Goal: Transaction & Acquisition: Purchase product/service

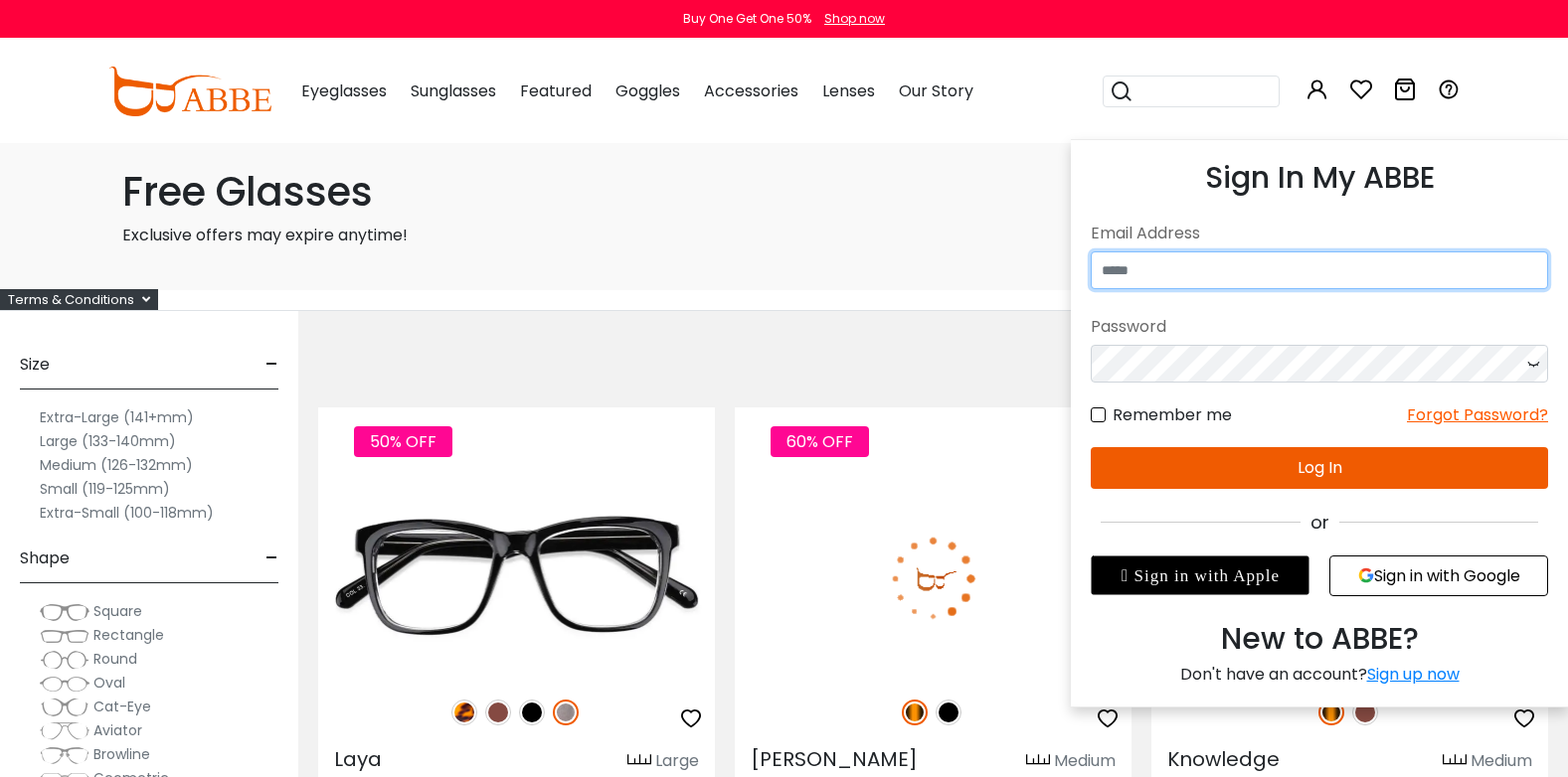
type input "**********"
click at [1303, 464] on button "Log In" at bounding box center [1319, 468] width 457 height 42
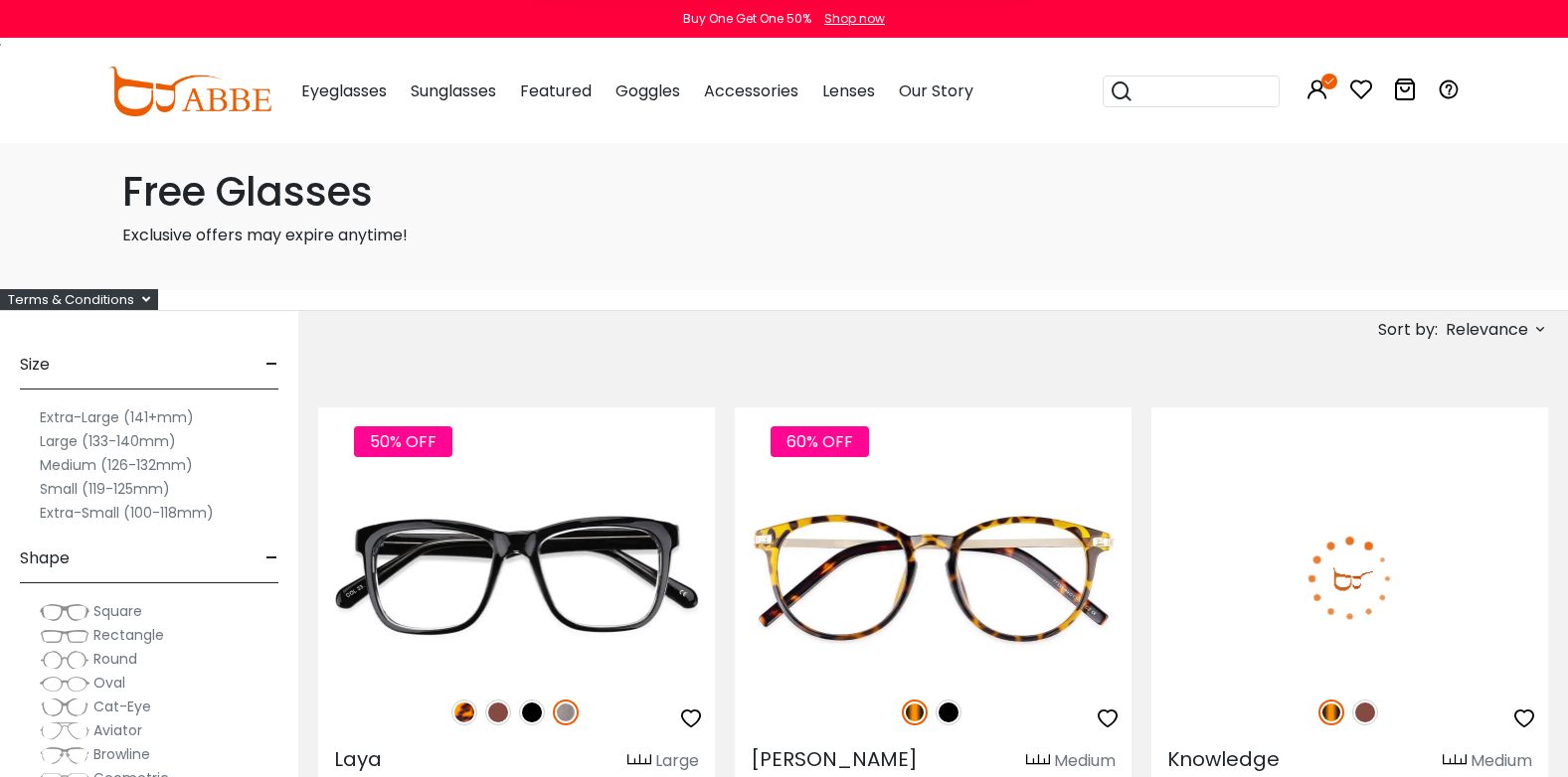
click at [531, 85] on div "Subscribe to our notifications for the latest news and updates. You can disable…" at bounding box center [784, 89] width 1568 height 177
click at [0, 0] on button "Later" at bounding box center [0, 0] width 0 height 0
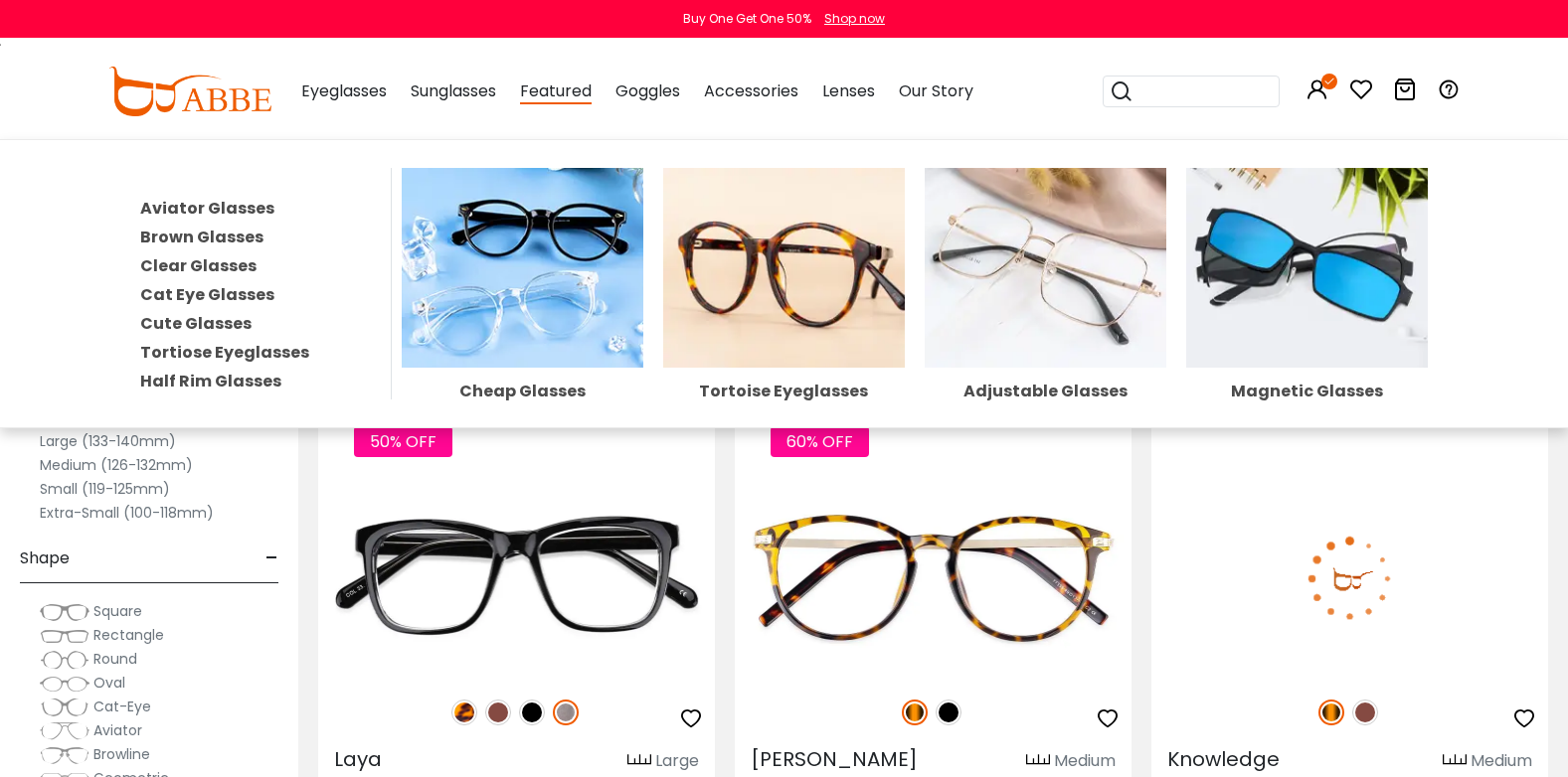
click at [544, 105] on div "Featured Aviator Glasses Brown Glasses Clear Glasses Cat Eye Glasses Cute Glass…" at bounding box center [556, 92] width 72 height 100
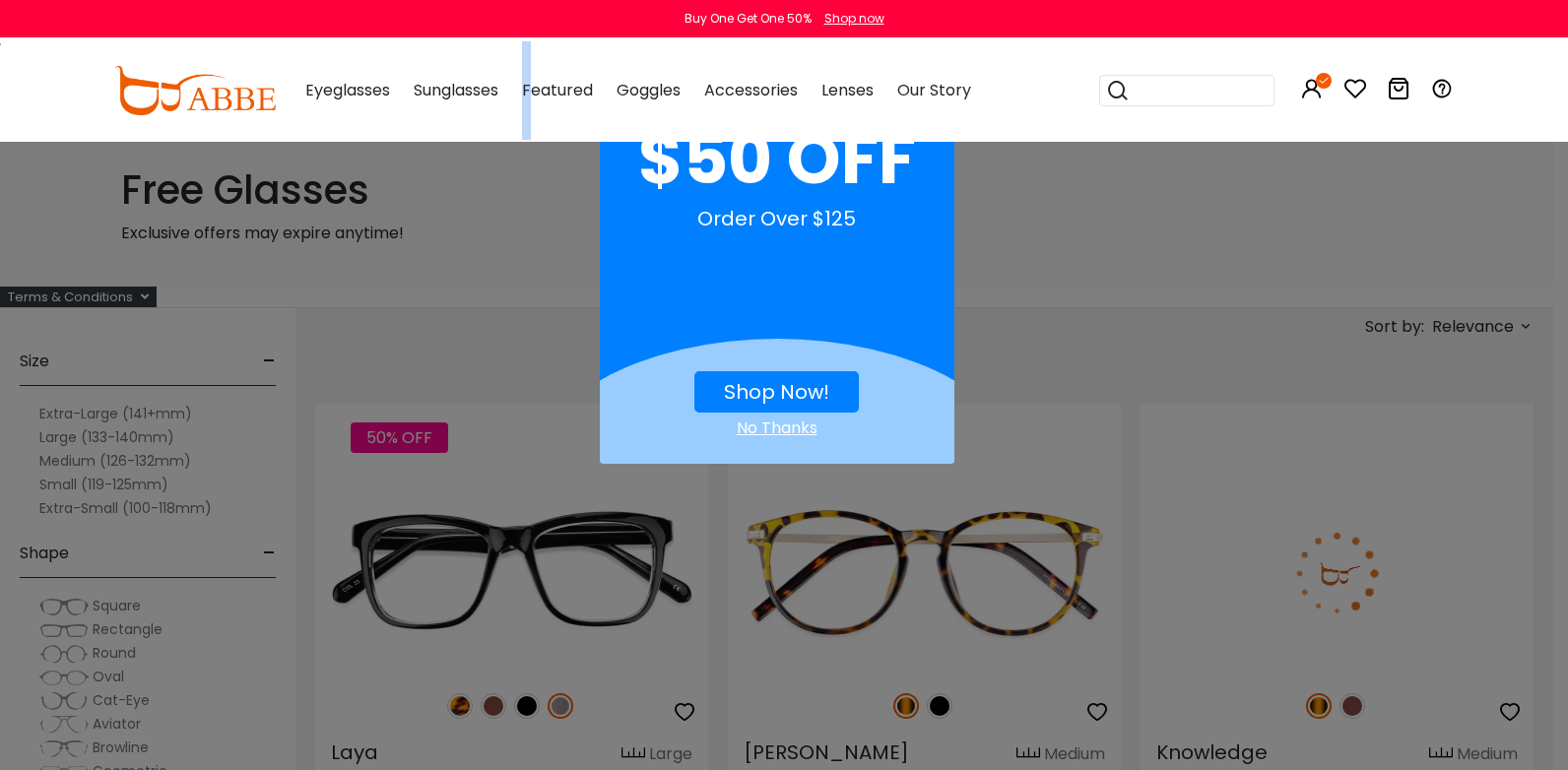
drag, startPoint x: 539, startPoint y: 104, endPoint x: 534, endPoint y: 86, distance: 18.7
click at [534, 86] on span "Featured" at bounding box center [558, 90] width 71 height 23
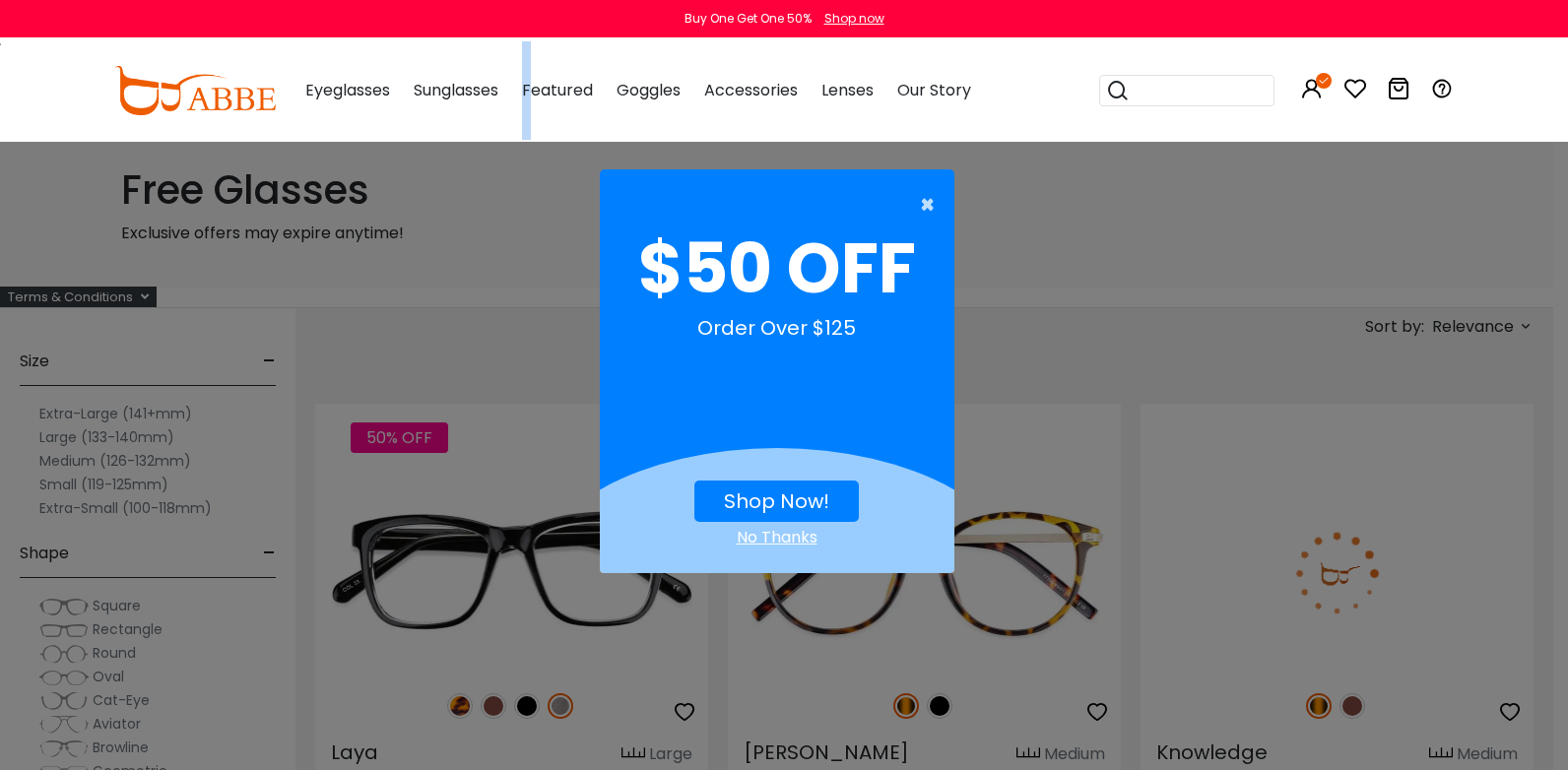
click at [933, 208] on span "×" at bounding box center [932, 205] width 25 height 39
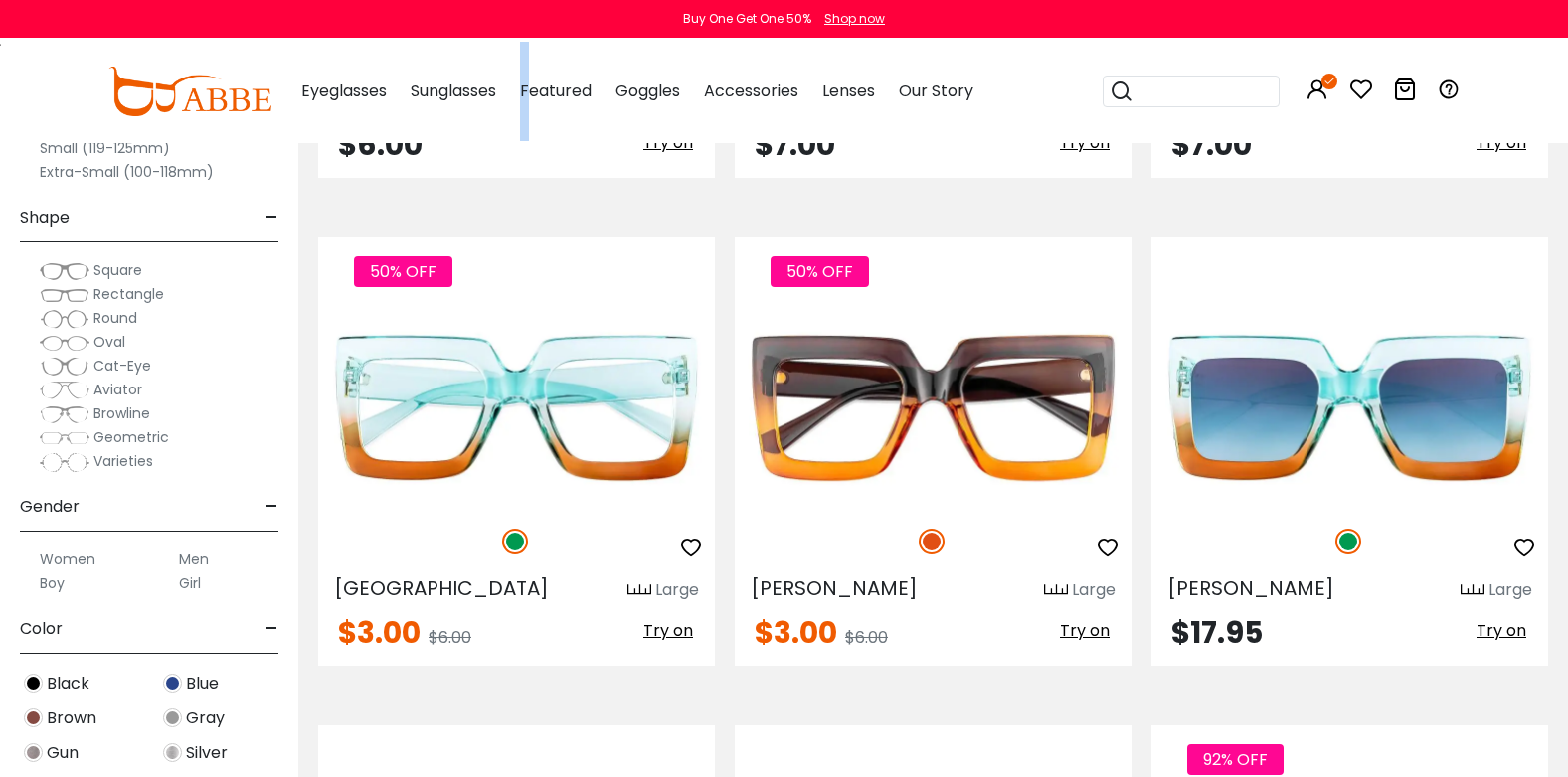
scroll to position [6362, 0]
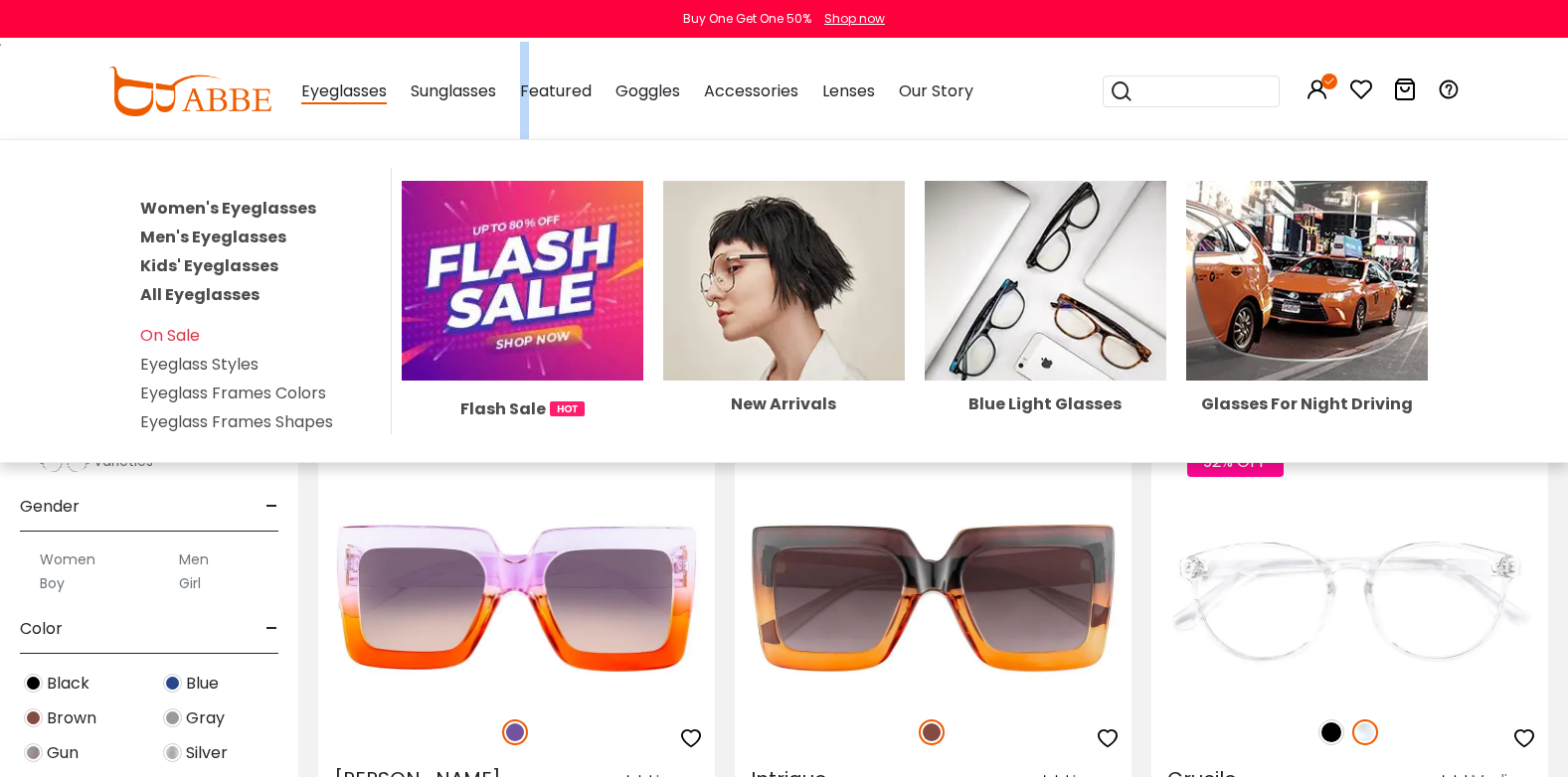
click at [297, 216] on link "Women's Eyeglasses" at bounding box center [228, 208] width 176 height 23
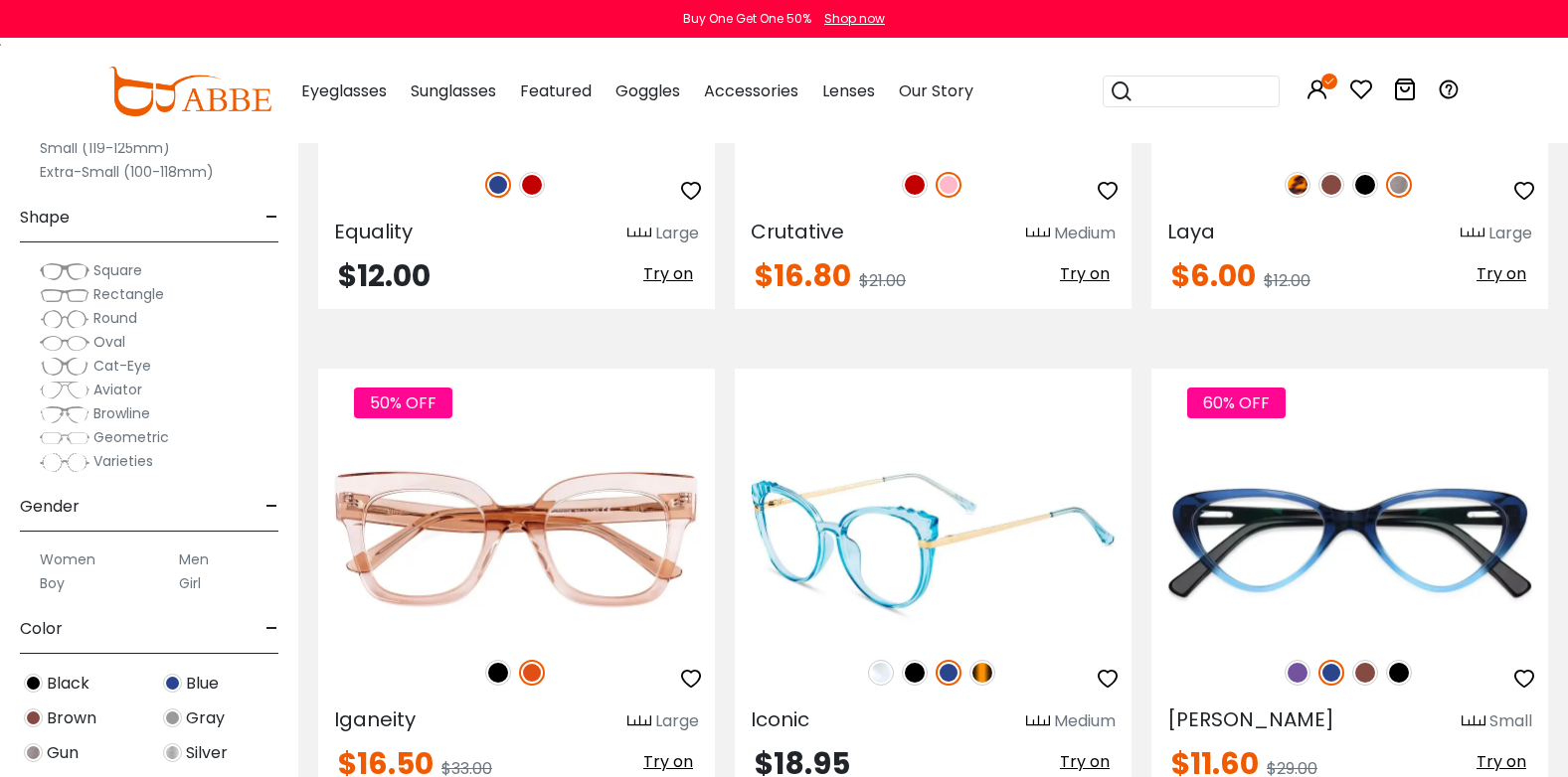
scroll to position [3280, 0]
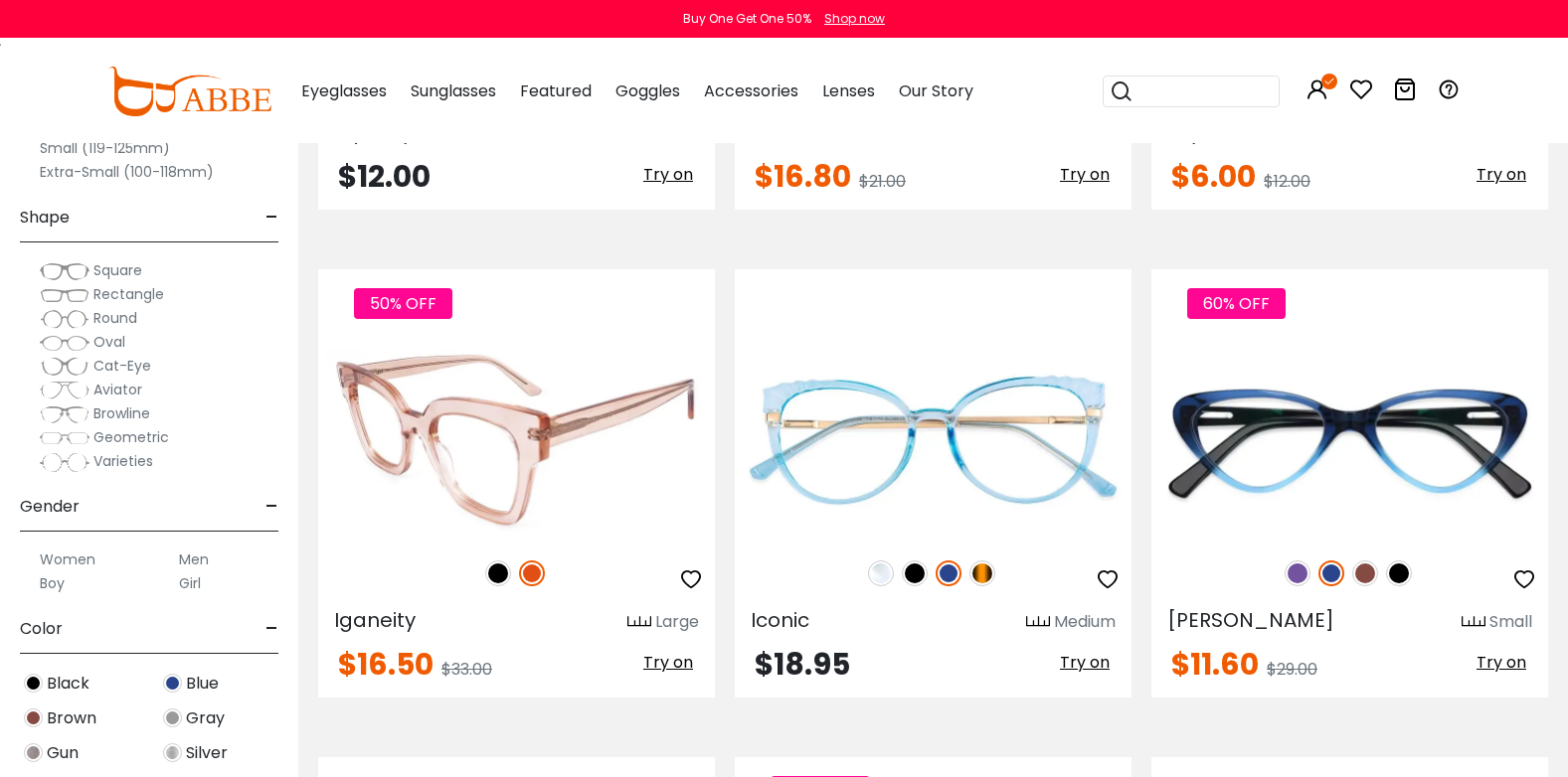
click at [574, 440] on img at bounding box center [516, 440] width 396 height 199
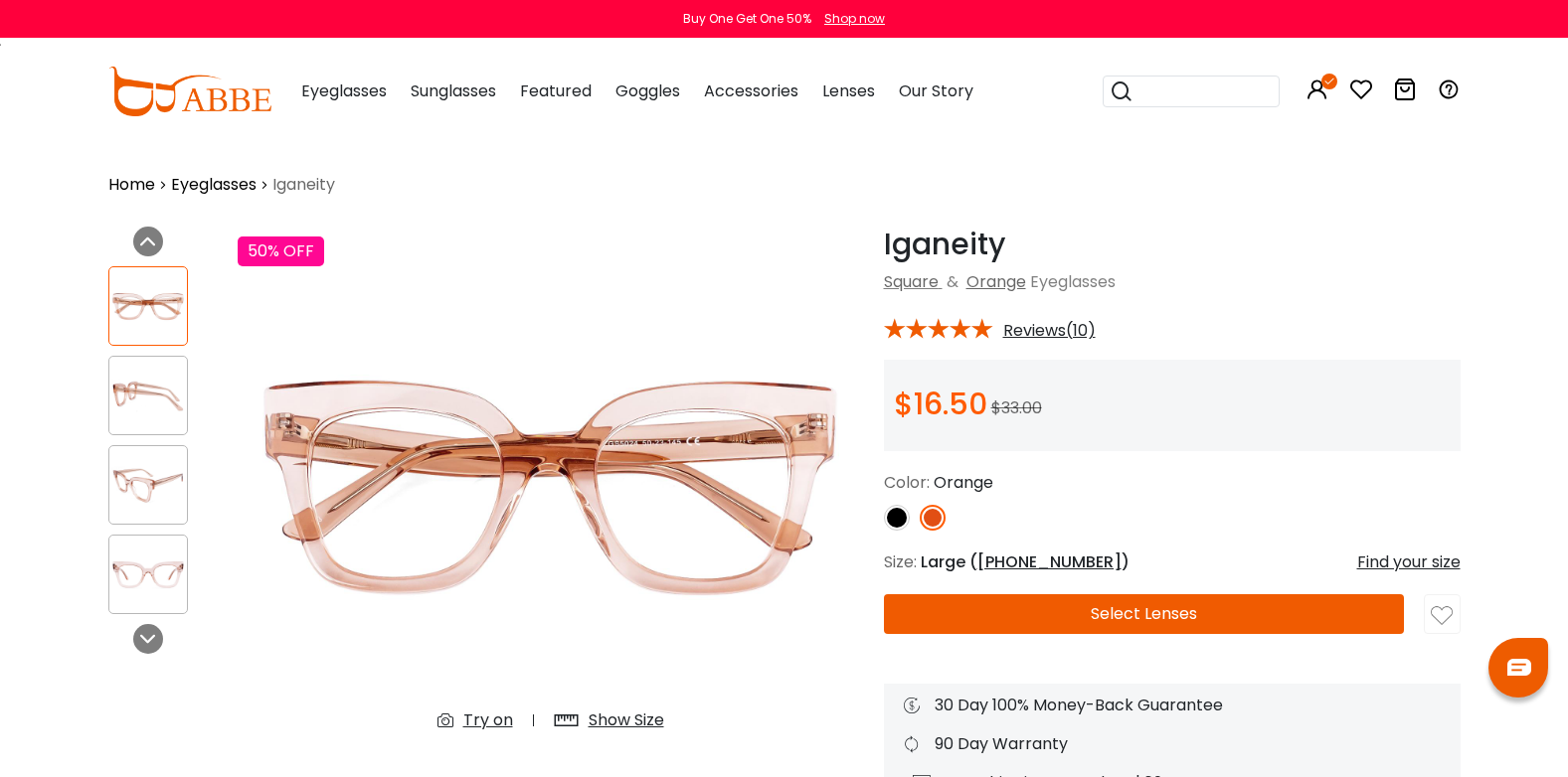
scroll to position [100, 0]
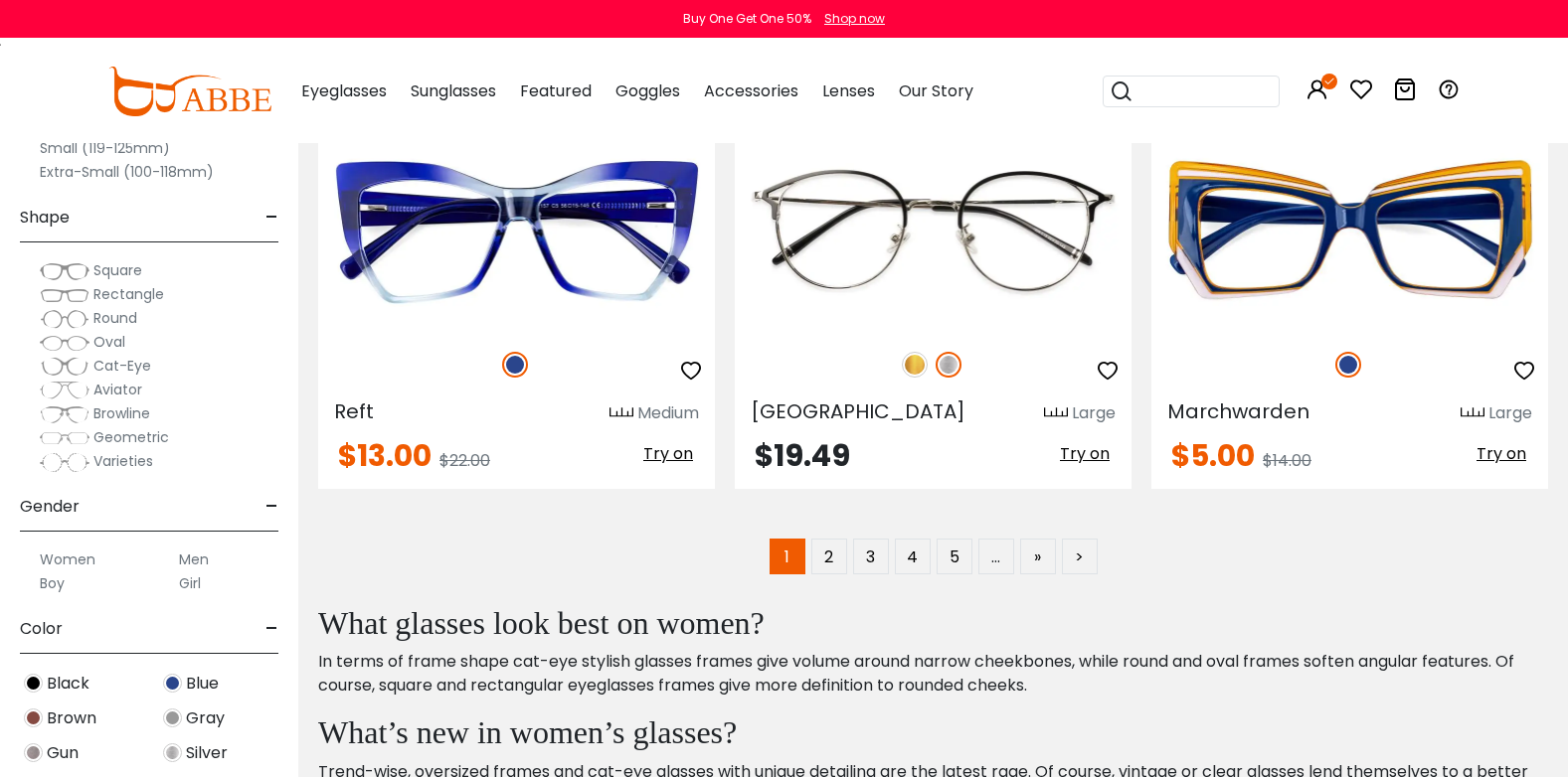
scroll to position [10141, 0]
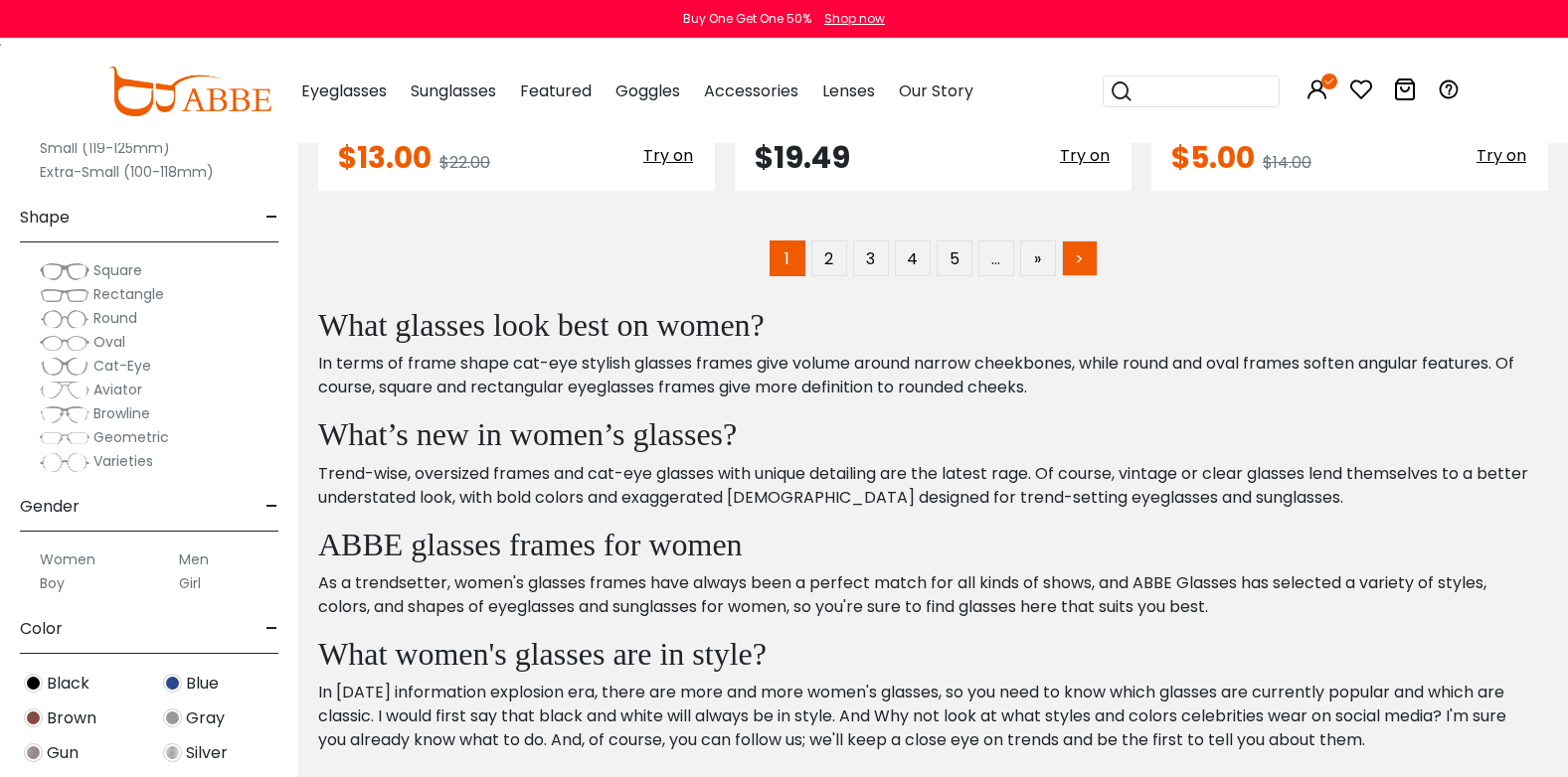
click at [1077, 263] on link ">" at bounding box center [1080, 259] width 36 height 36
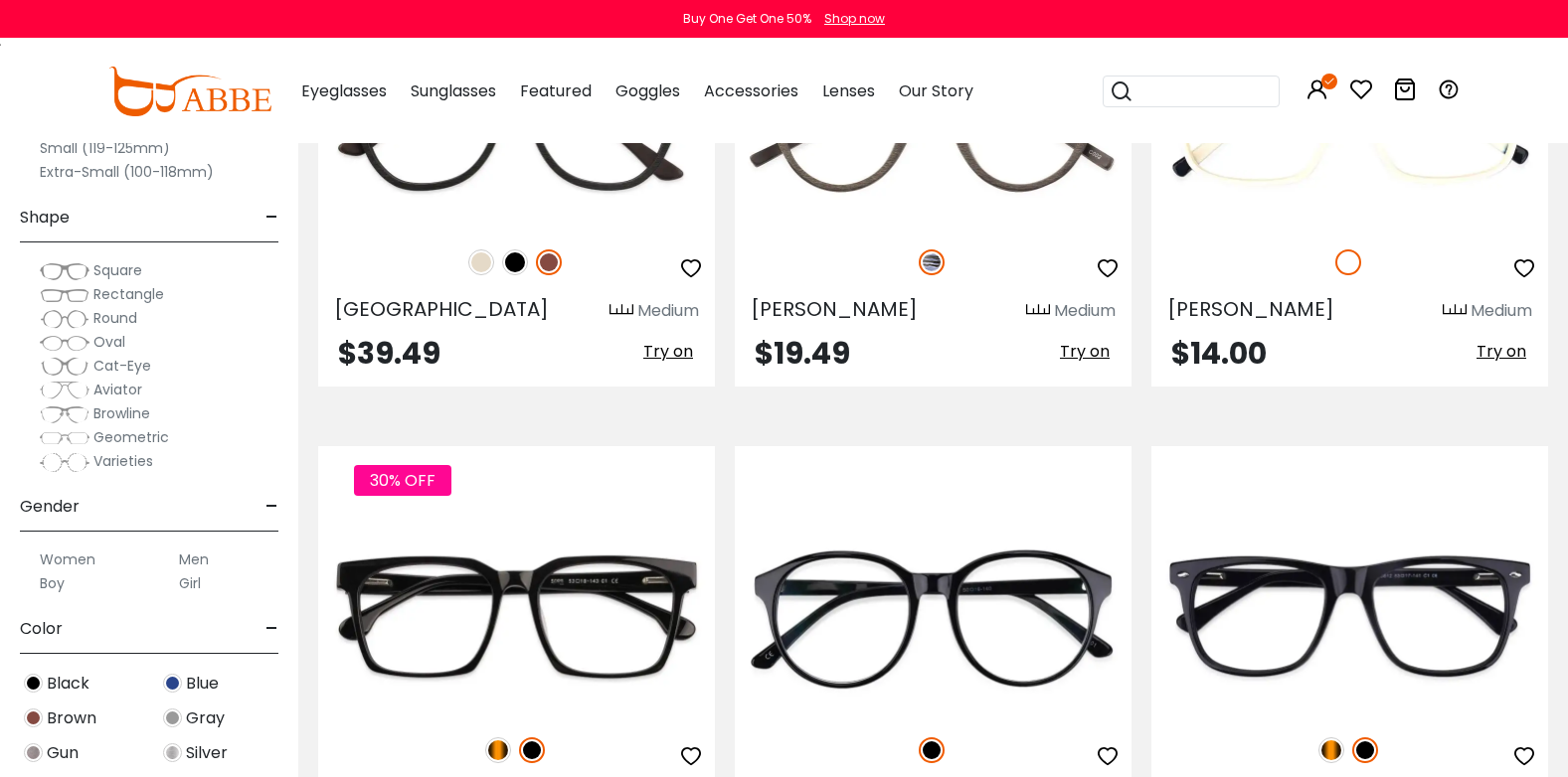
scroll to position [2685, 0]
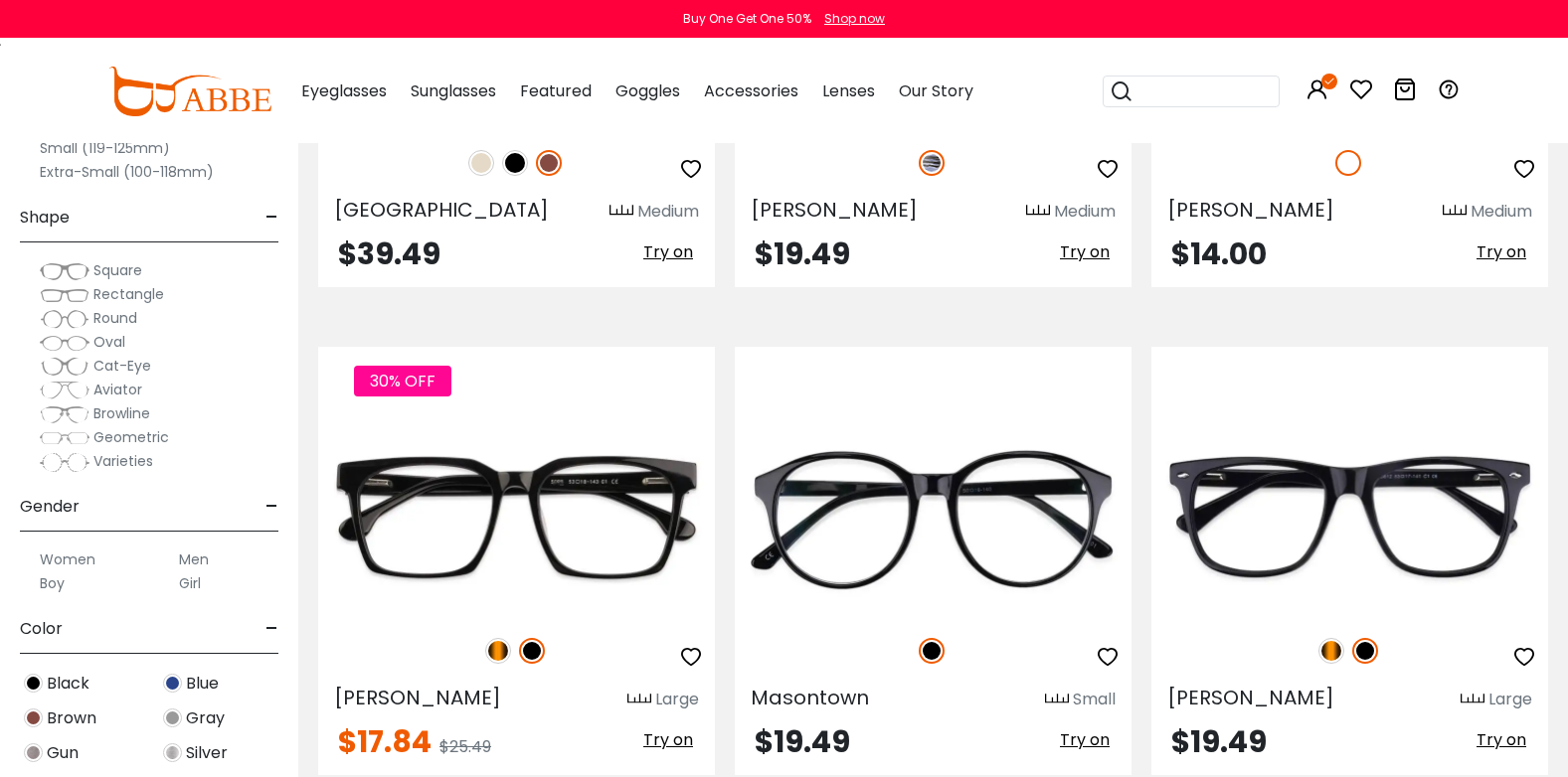
click at [72, 561] on label "Women" at bounding box center [68, 560] width 56 height 24
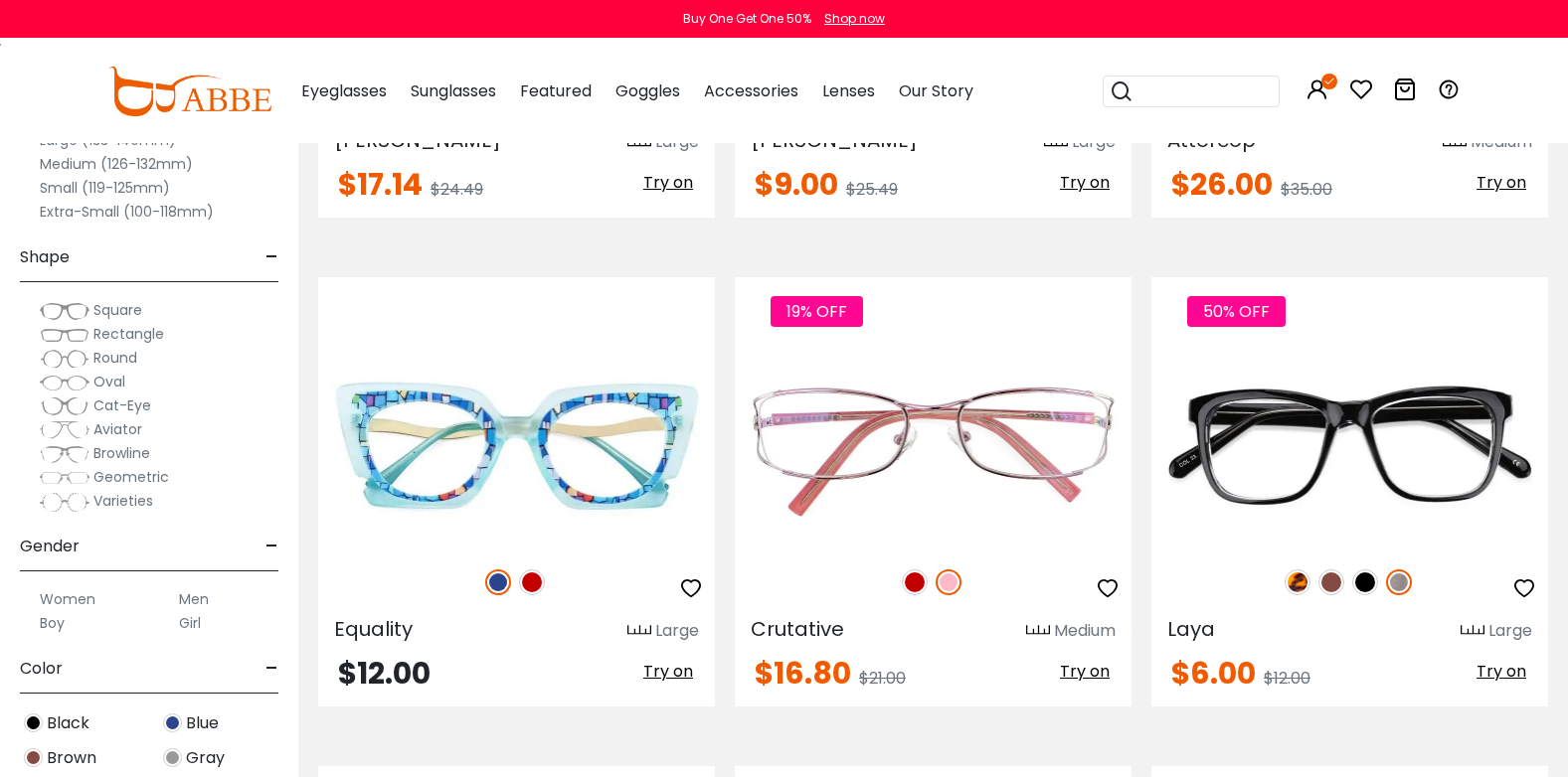
scroll to position [2883, 0]
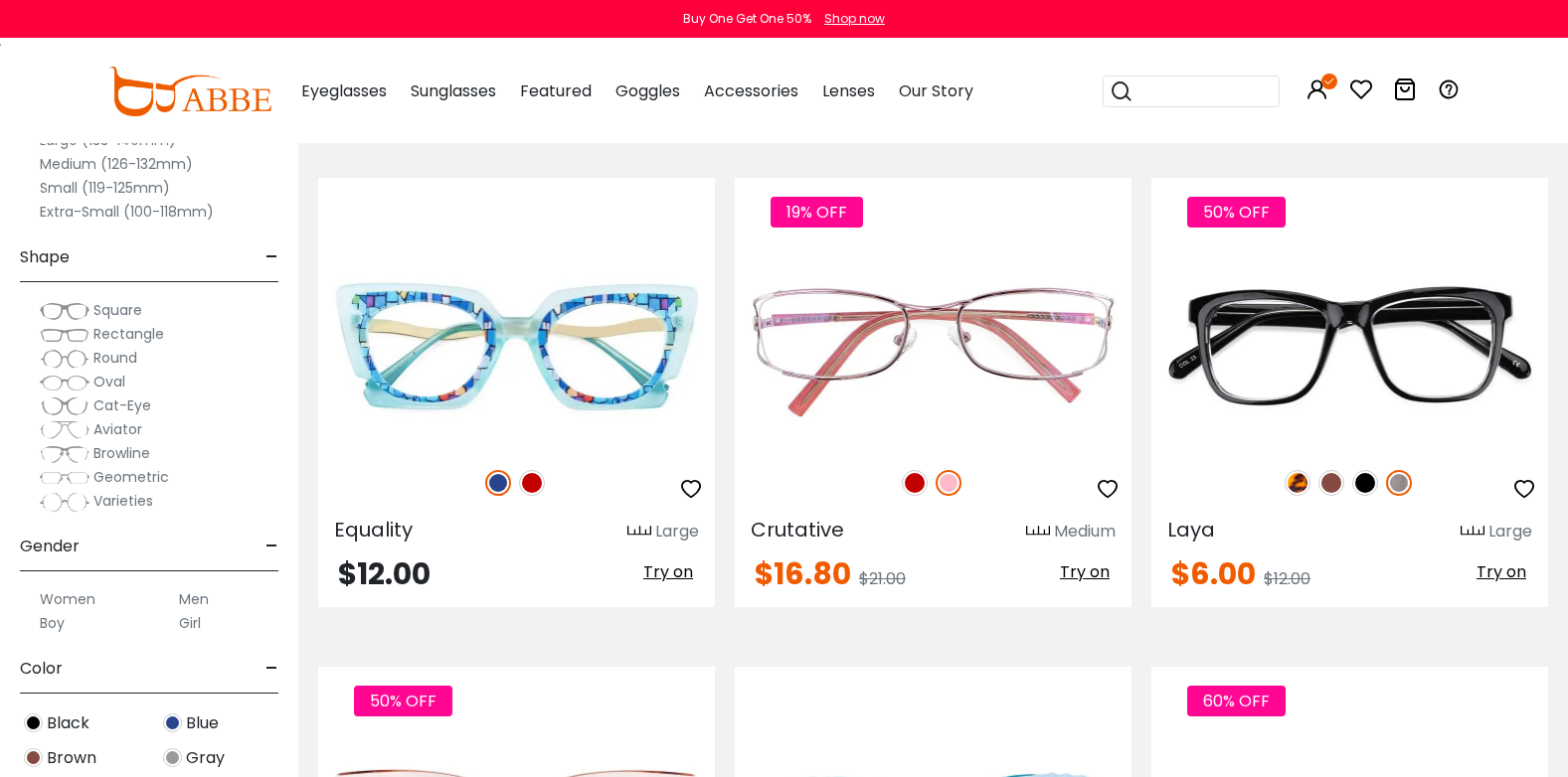
click at [1203, 109] on div "Popular Searches round Sunglasses aviator clear tortoise cat Recommended Laya $…" at bounding box center [1194, 92] width 183 height 104
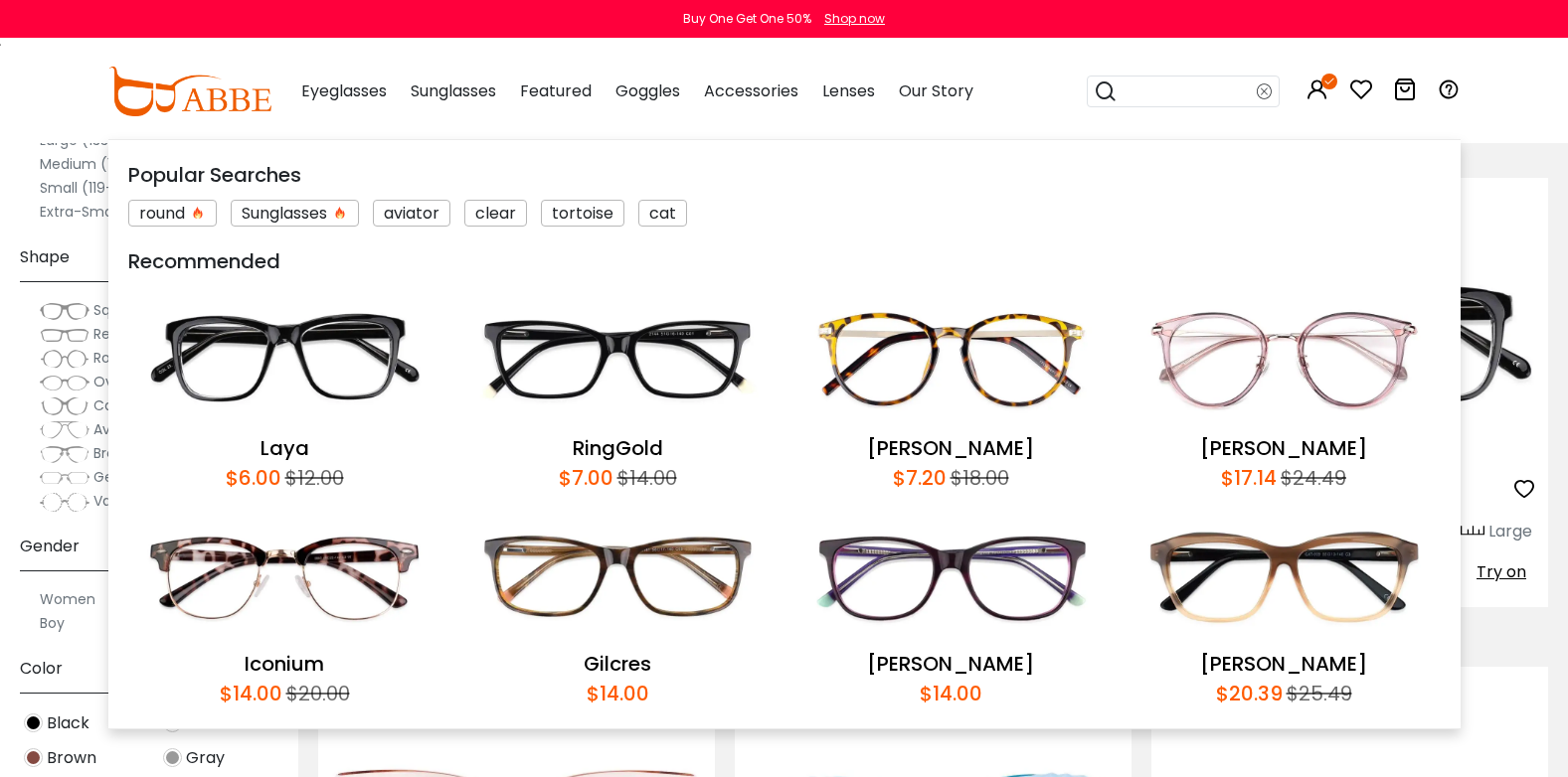
click at [1205, 105] on input "search" at bounding box center [1187, 92] width 139 height 30
type input "*******"
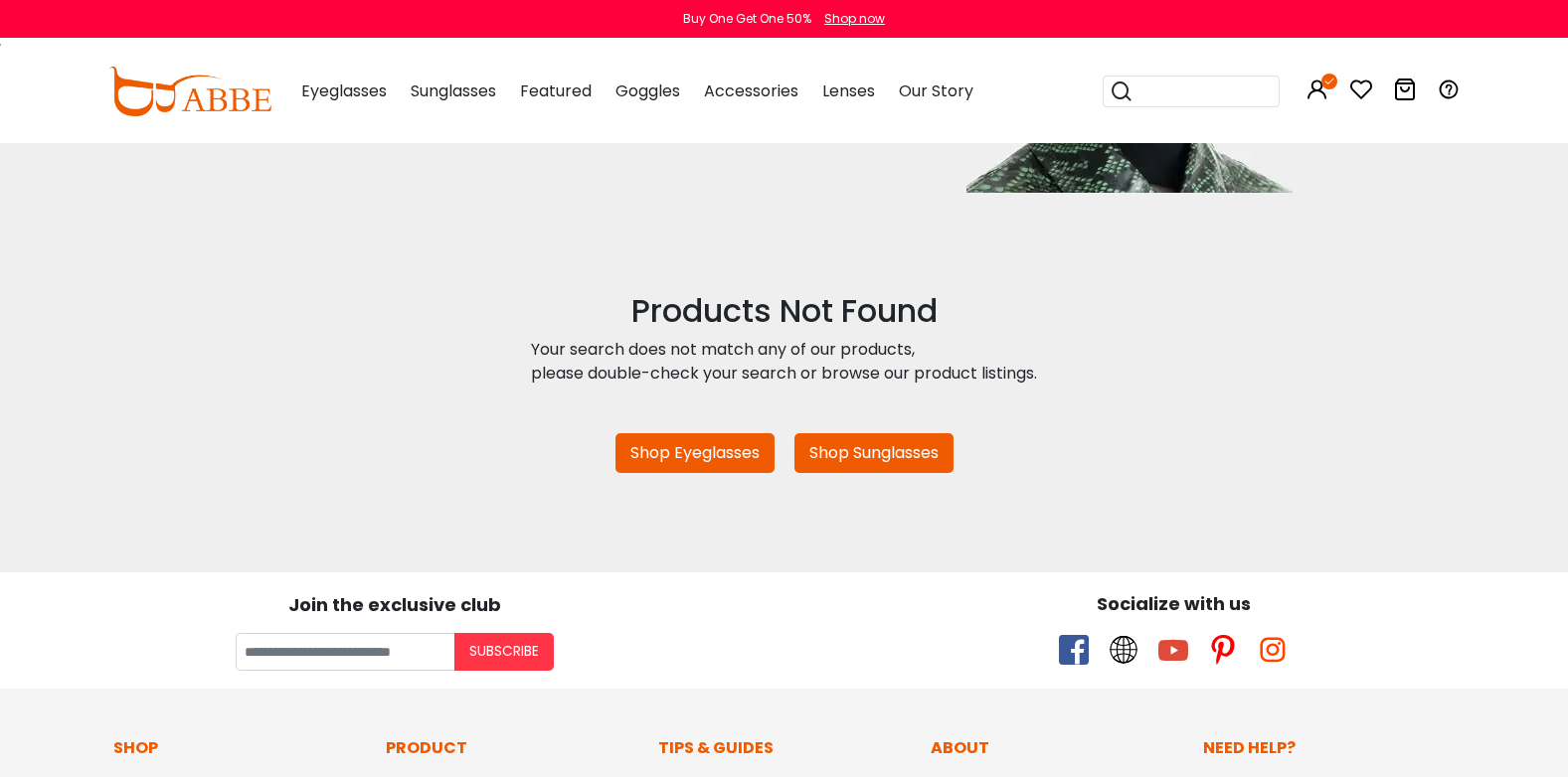
scroll to position [397, 0]
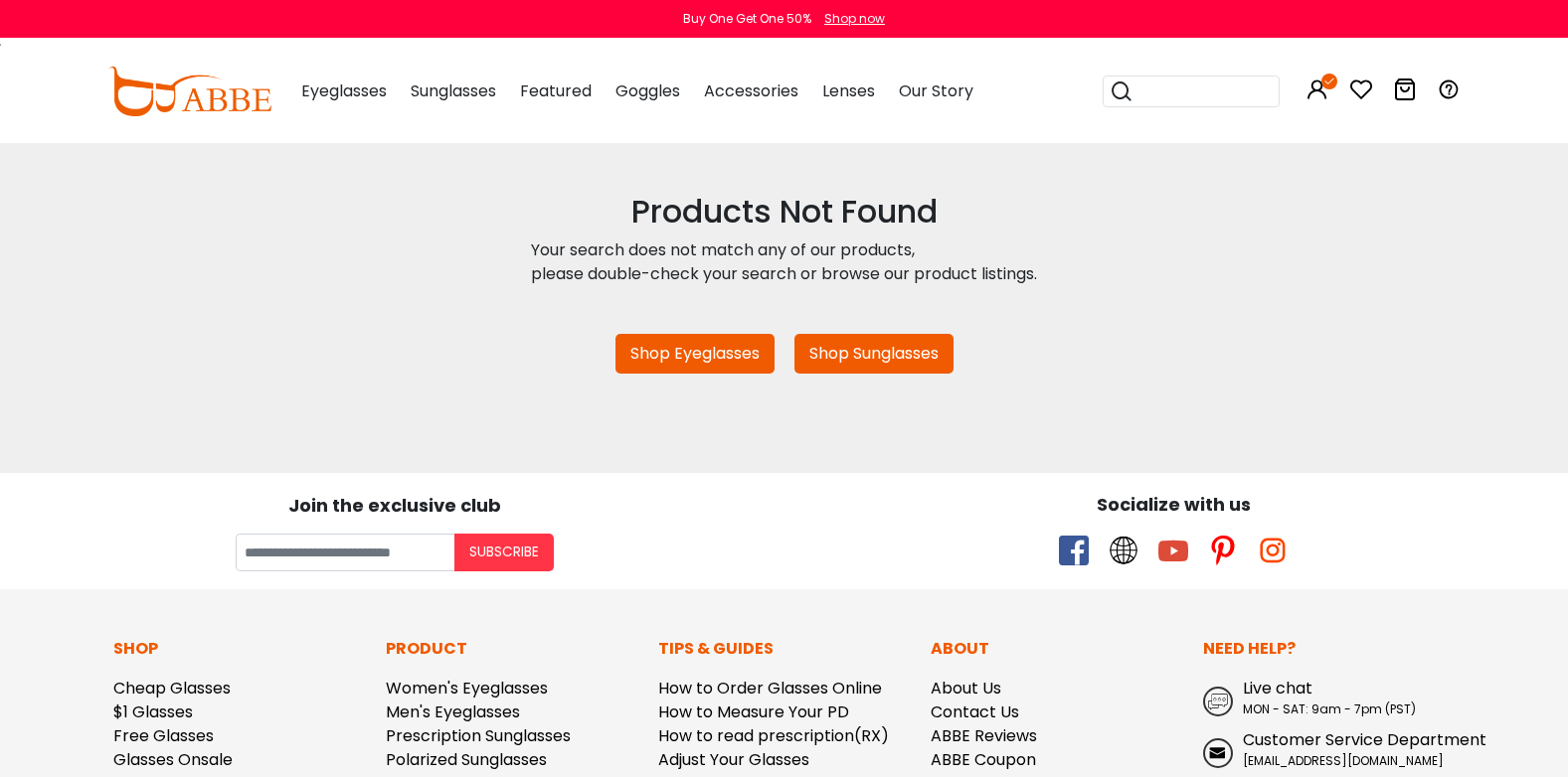
click at [18, 1] on div "Buy One Get One 50% Shop now" at bounding box center [784, 19] width 1568 height 38
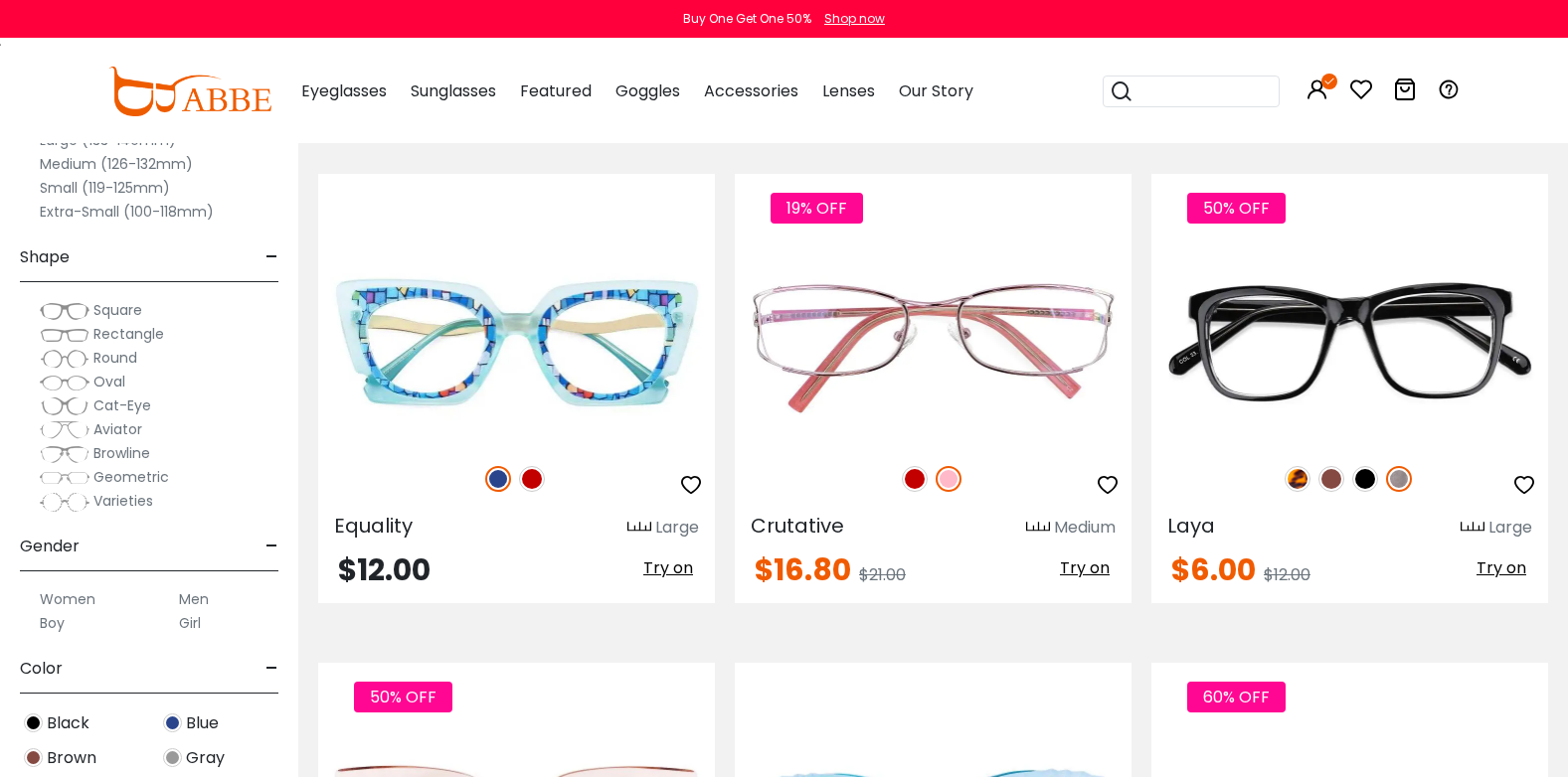
scroll to position [2883, 0]
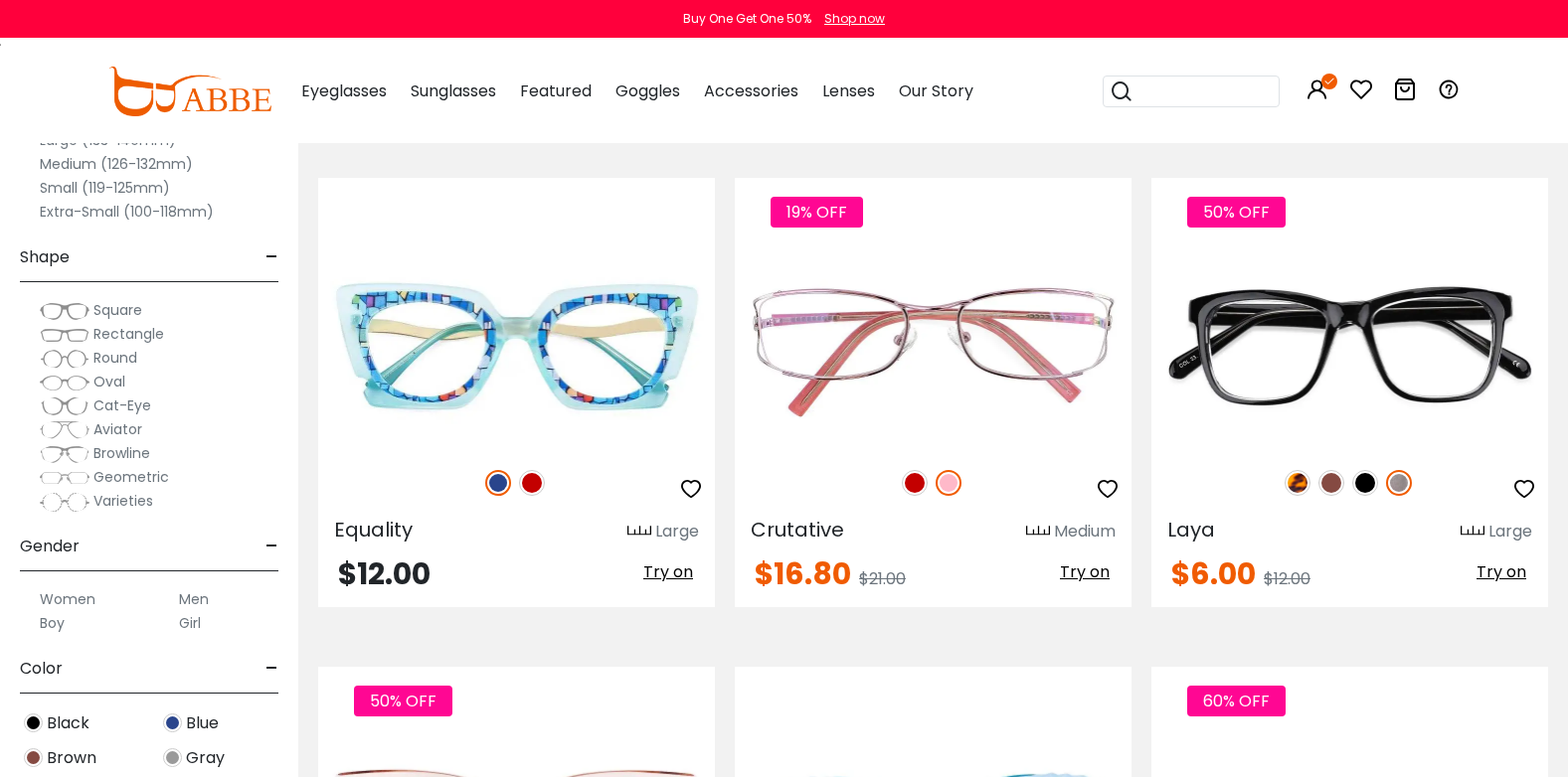
click at [1204, 96] on input "search" at bounding box center [1203, 92] width 139 height 30
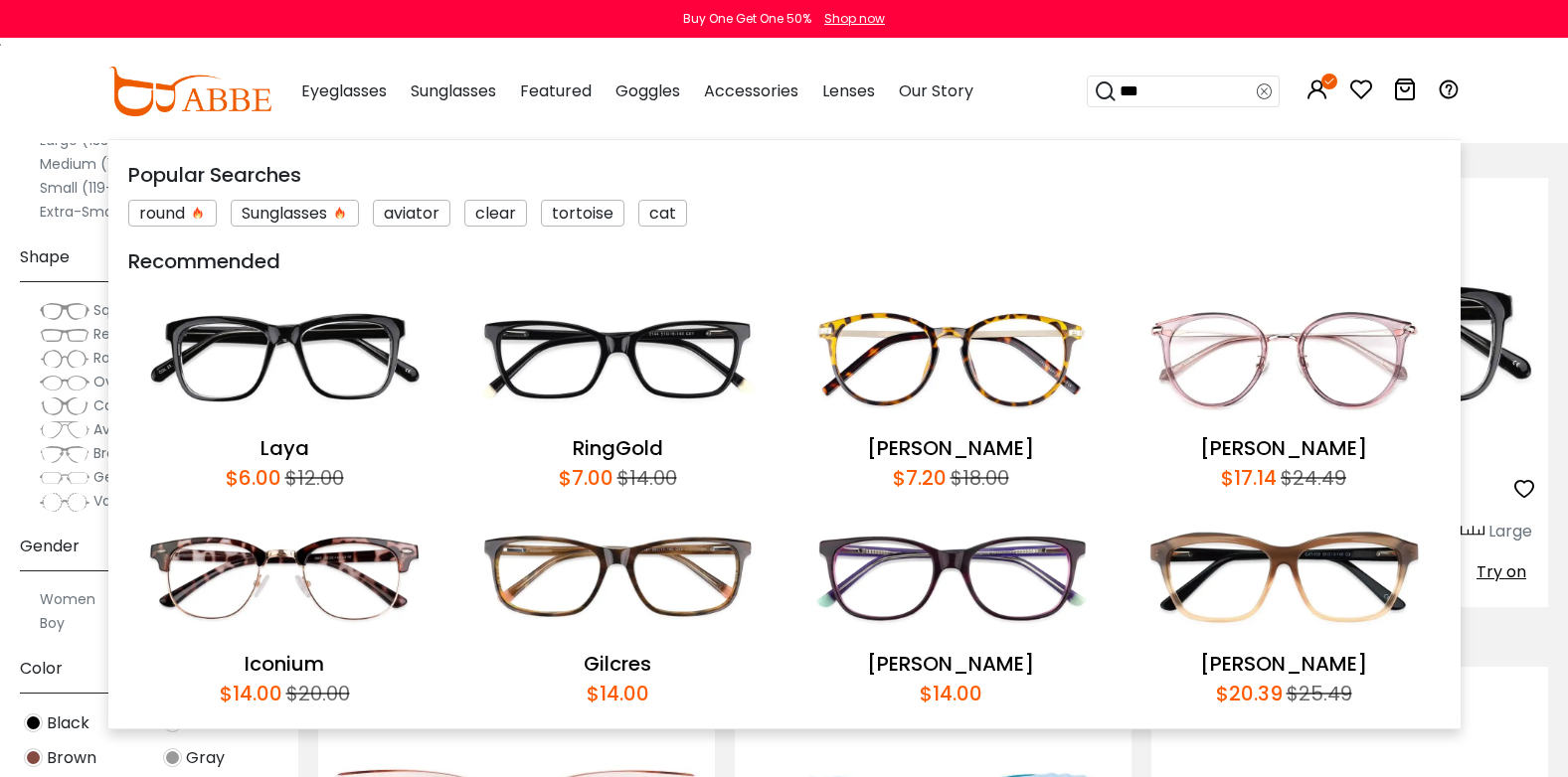
type input "****"
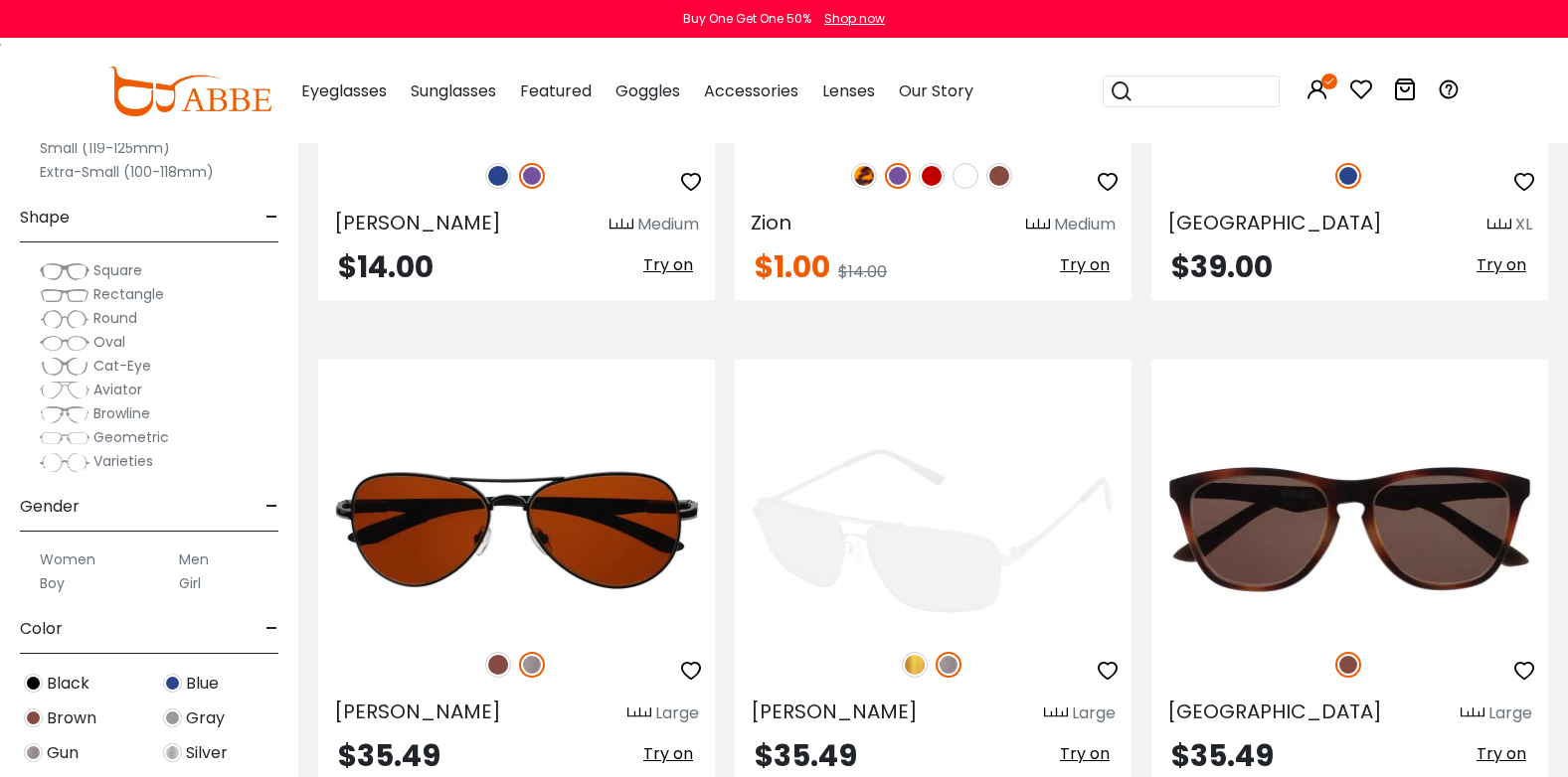
scroll to position [4076, 0]
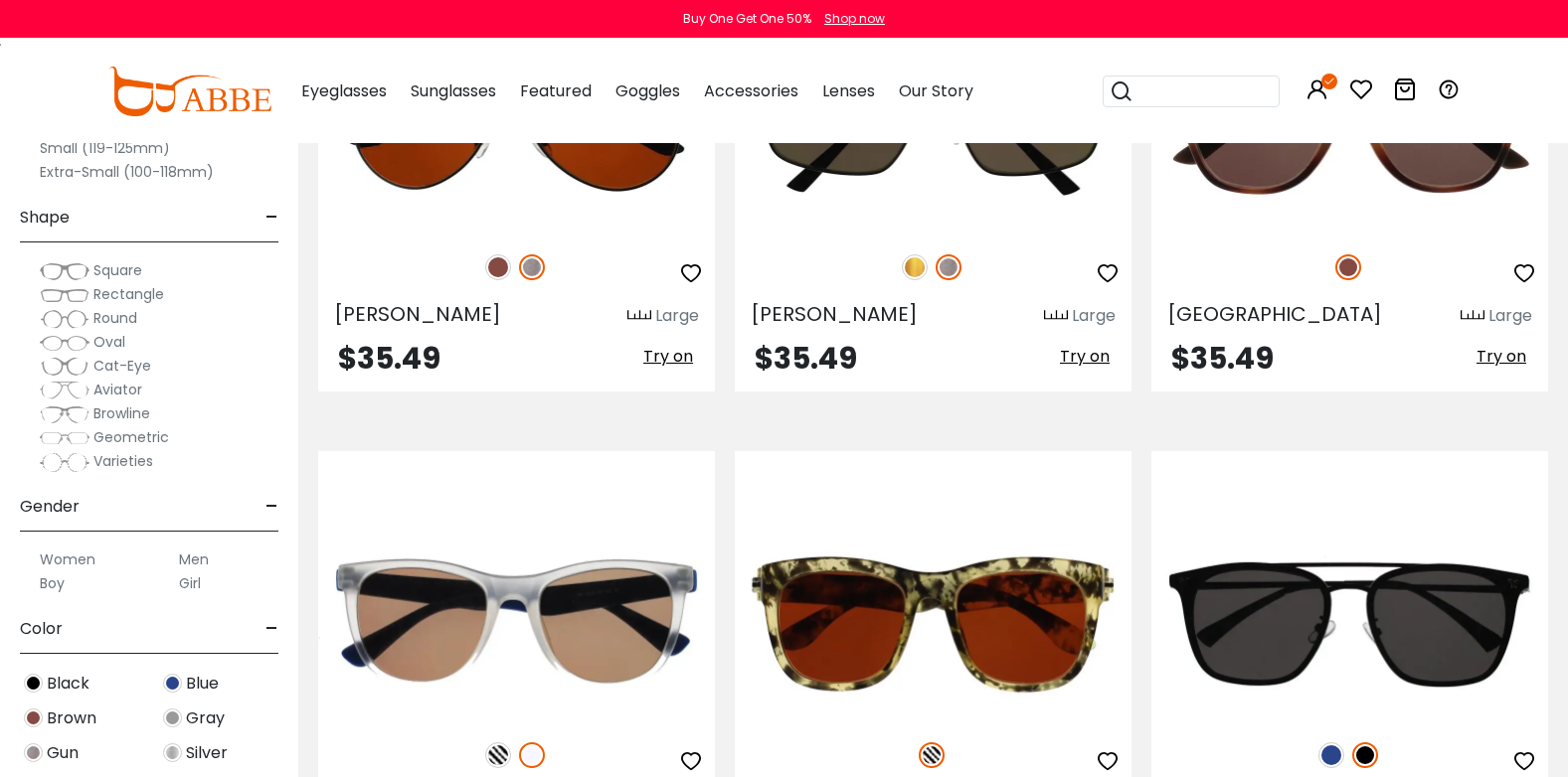
click at [111, 367] on span "Cat-Eye" at bounding box center [123, 366] width 58 height 20
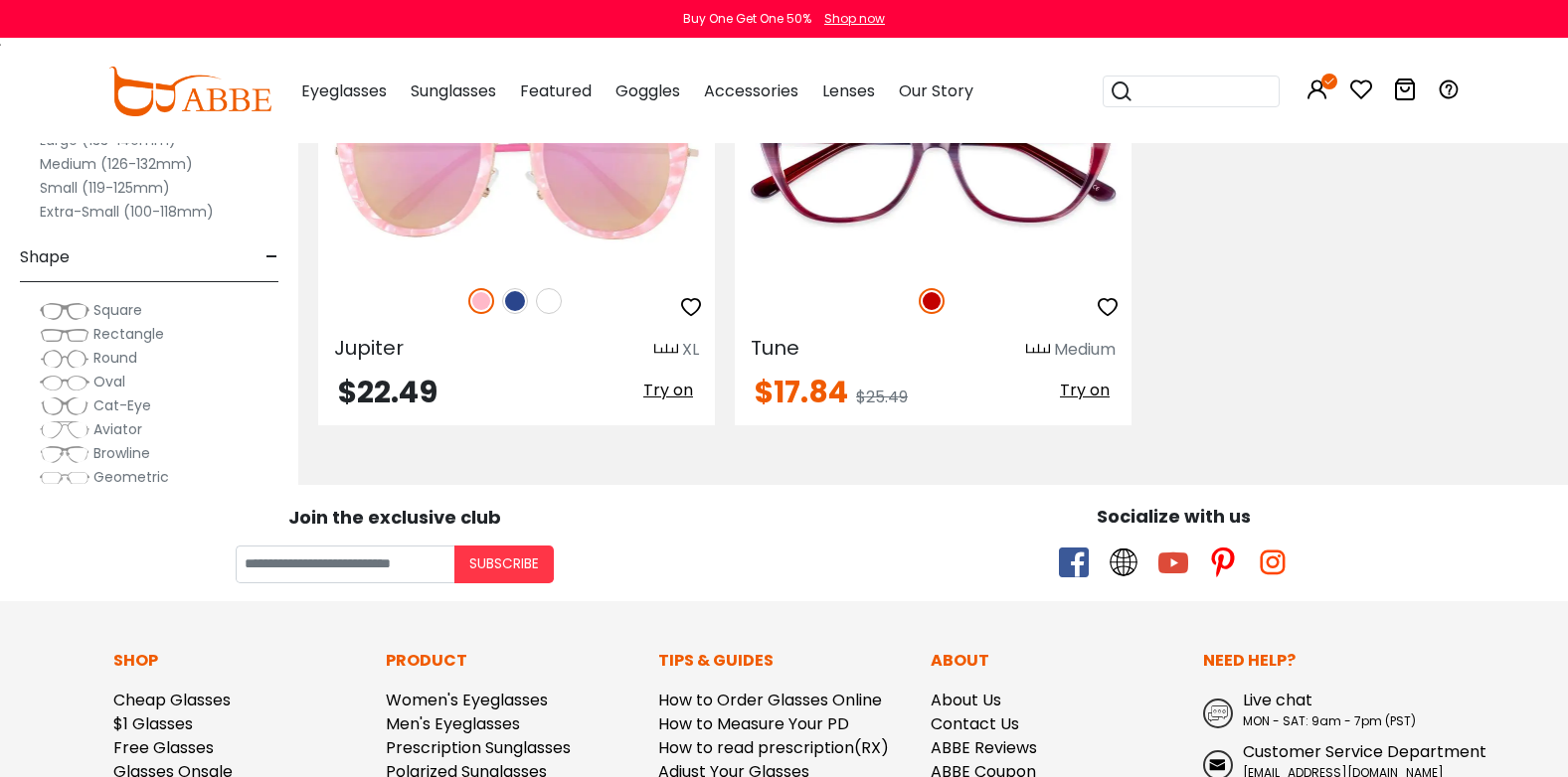
scroll to position [1789, 0]
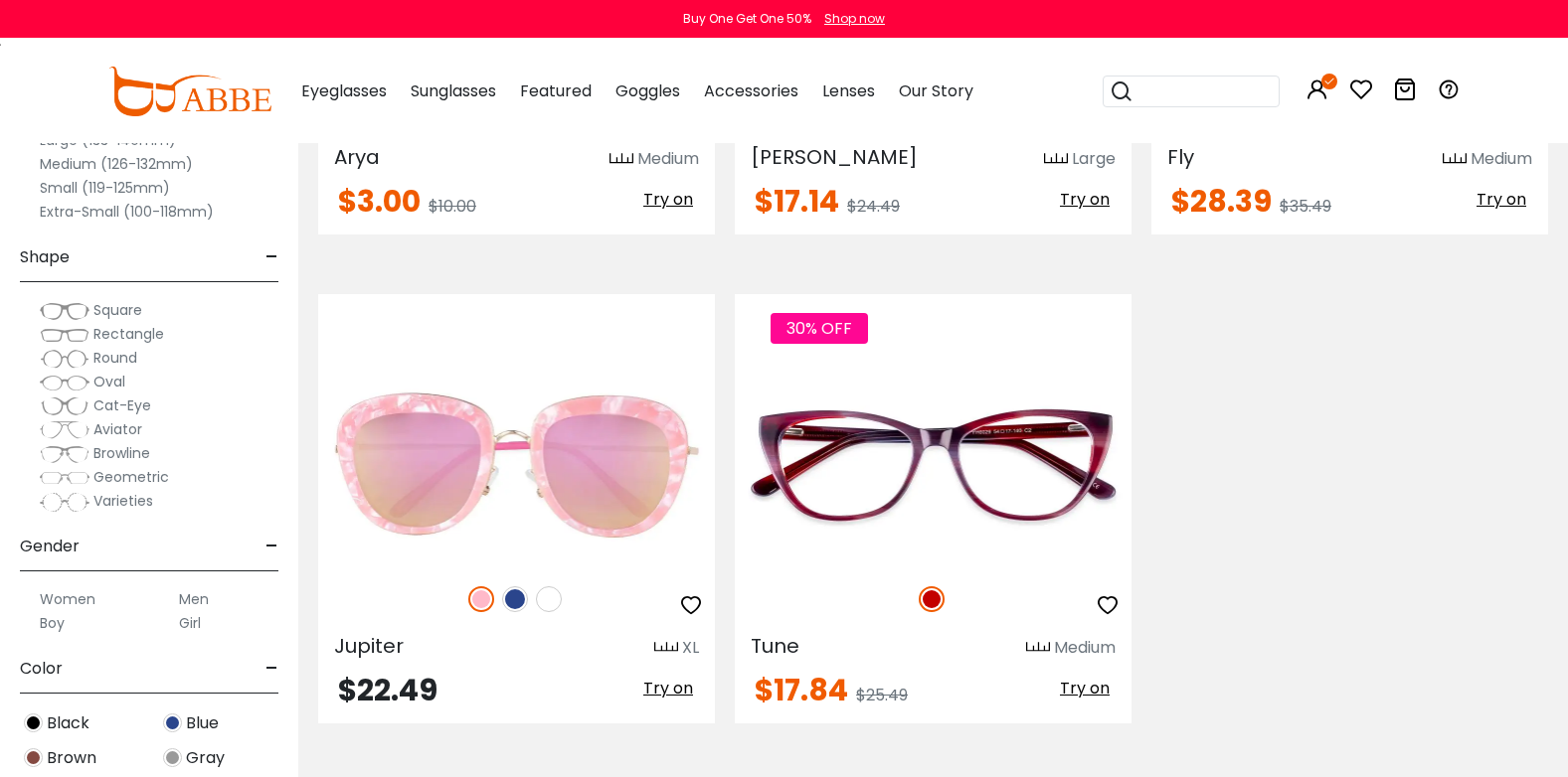
click at [135, 492] on span "Varieties" at bounding box center [124, 501] width 60 height 20
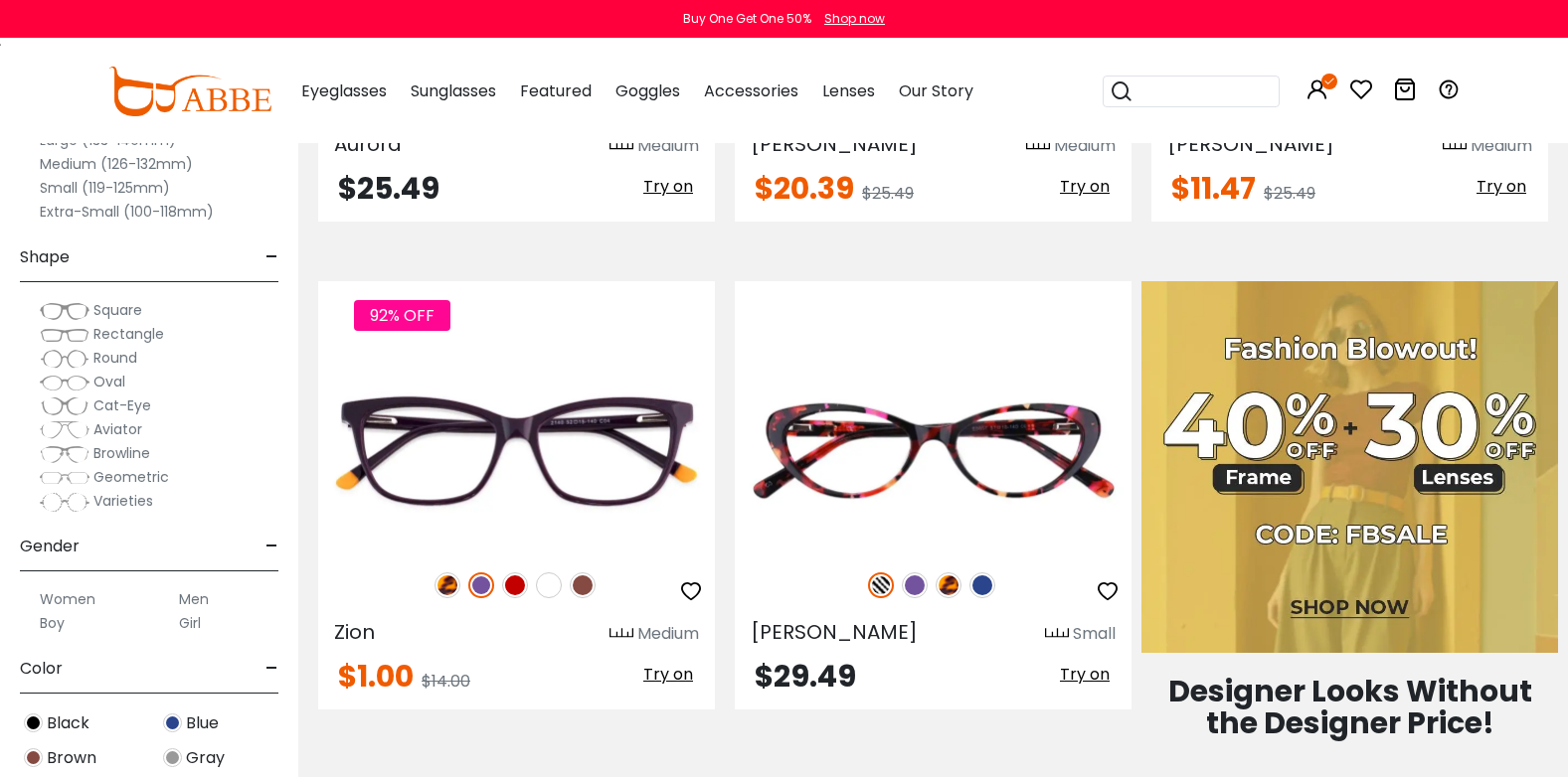
scroll to position [497, 0]
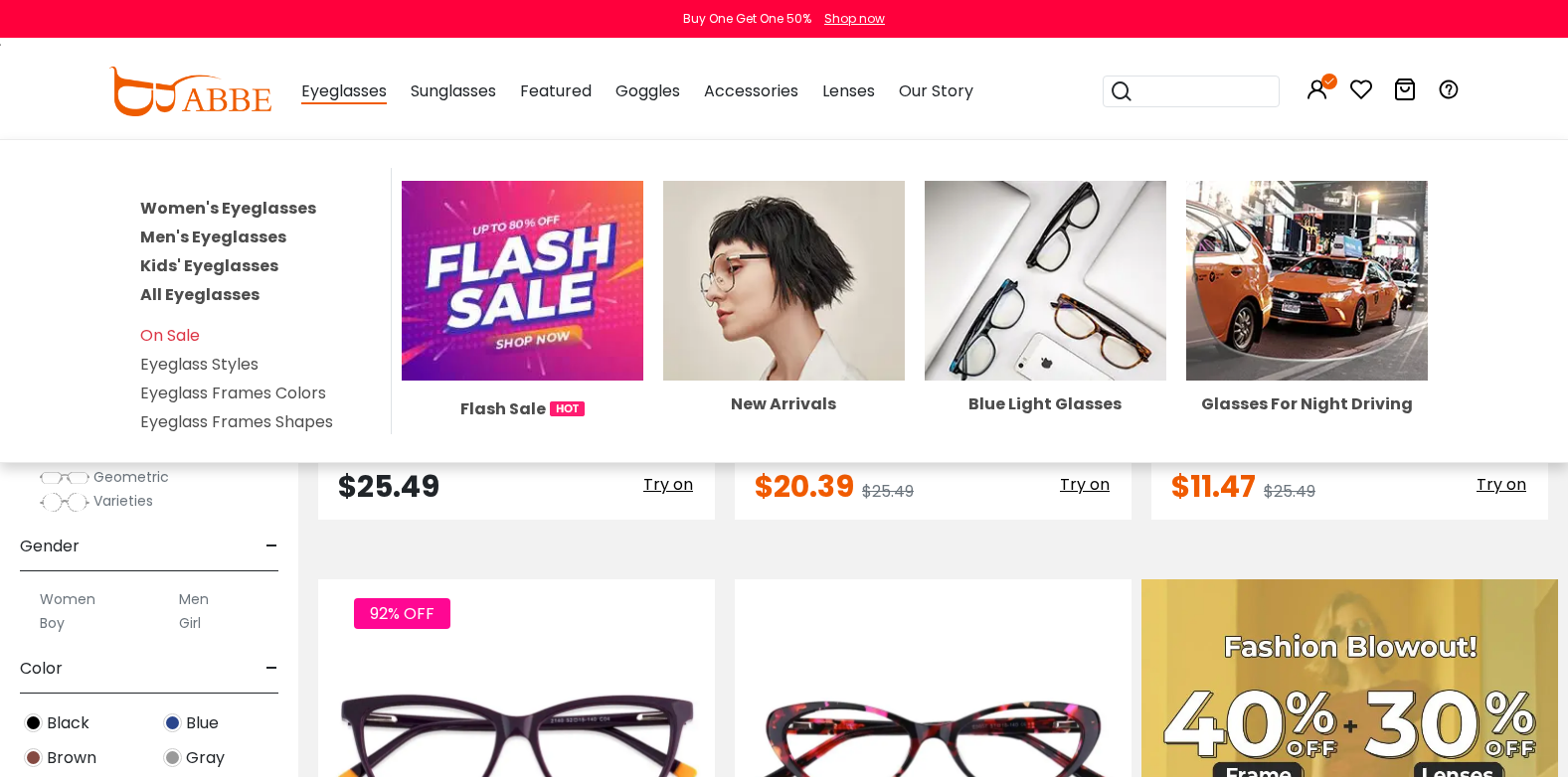
click at [330, 92] on span "Eyeglasses" at bounding box center [344, 92] width 86 height 25
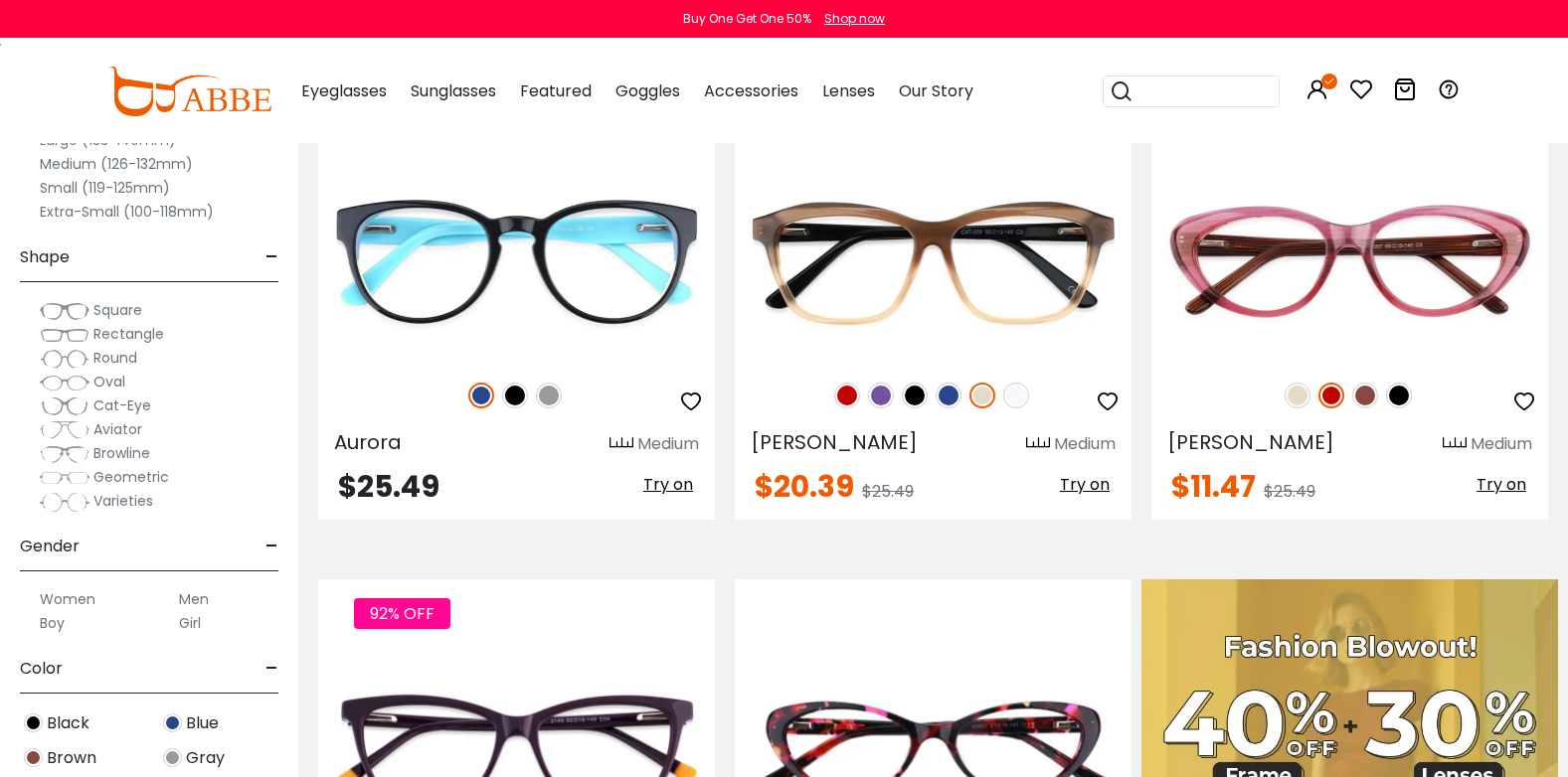
click at [356, 87] on span "Eyeglasses" at bounding box center [344, 91] width 86 height 23
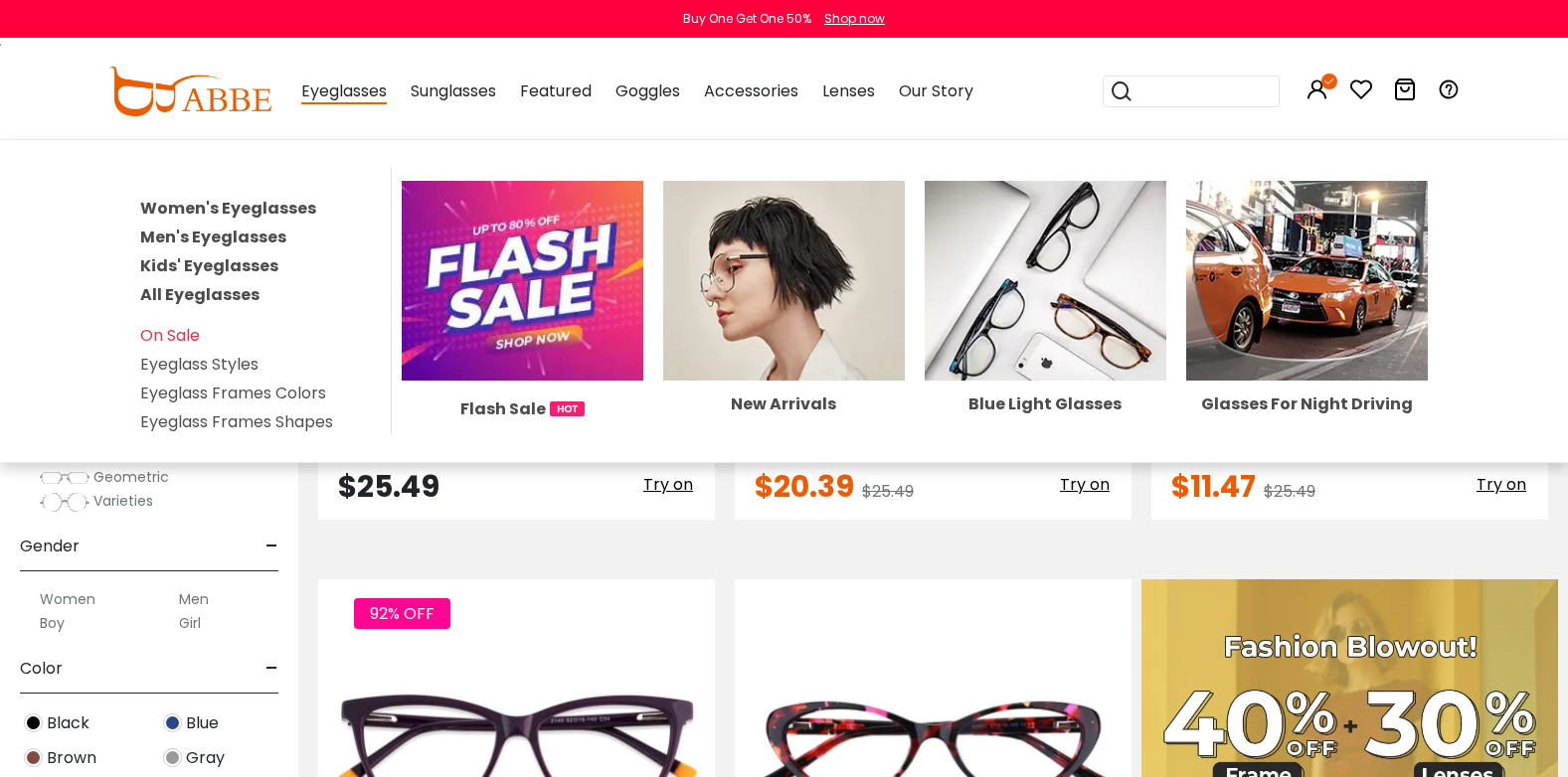
click at [247, 210] on link "Women's Eyeglasses" at bounding box center [228, 208] width 176 height 23
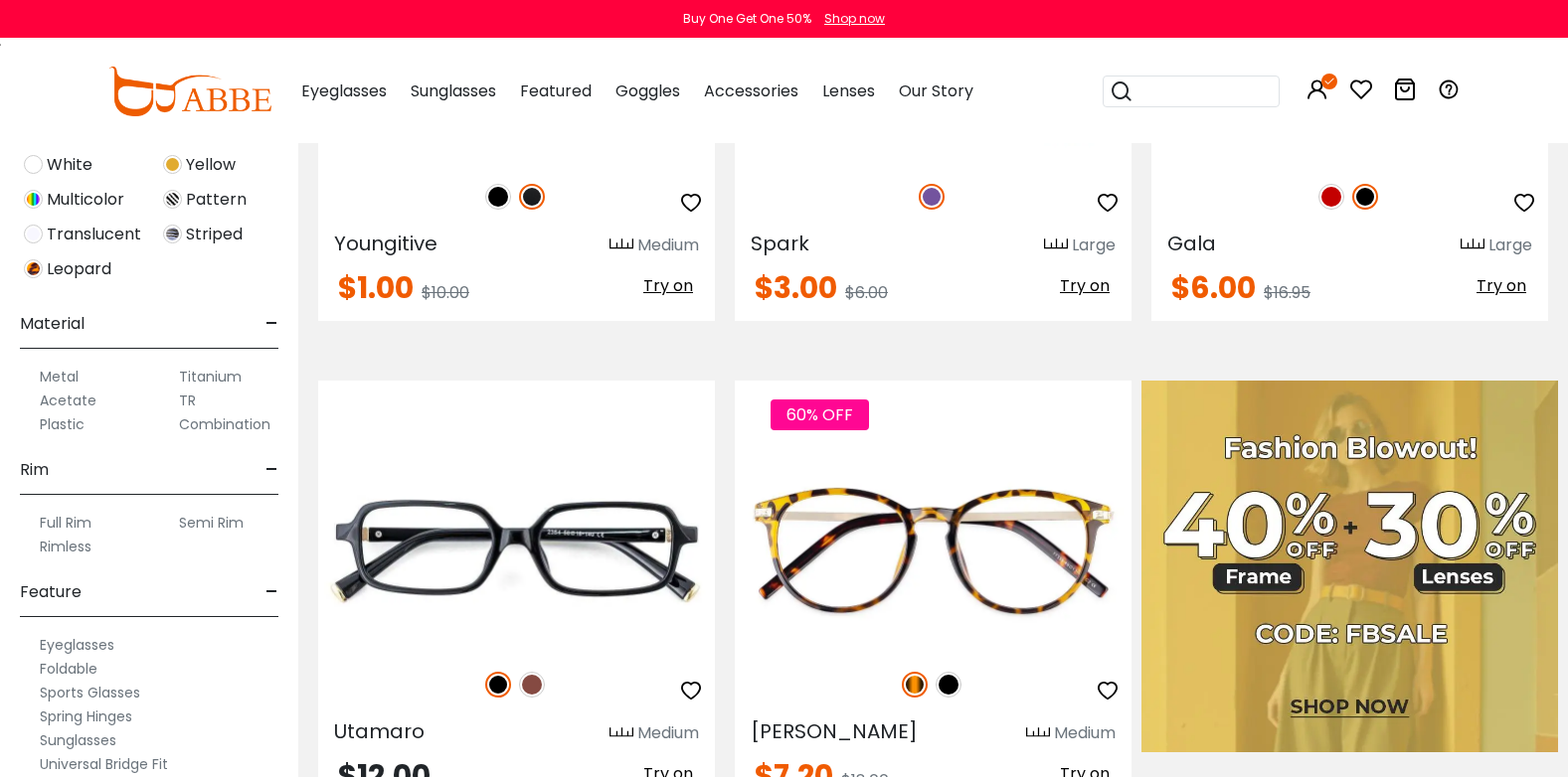
scroll to position [564, 0]
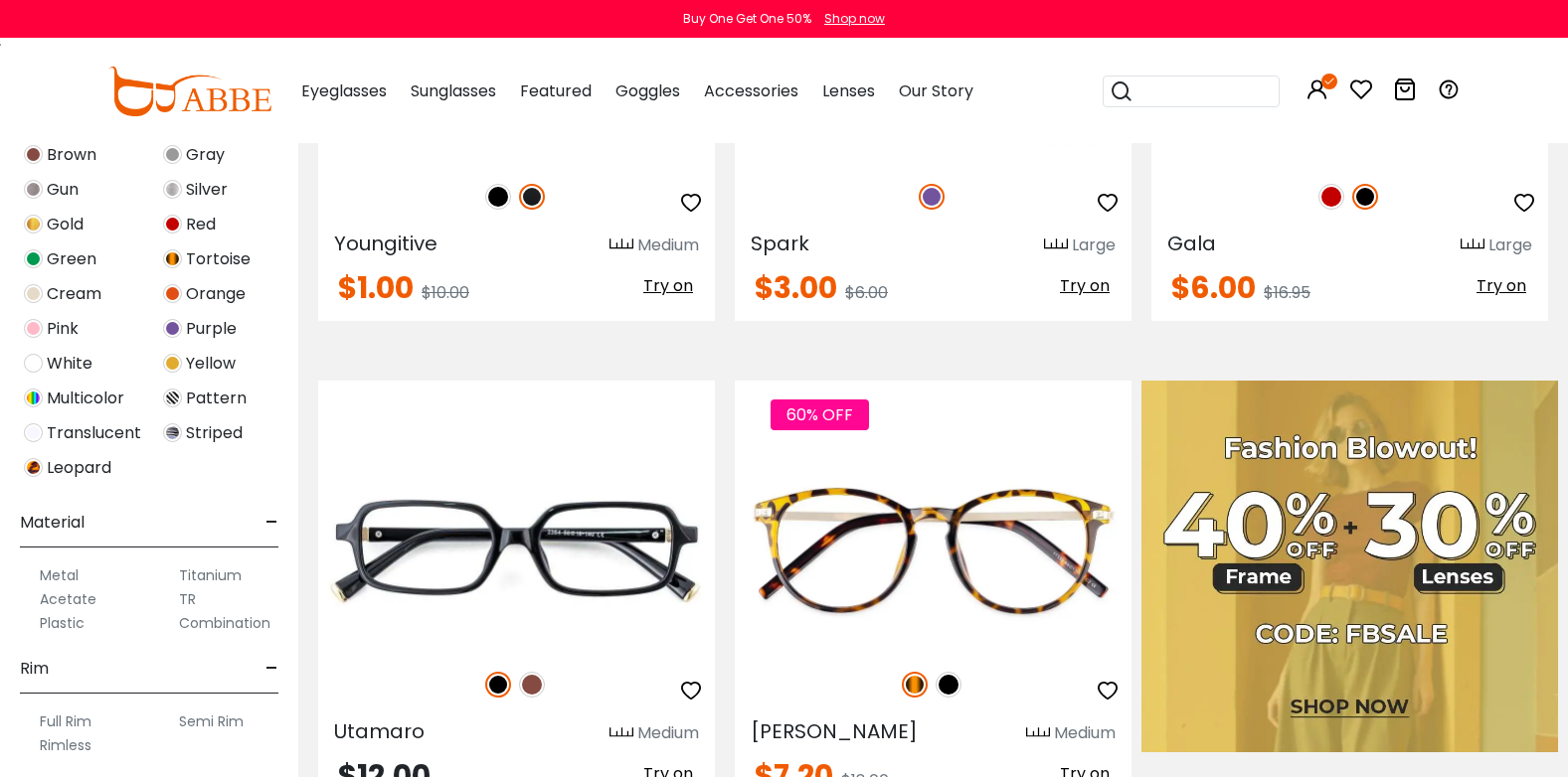
click at [56, 474] on span "Leopard" at bounding box center [79, 468] width 65 height 24
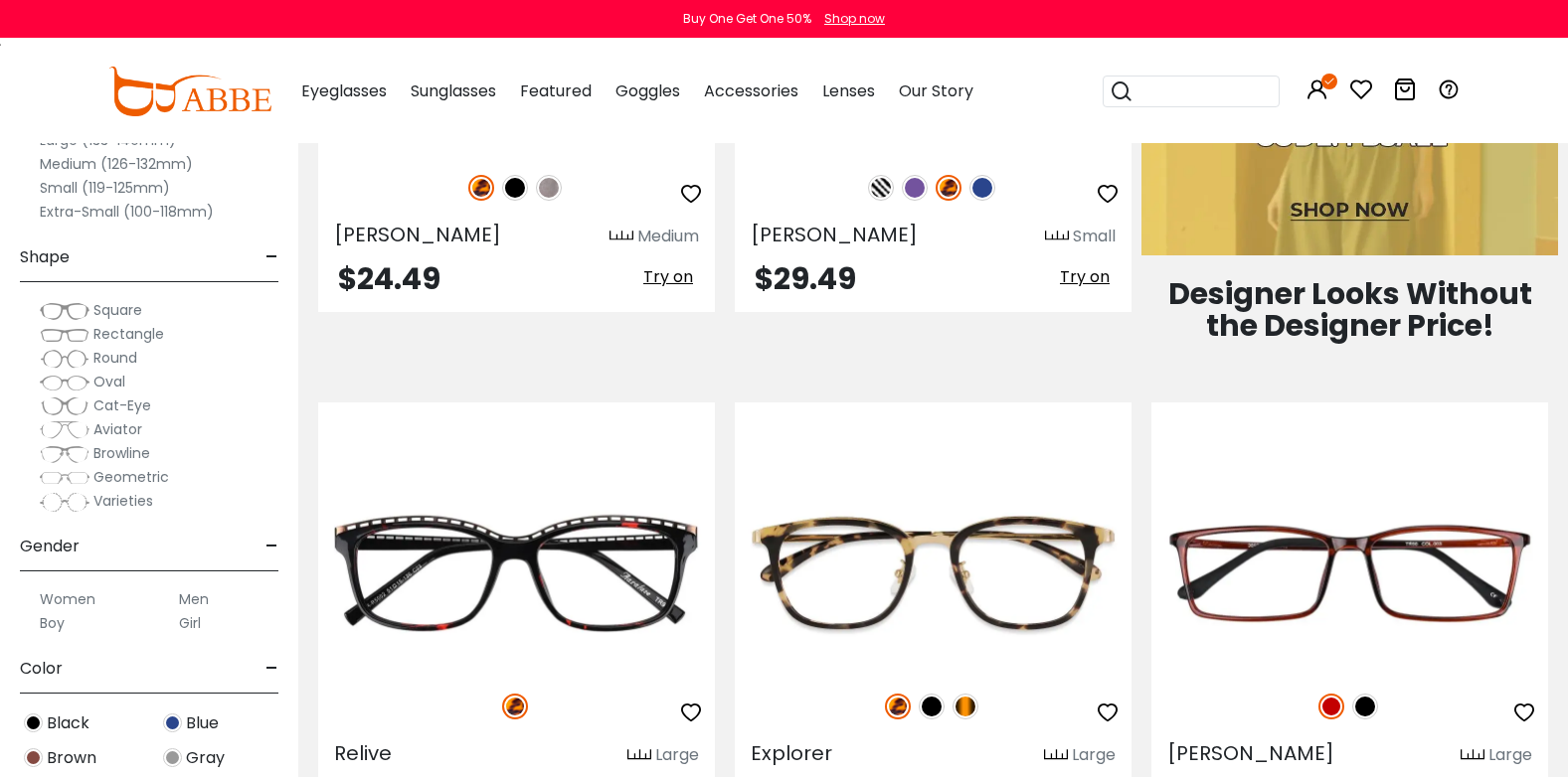
scroll to position [895, 0]
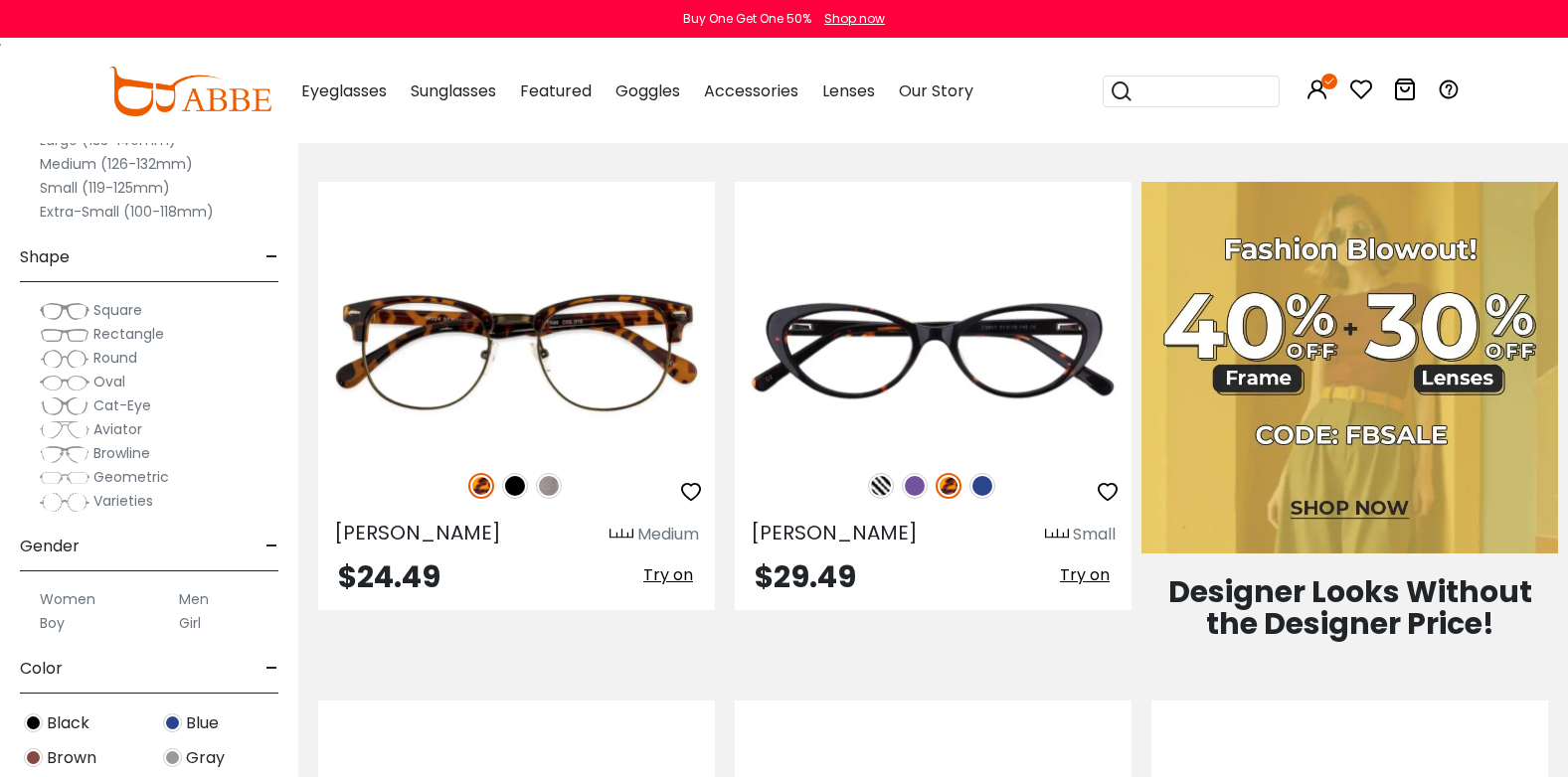
click at [297, 204] on div "Clear All (1) Size - Extra-Large (141+mm) Large (133-140mm) Medium (126-132mm) …" at bounding box center [148, 374] width 298 height 807
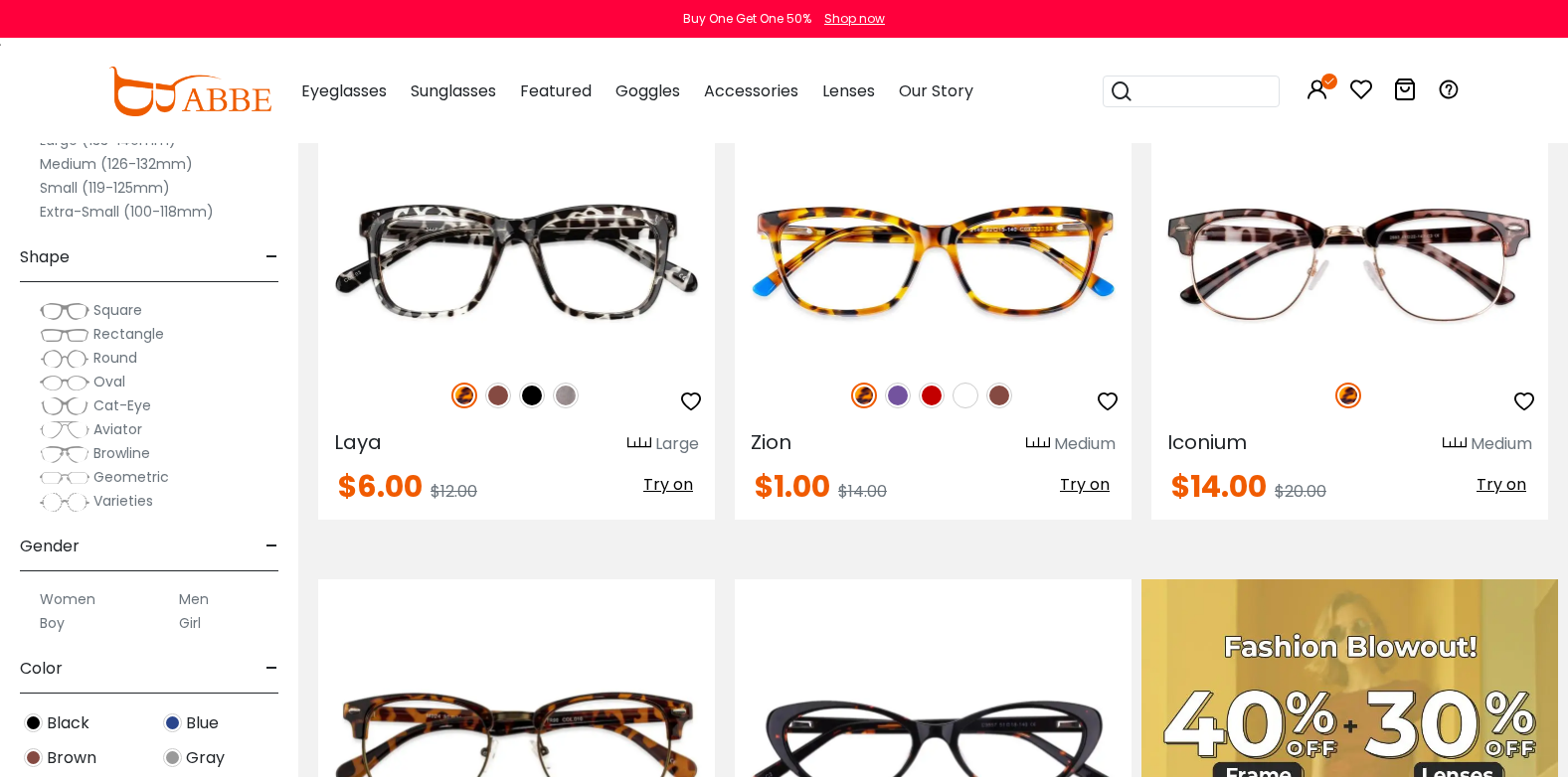
scroll to position [397, 0]
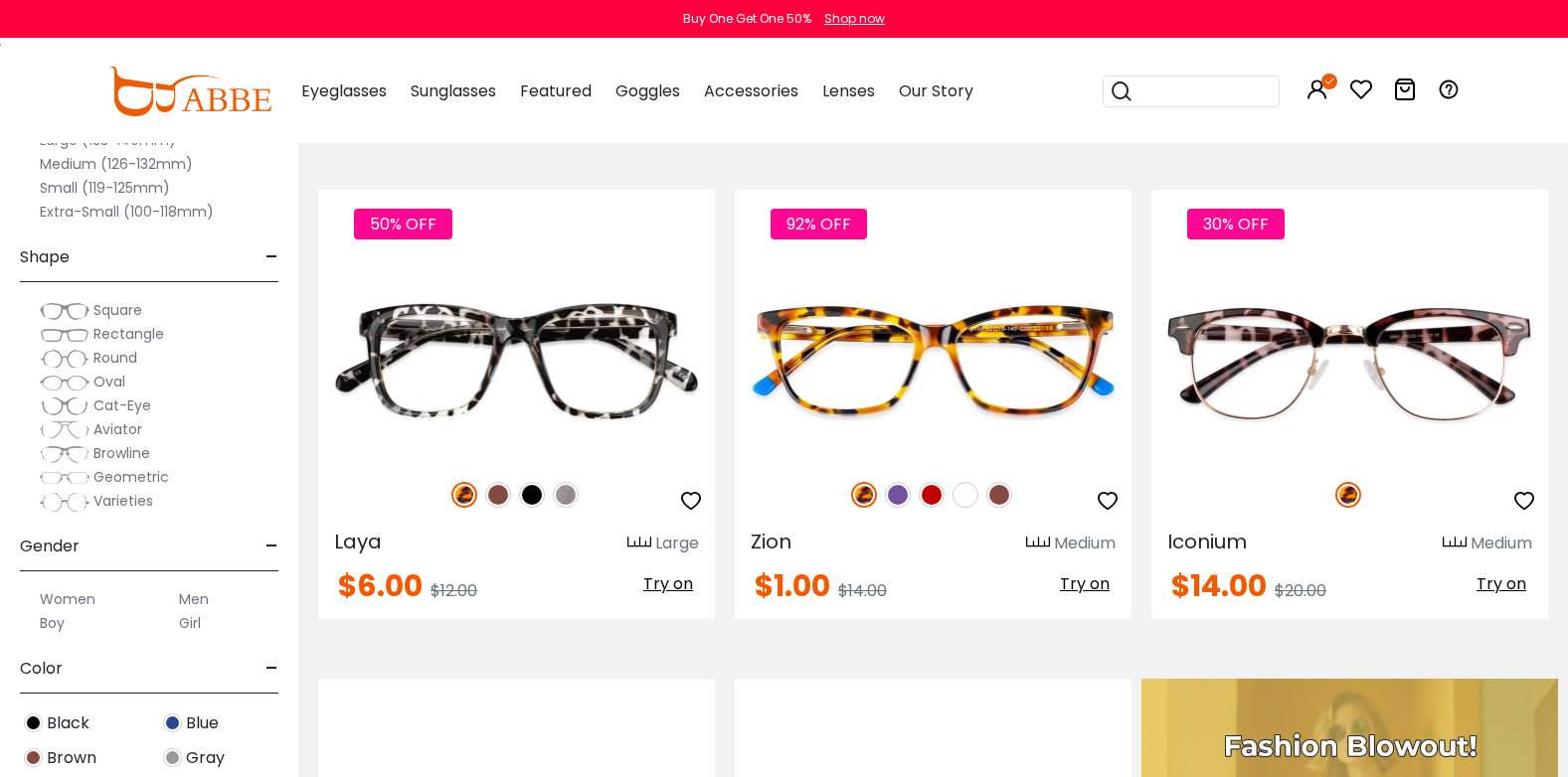
click at [273, 185] on div "Small (119-125mm)" at bounding box center [148, 188] width 258 height 24
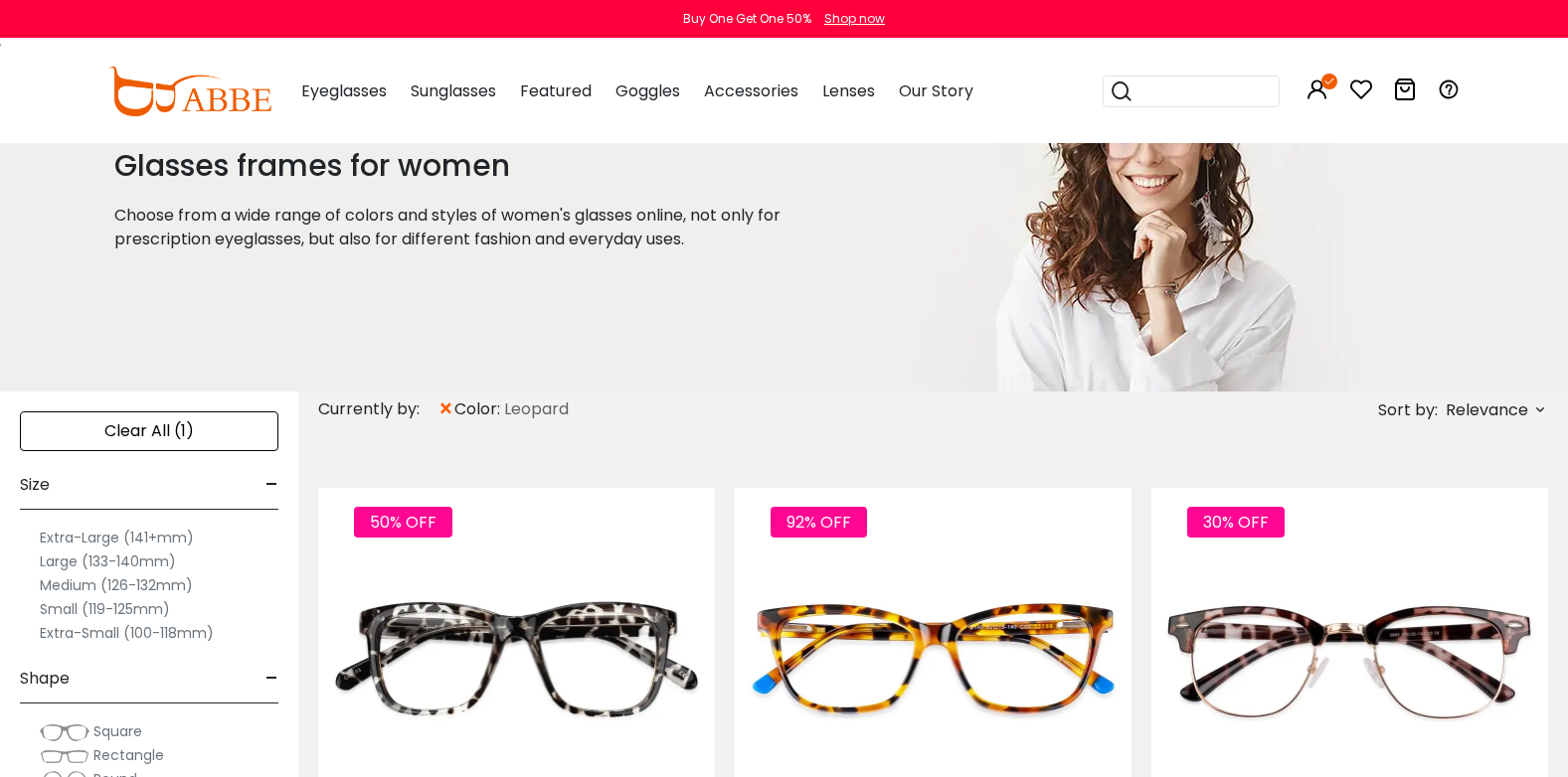
click at [143, 557] on label "Large (133-140mm)" at bounding box center [108, 562] width 136 height 24
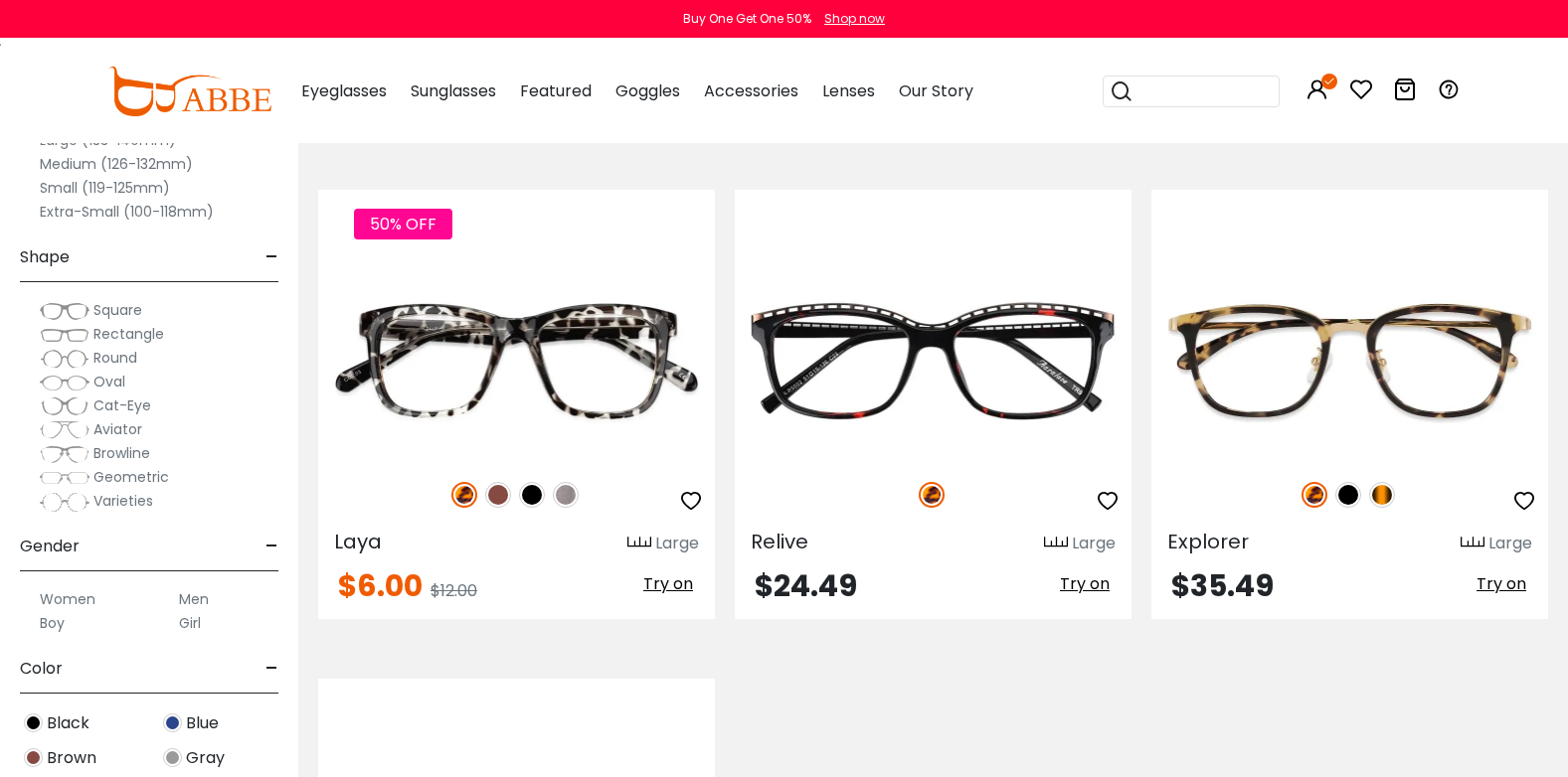
scroll to position [397, 0]
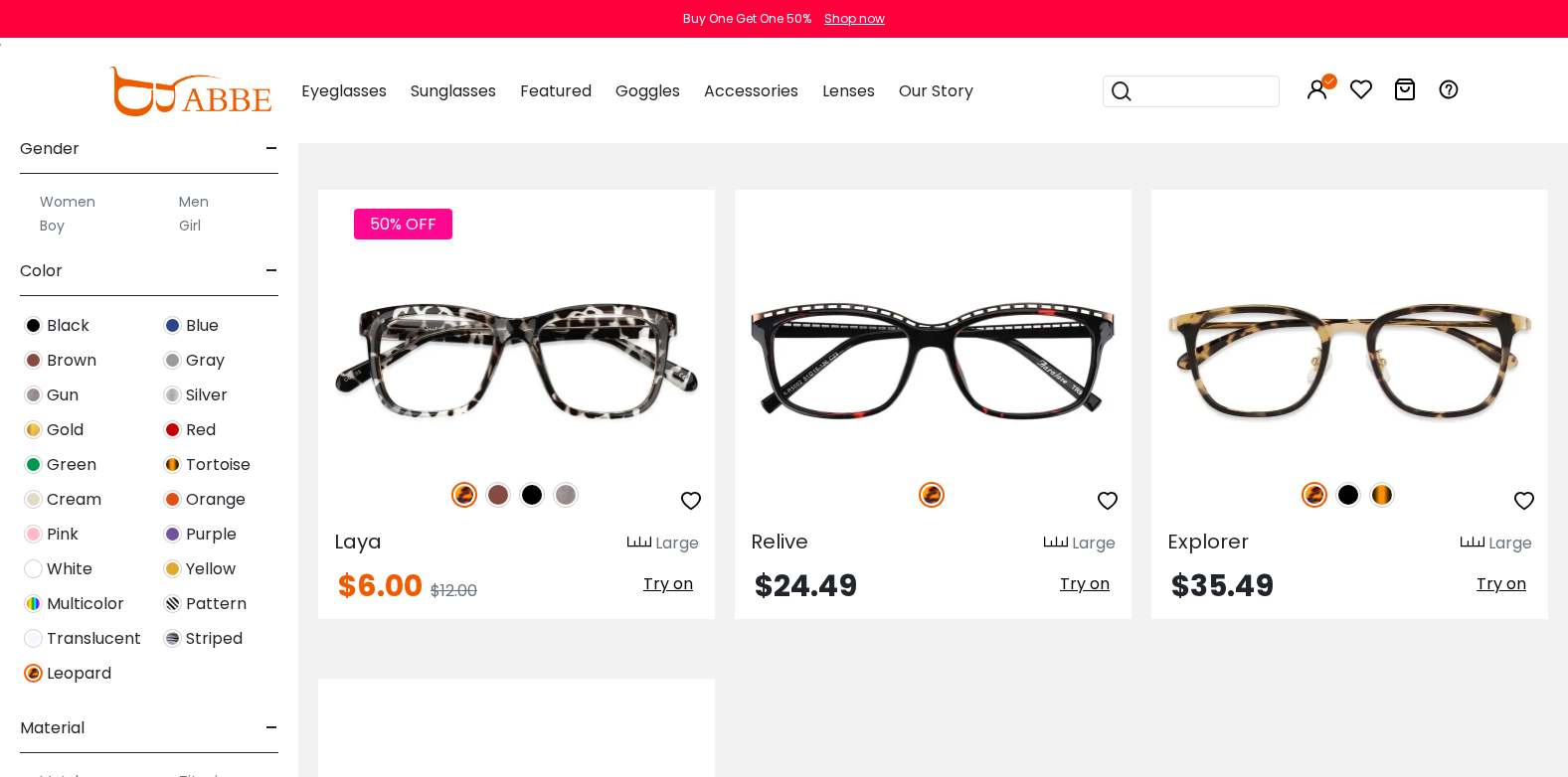
click at [30, 352] on img at bounding box center [33, 360] width 19 height 19
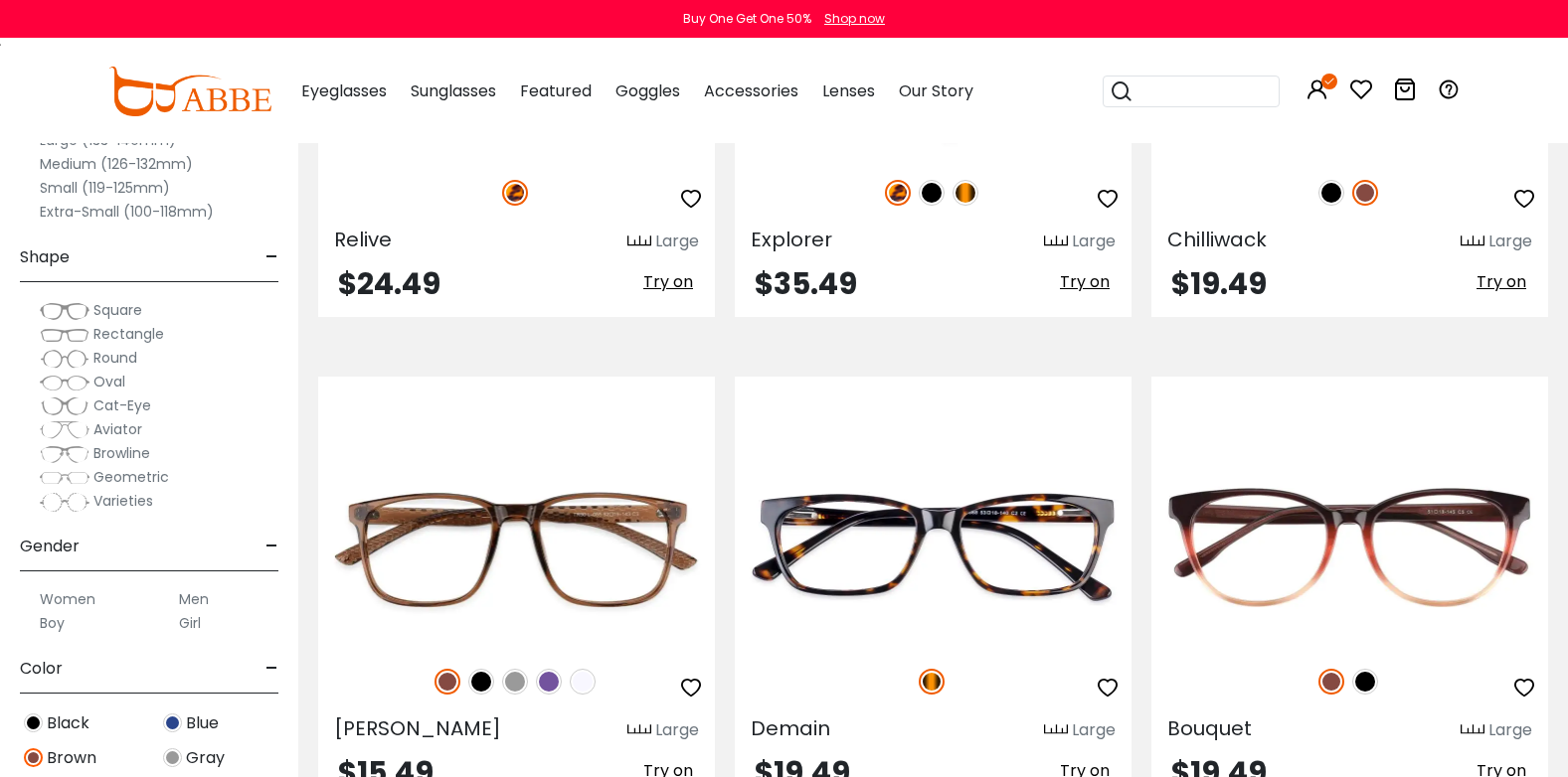
scroll to position [2783, 0]
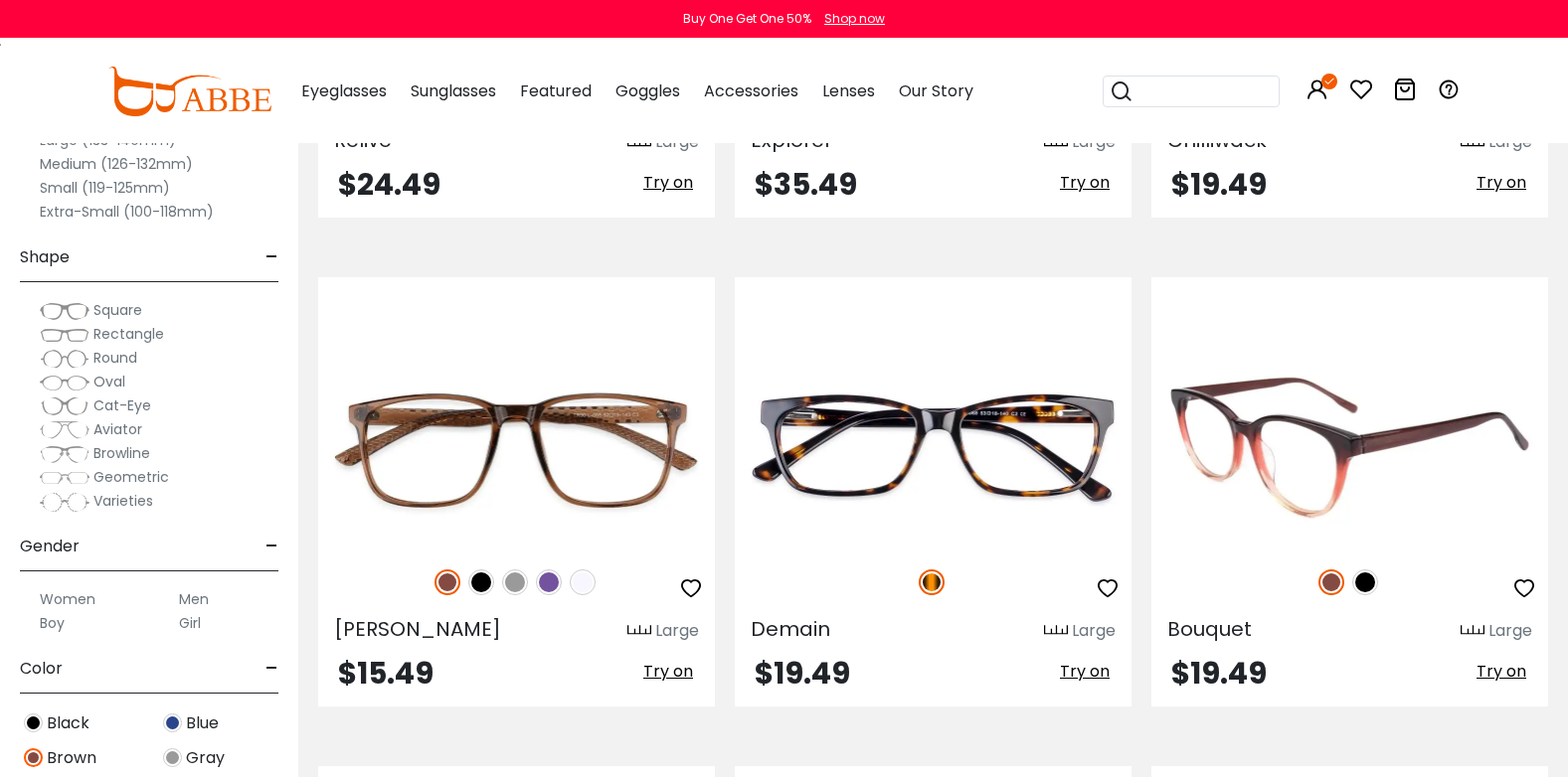
click at [1396, 411] on img at bounding box center [1350, 448] width 396 height 199
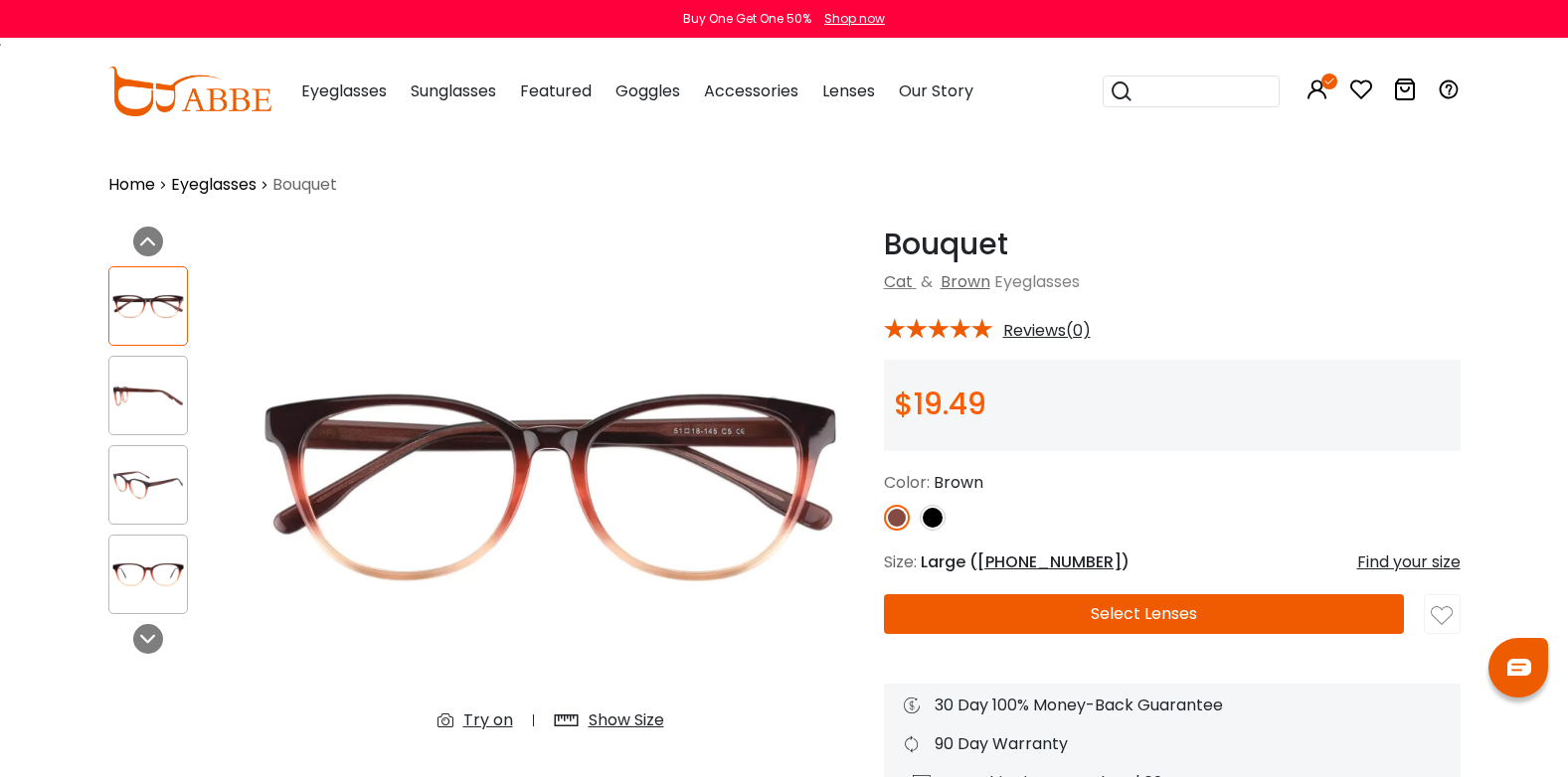
scroll to position [199, 0]
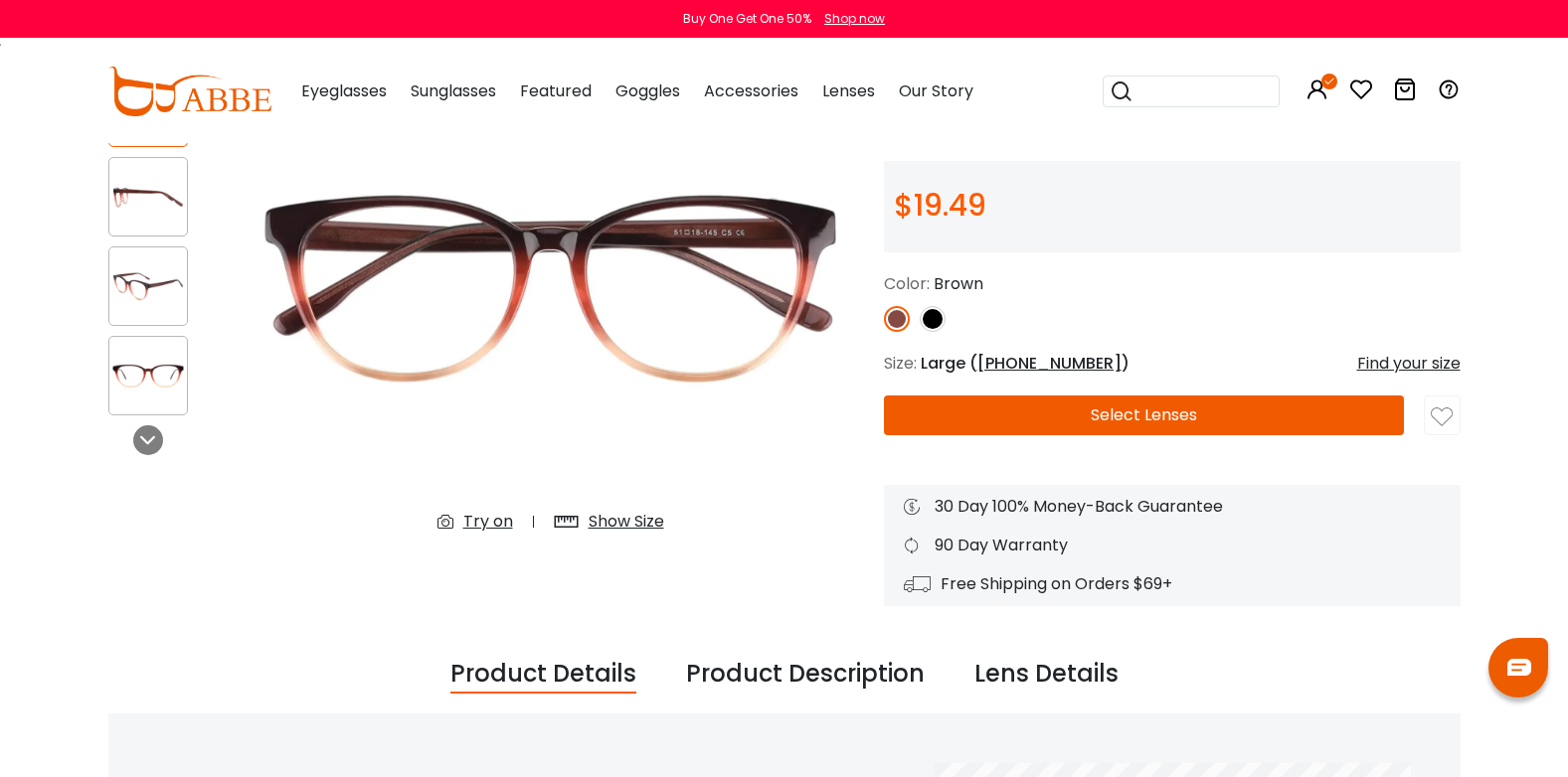
click at [1231, 416] on button "Select Lenses" at bounding box center [1144, 415] width 521 height 40
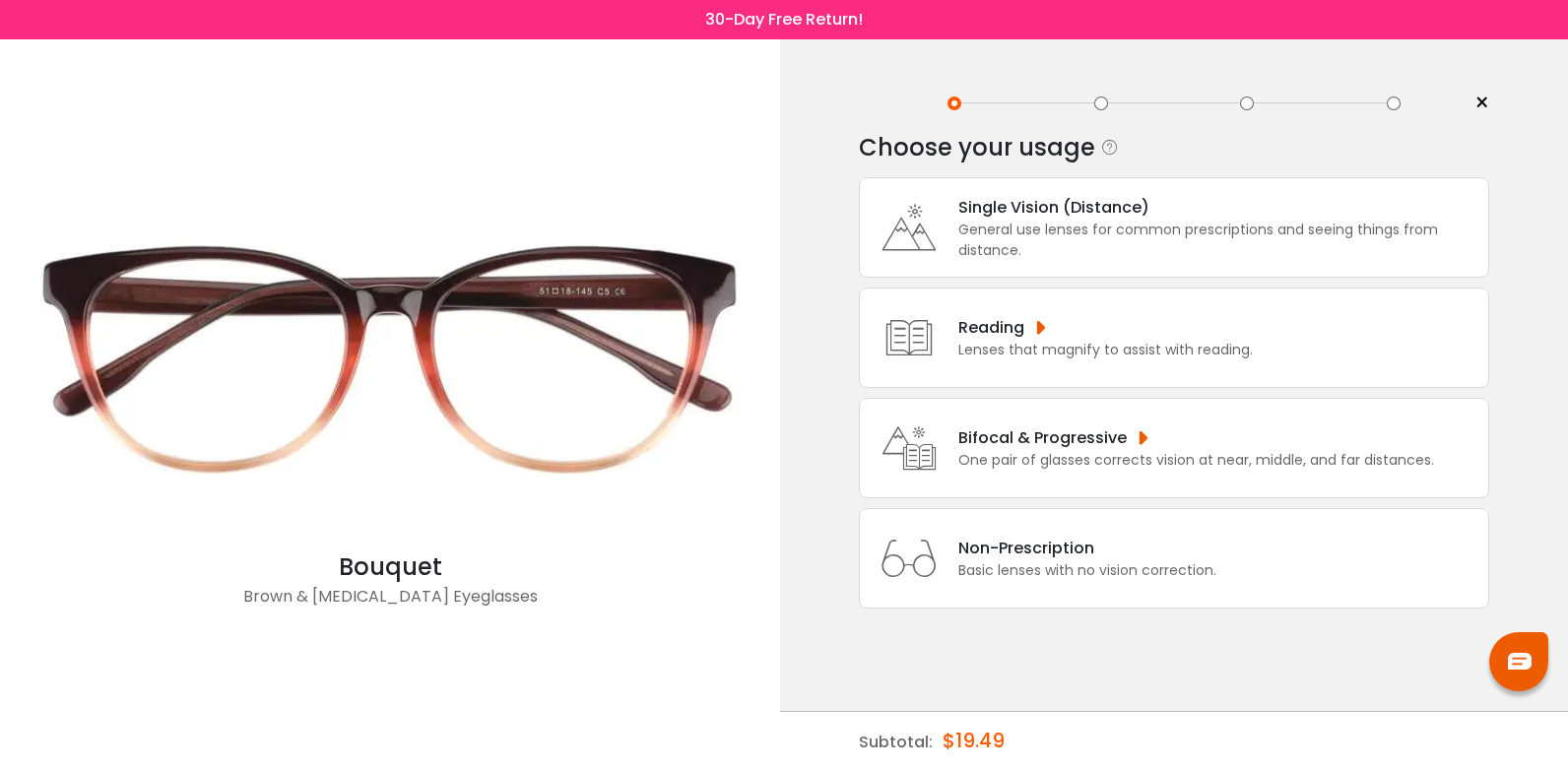
click at [1134, 232] on div "General use lenses for common prescriptions and seeing things from distance." at bounding box center [1218, 241] width 520 height 41
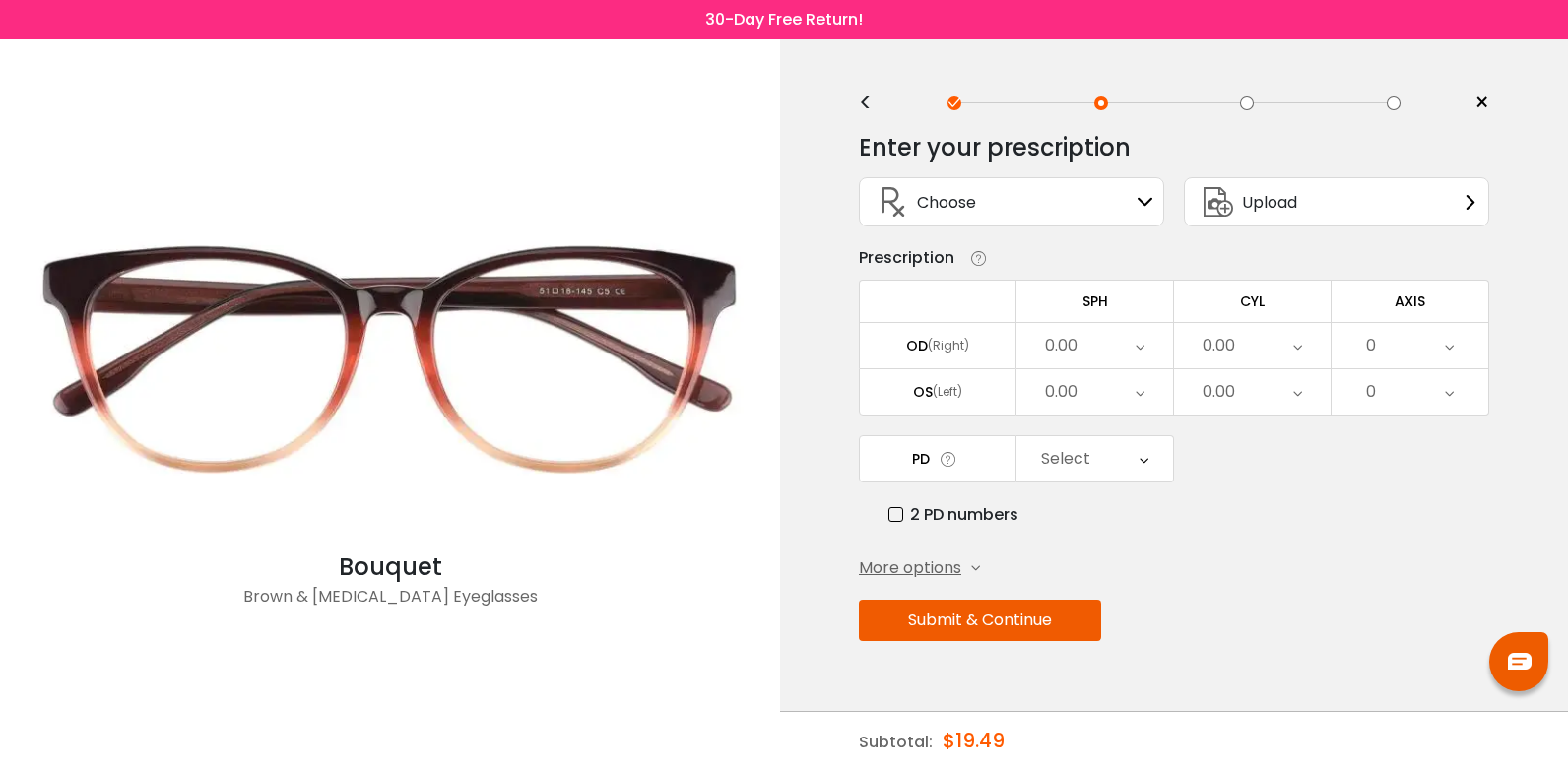
click at [1132, 228] on div "Choose Sign In" at bounding box center [1010, 207] width 325 height 79
click at [1132, 207] on div "Choose Sign In" at bounding box center [1010, 202] width 283 height 47
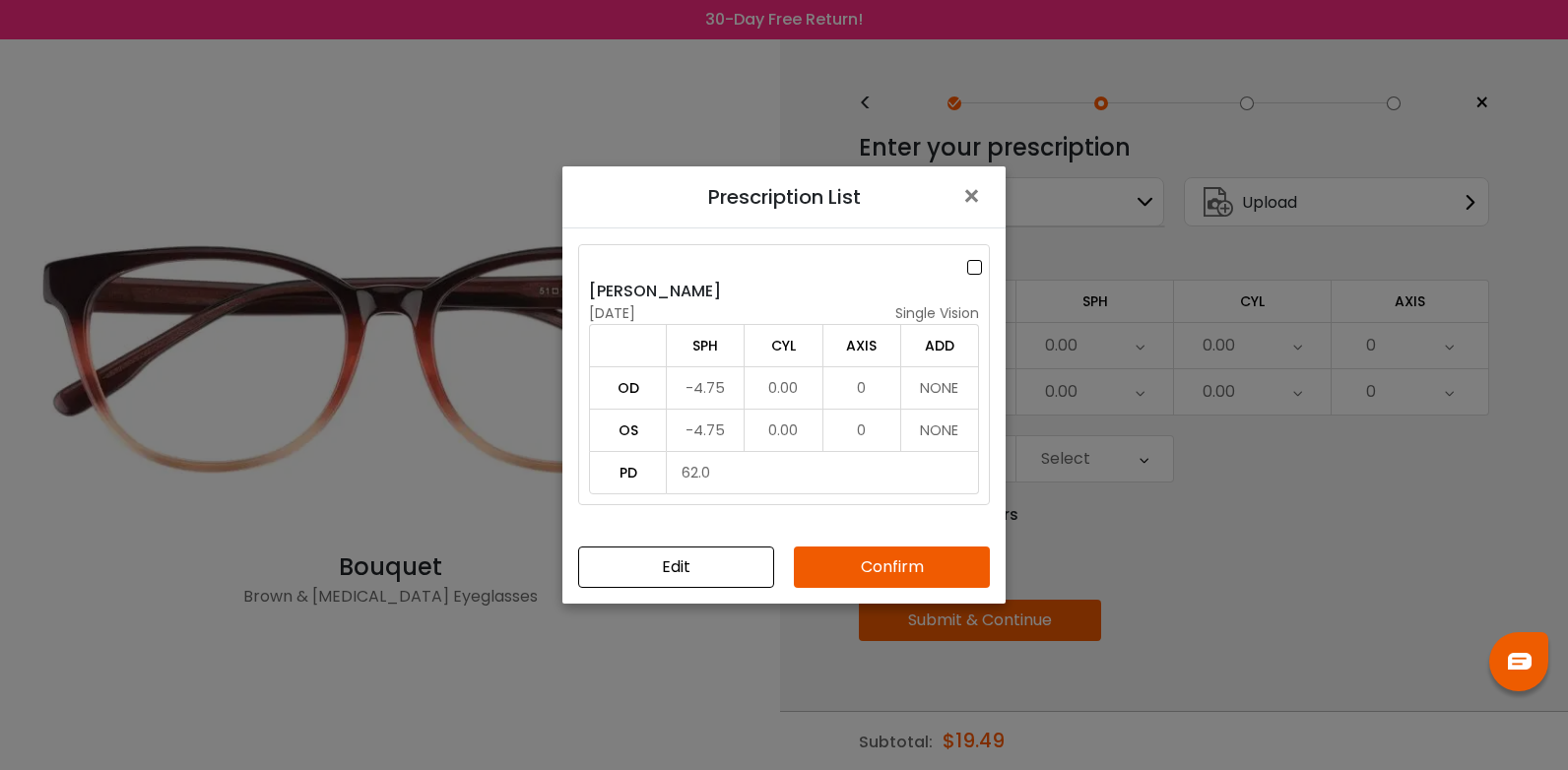
click at [695, 385] on td "-4.75" at bounding box center [706, 387] width 78 height 42
click at [867, 575] on button "Confirm" at bounding box center [891, 568] width 196 height 41
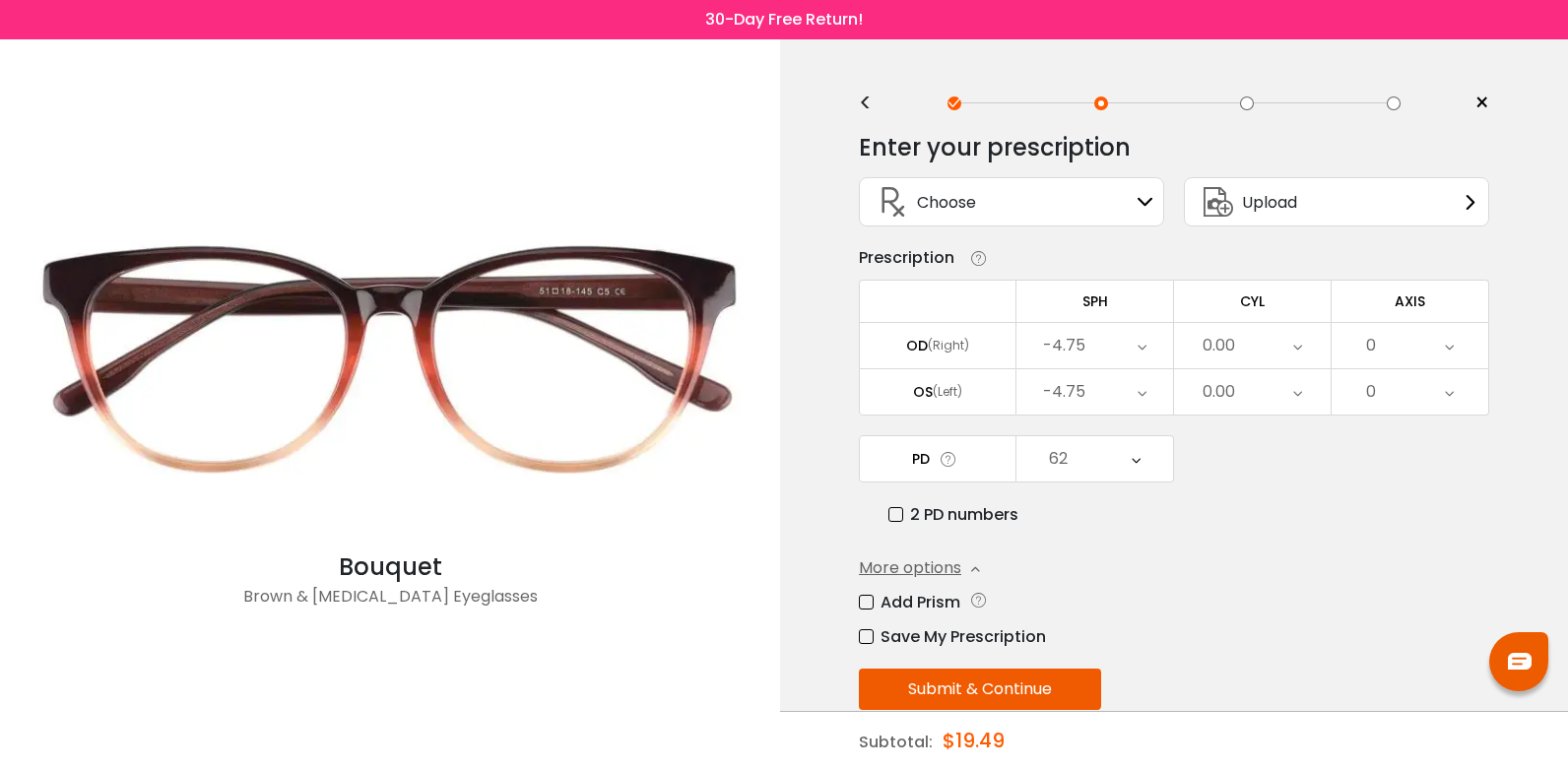
click at [1271, 215] on div "Upload" at bounding box center [1246, 202] width 103 height 47
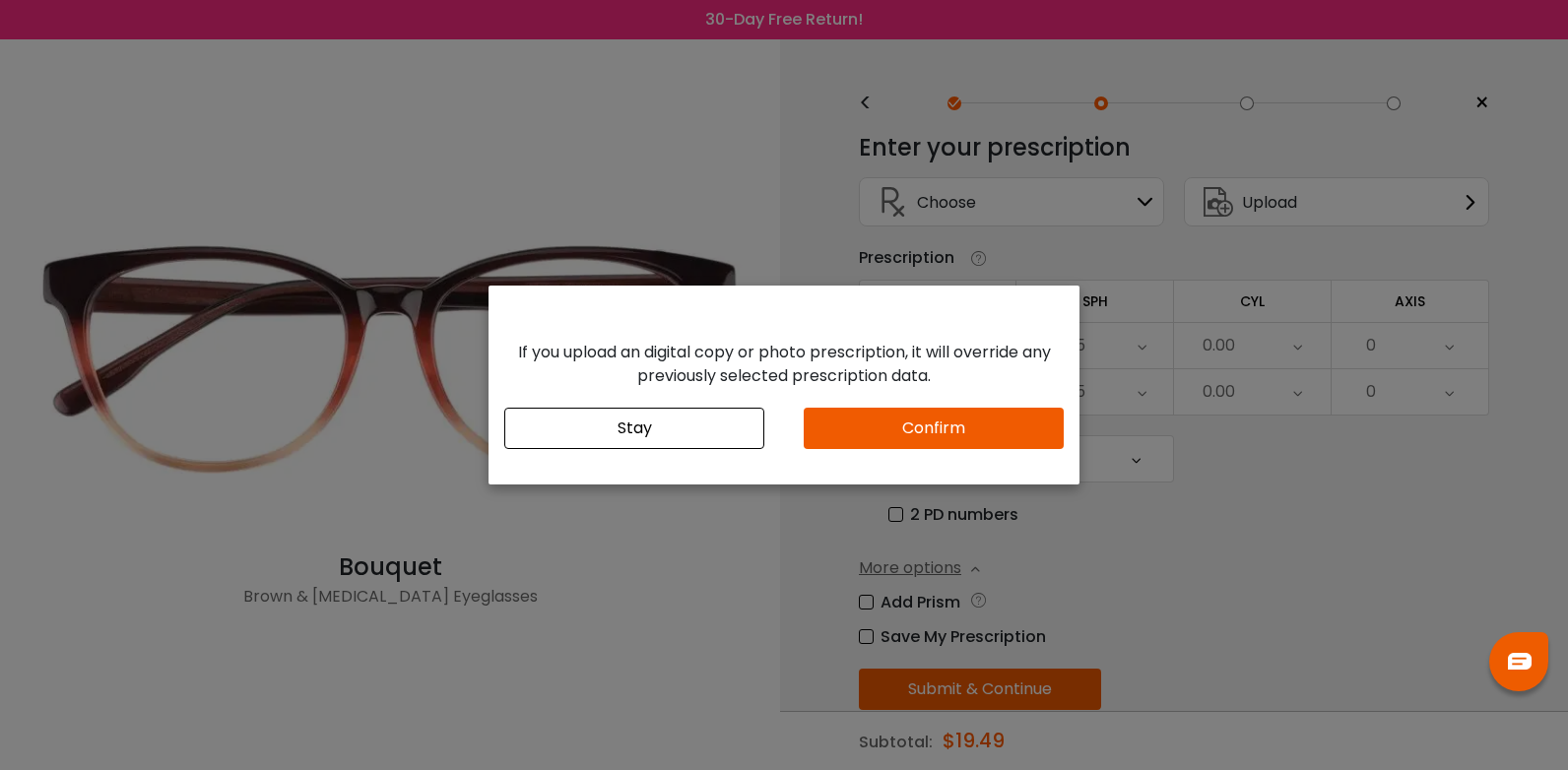
click at [1006, 433] on button "Confirm" at bounding box center [933, 428] width 260 height 41
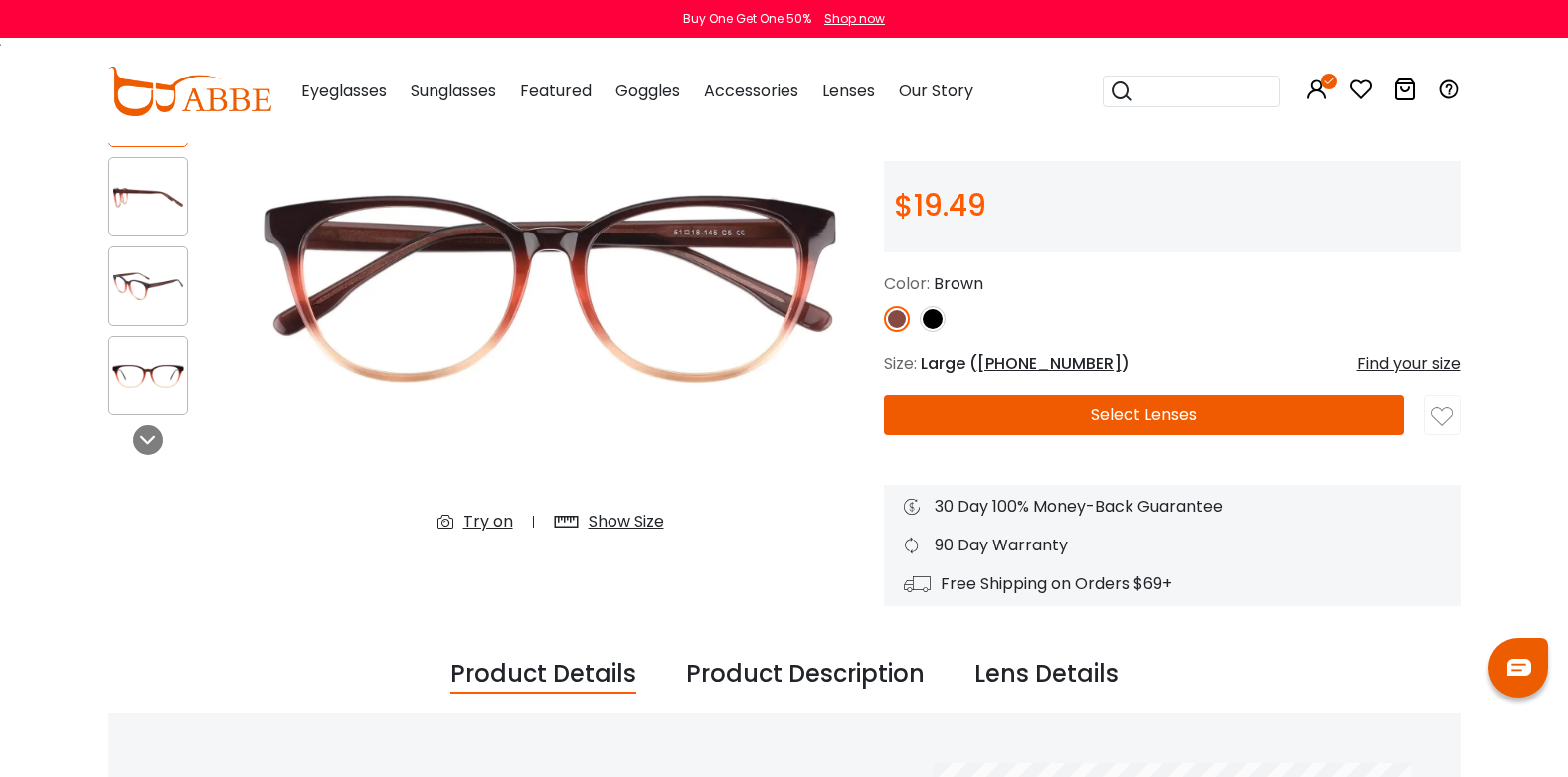
click at [1061, 418] on button "Select Lenses" at bounding box center [1144, 415] width 521 height 40
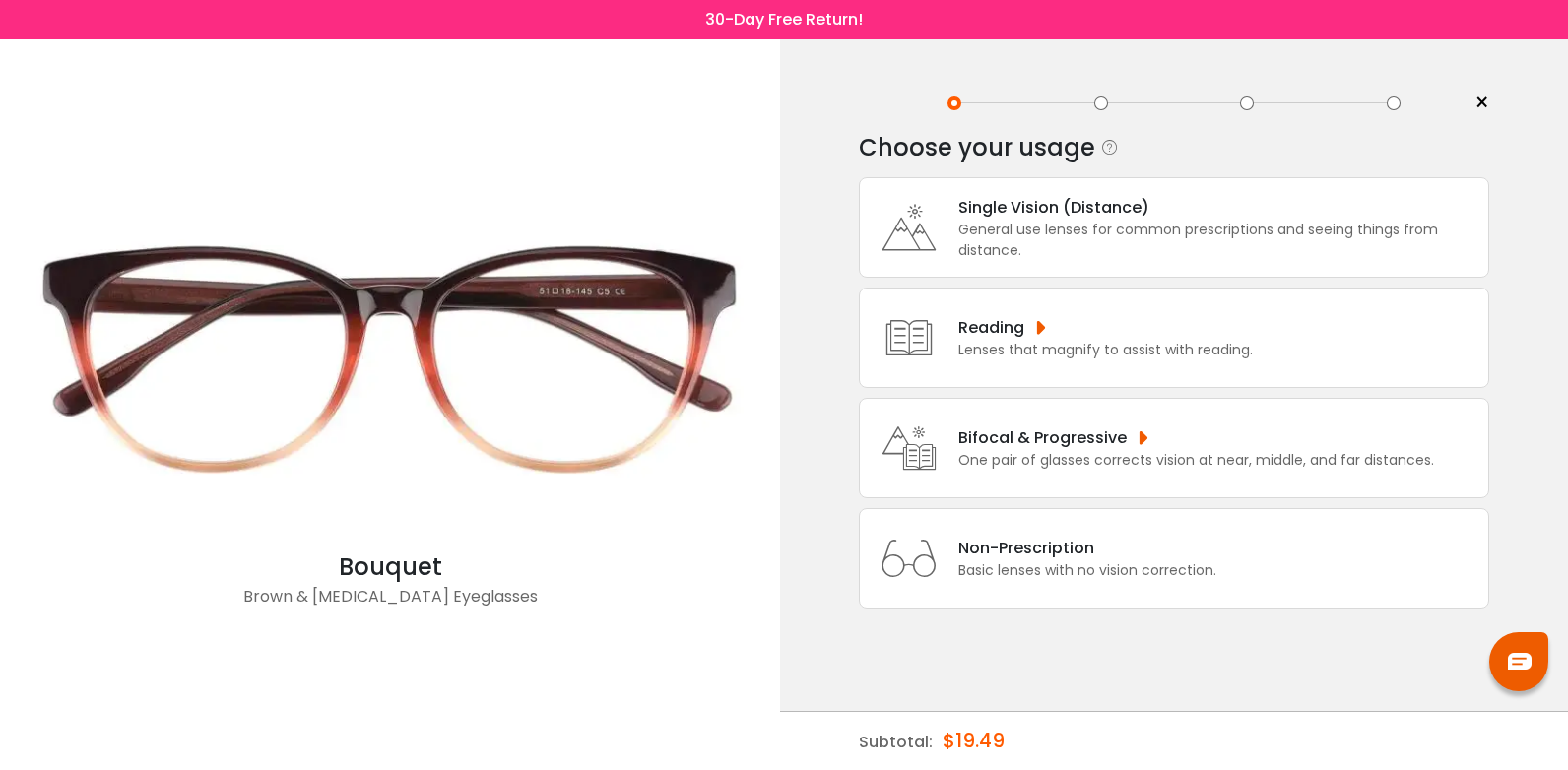
click at [933, 227] on icon at bounding box center [909, 228] width 79 height 79
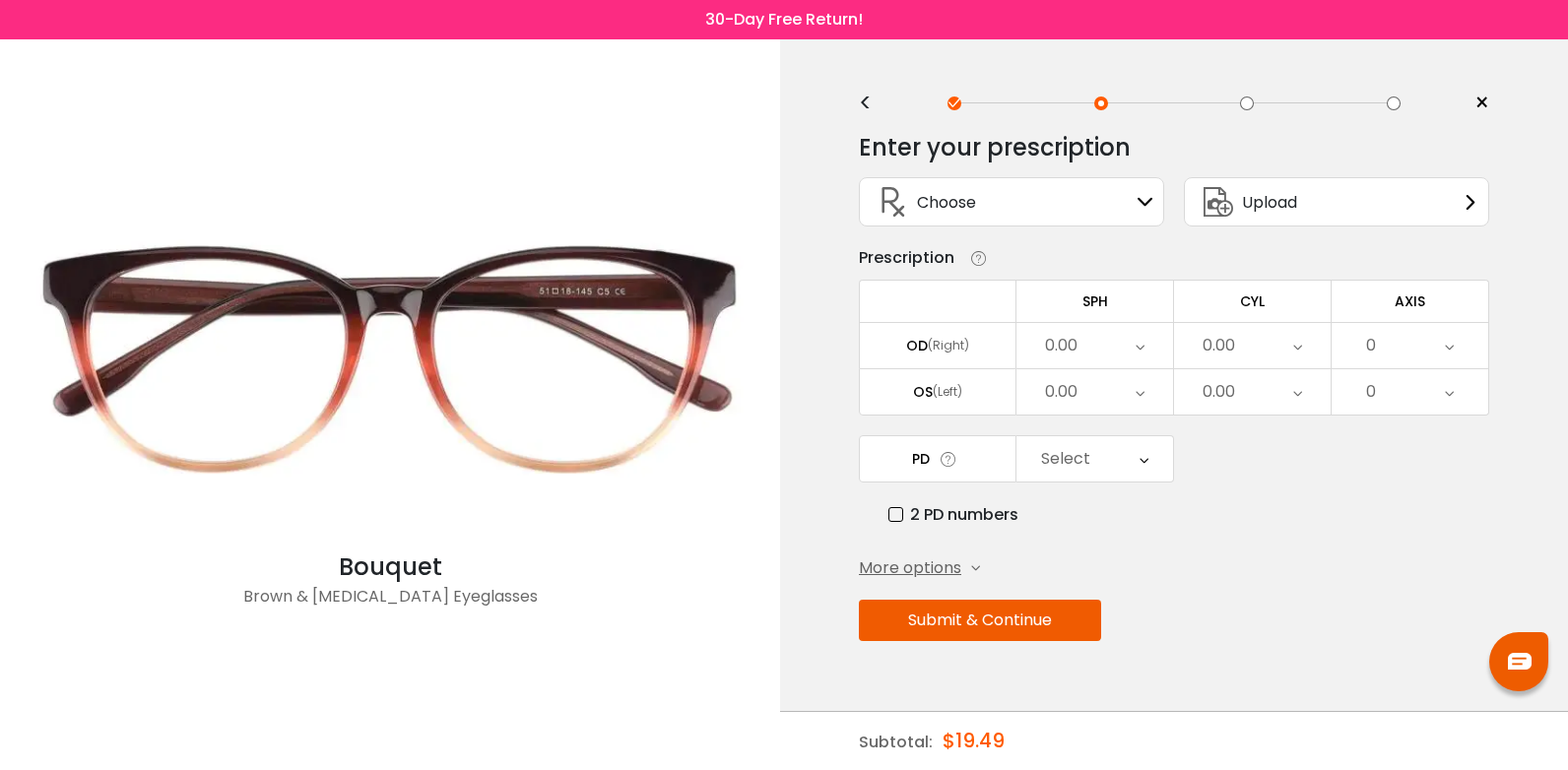
click at [962, 218] on div "Choose" at bounding box center [923, 202] width 107 height 47
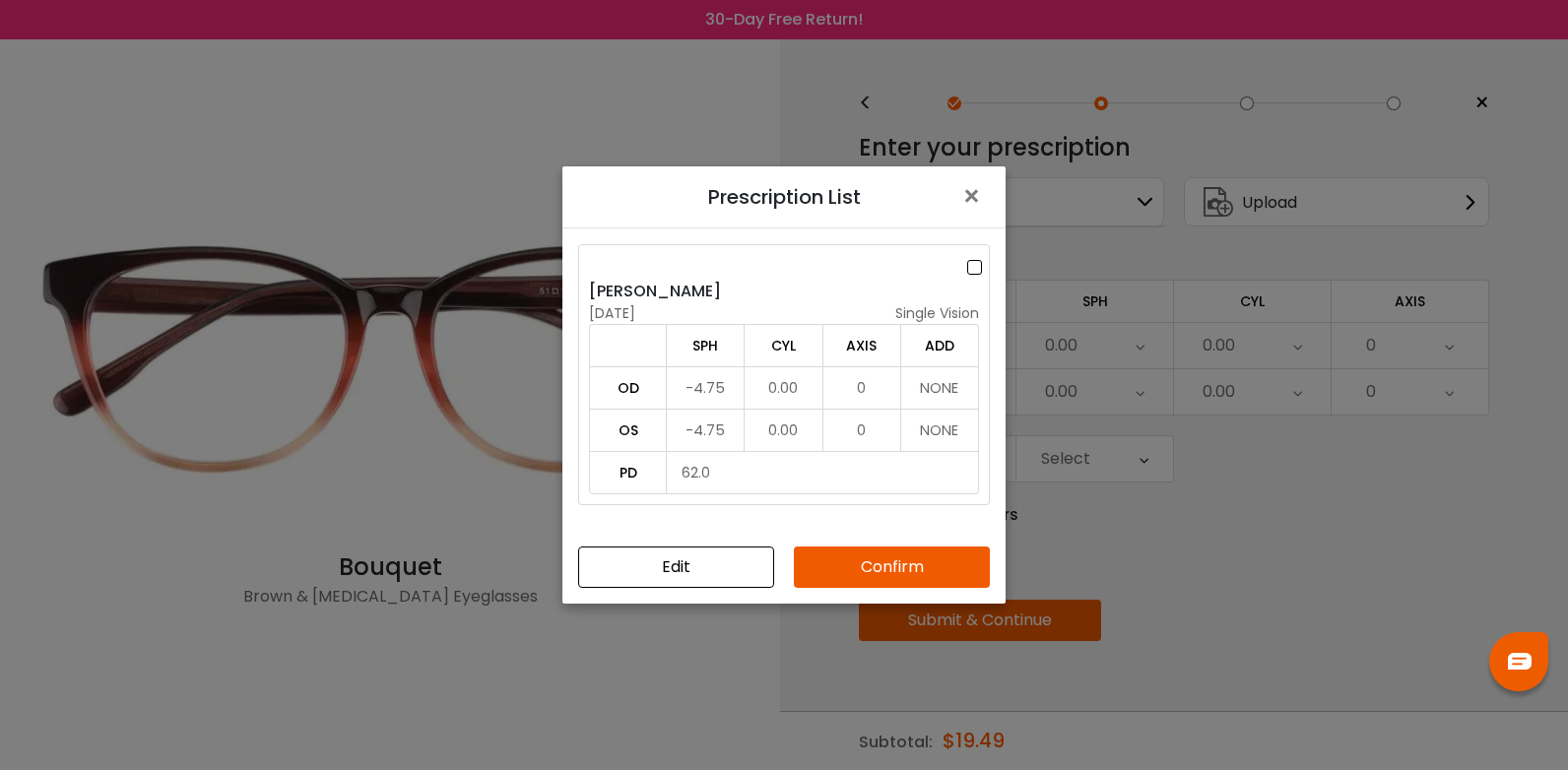
click at [906, 559] on button "Confirm" at bounding box center [891, 568] width 196 height 41
click at [682, 293] on div "[PERSON_NAME]" at bounding box center [784, 291] width 390 height 24
click at [889, 565] on button "Confirm" at bounding box center [891, 568] width 196 height 41
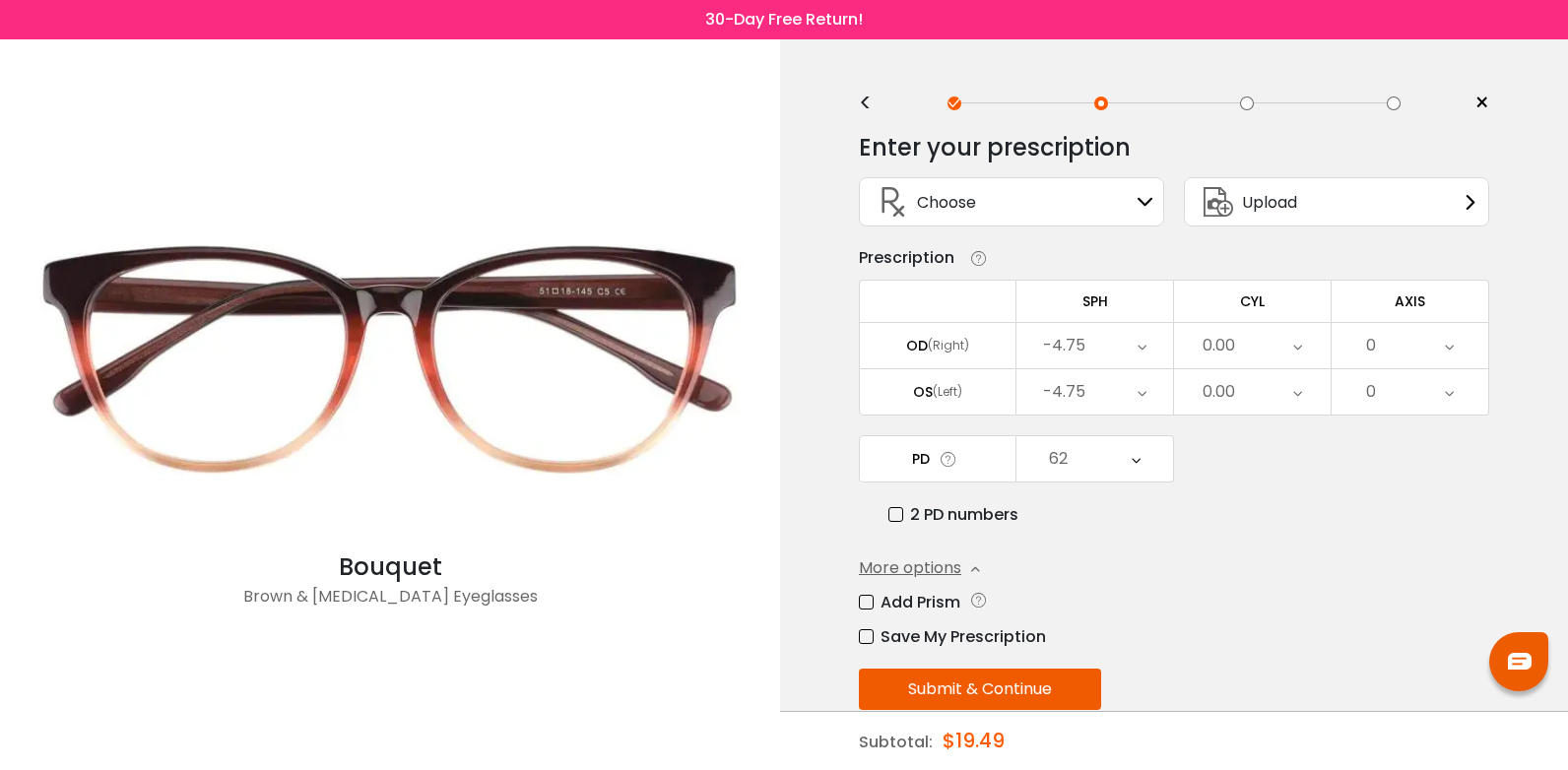
click at [863, 636] on label "Save My Prescription" at bounding box center [952, 637] width 187 height 25
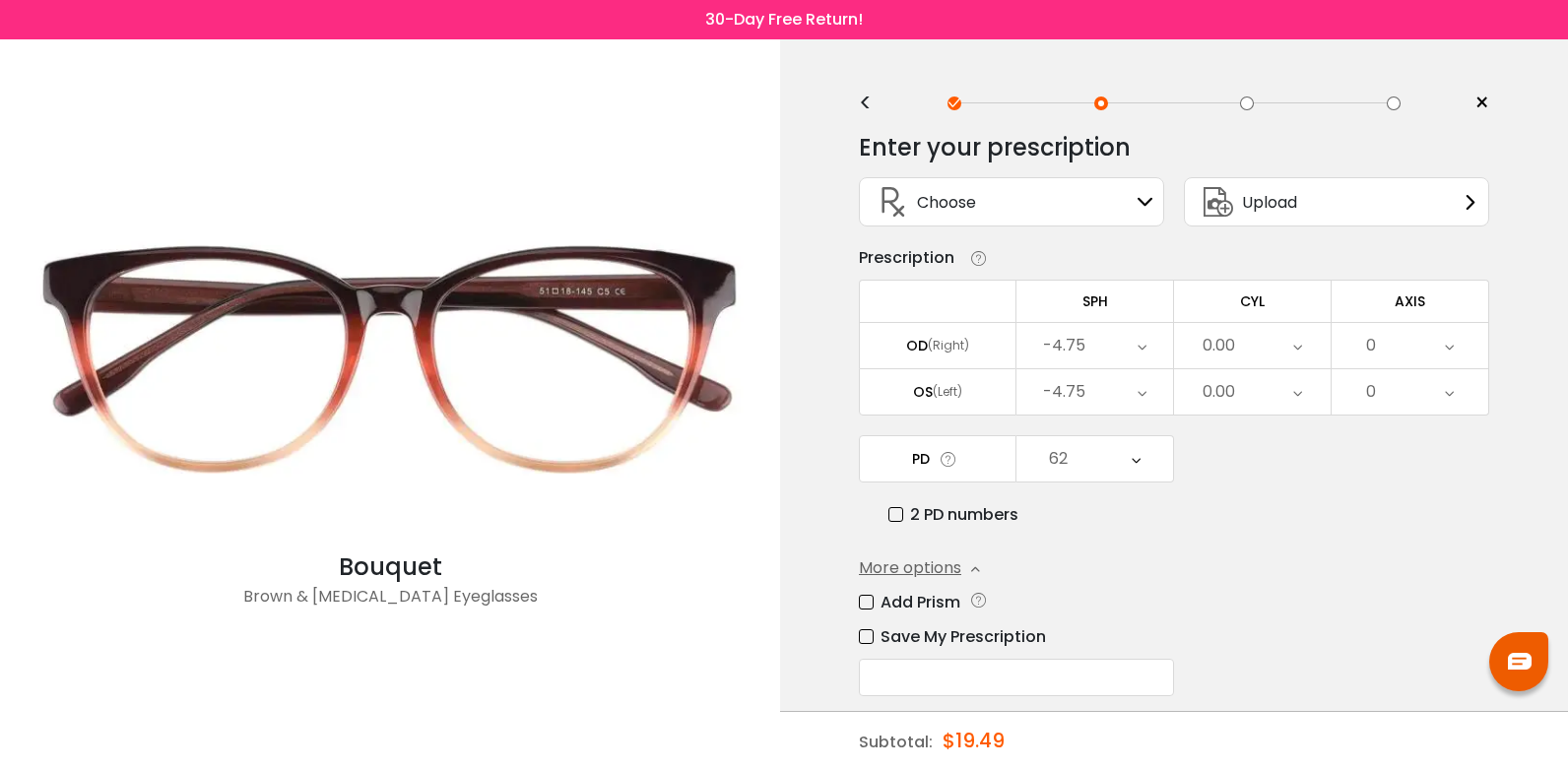
scroll to position [86, 0]
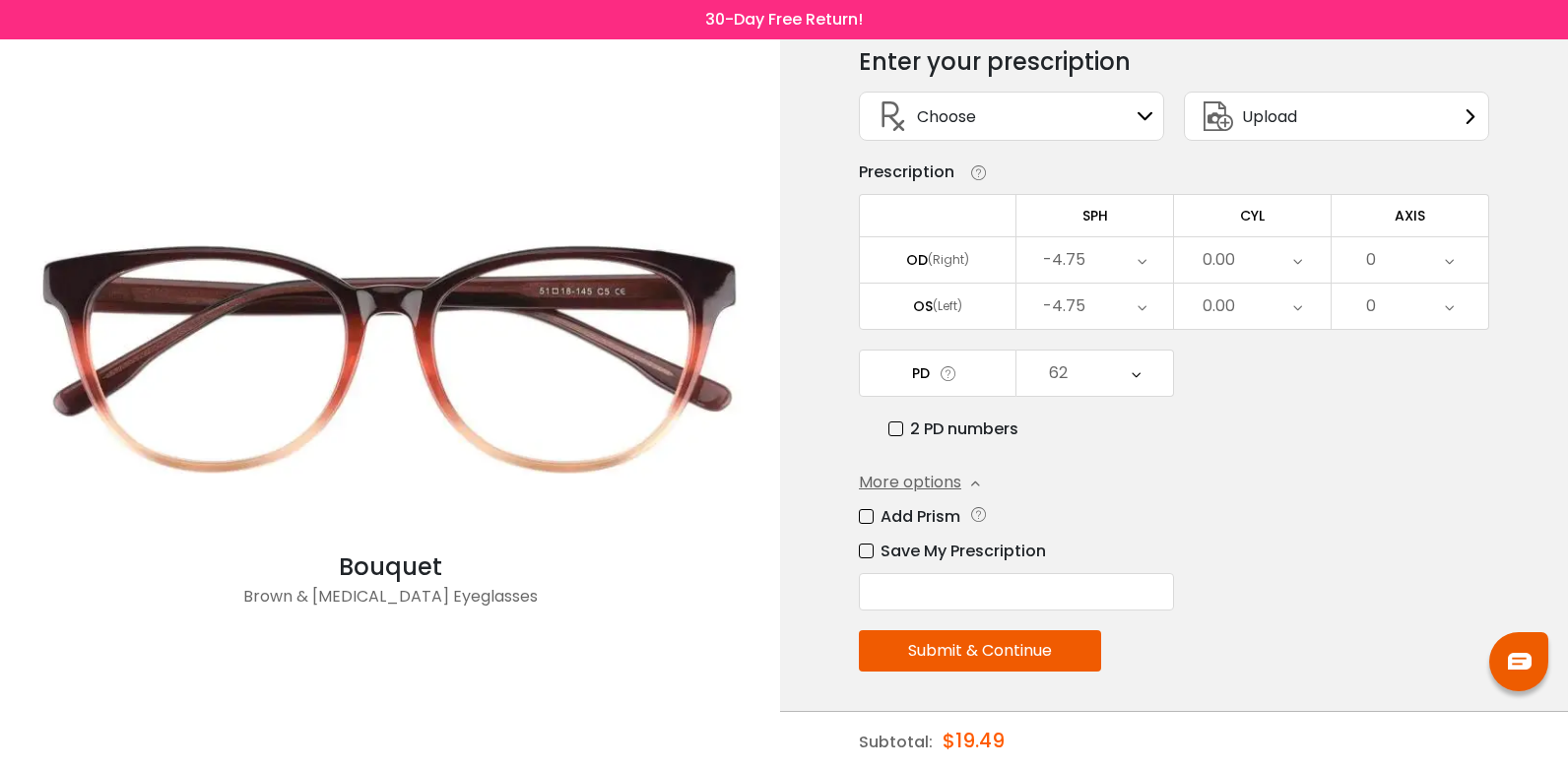
click at [1025, 648] on button "Submit & Continue" at bounding box center [980, 652] width 243 height 41
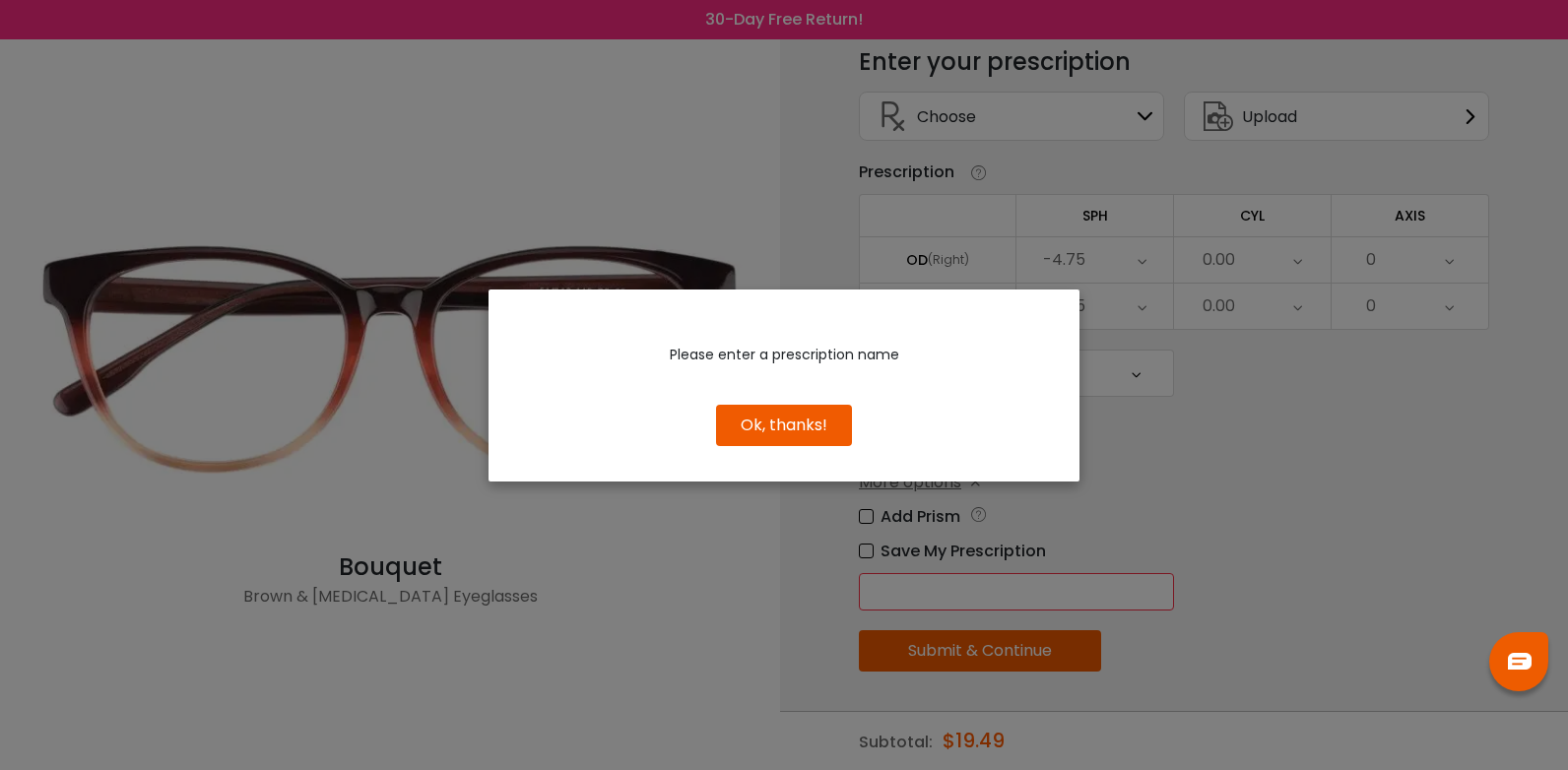
click at [838, 414] on button "Ok, thanks!" at bounding box center [784, 425] width 136 height 41
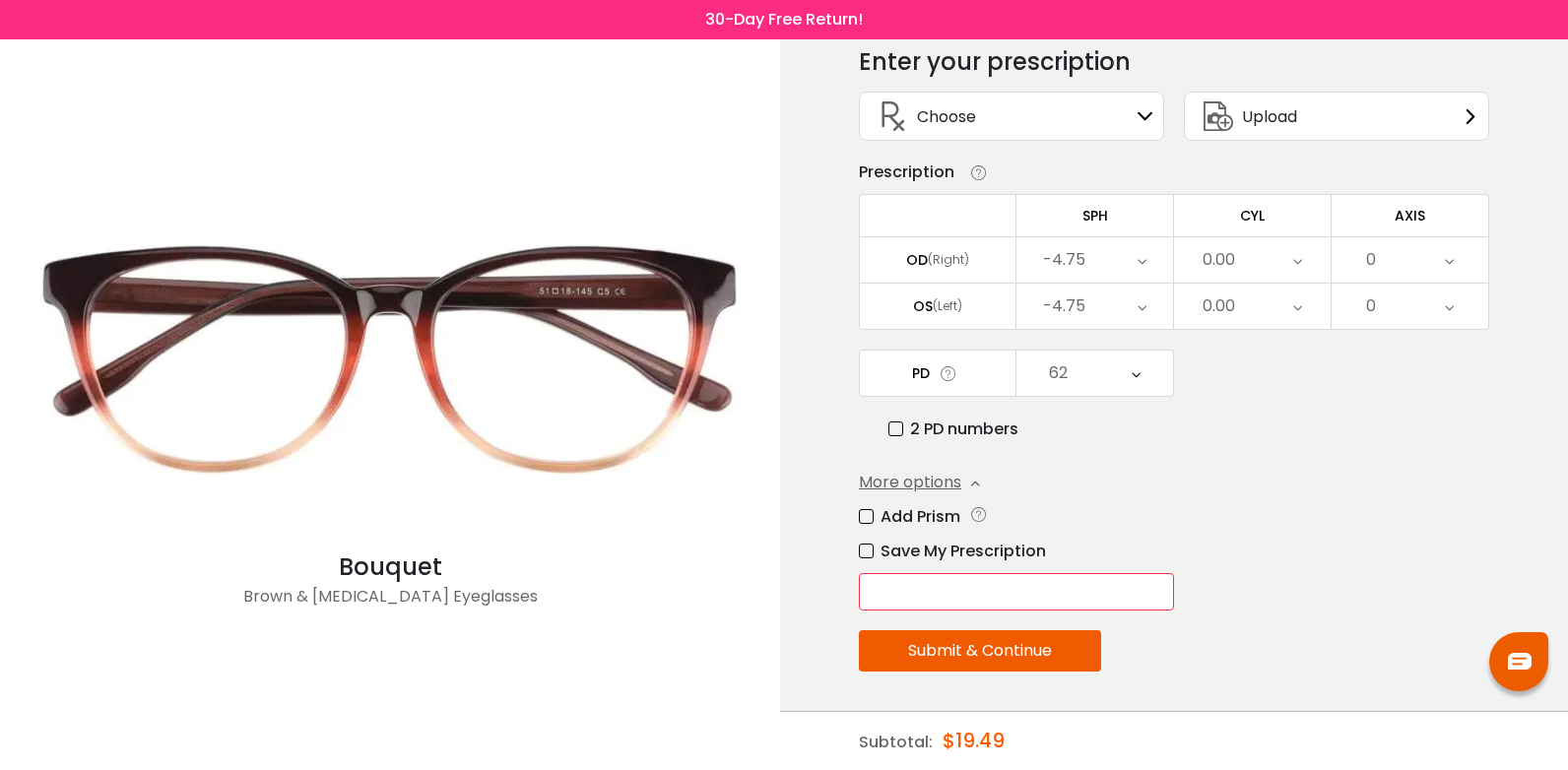
click at [952, 583] on input "text" at bounding box center [1015, 592] width 315 height 38
type input "*******"
click at [960, 647] on button "Submit & Continue" at bounding box center [980, 652] width 243 height 41
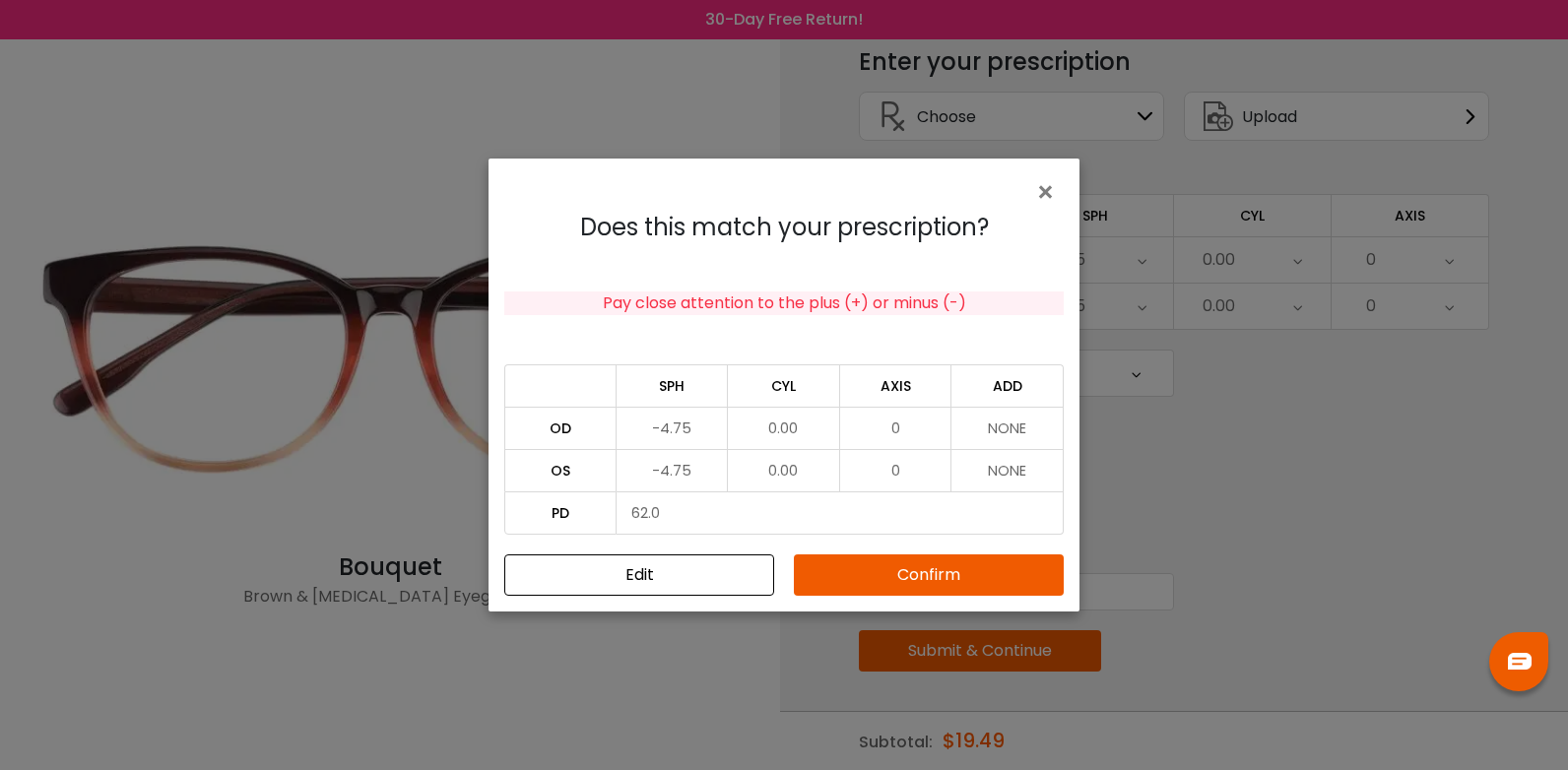
click at [989, 567] on button "Confirm" at bounding box center [928, 576] width 269 height 41
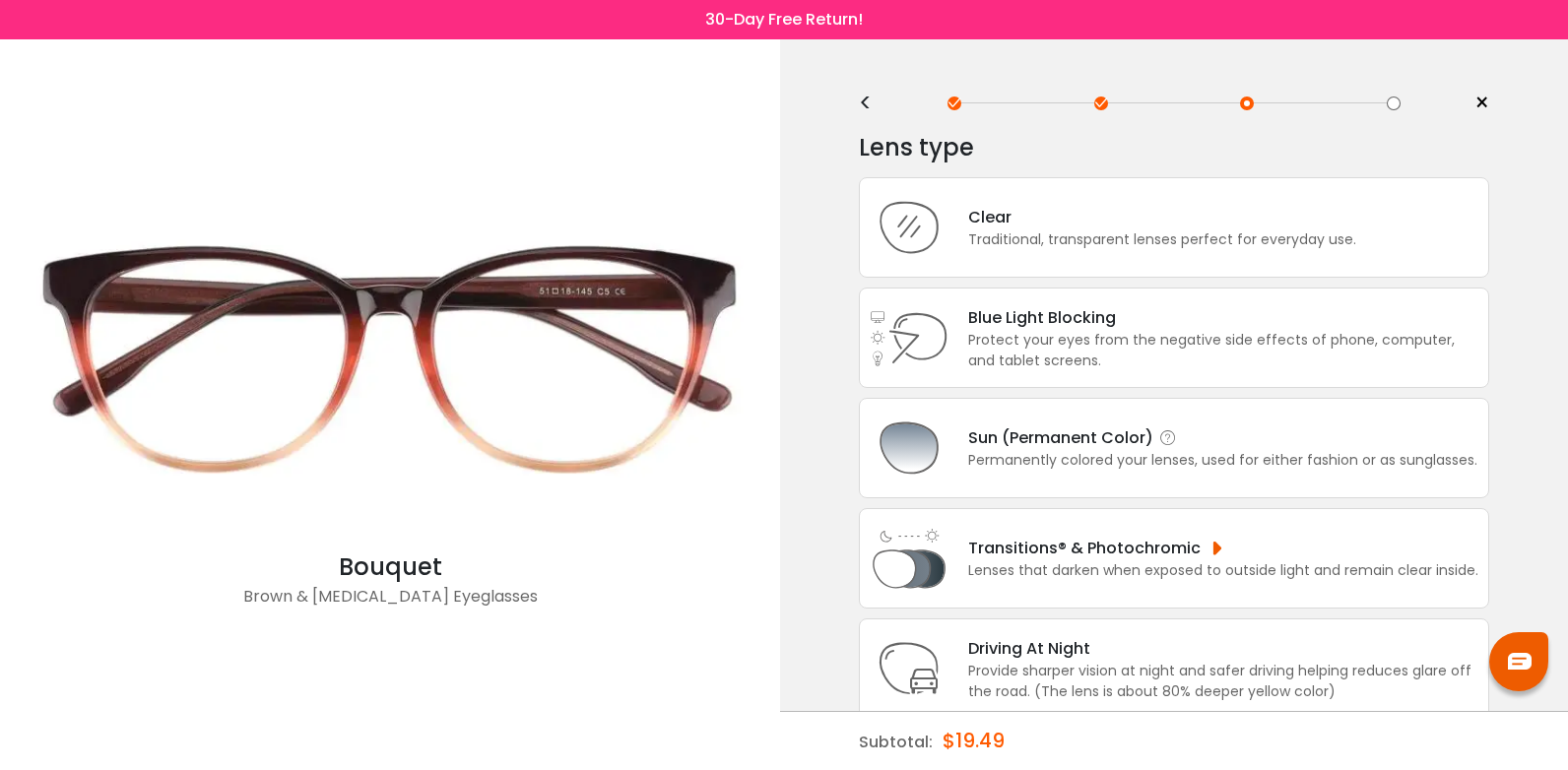
scroll to position [99, 0]
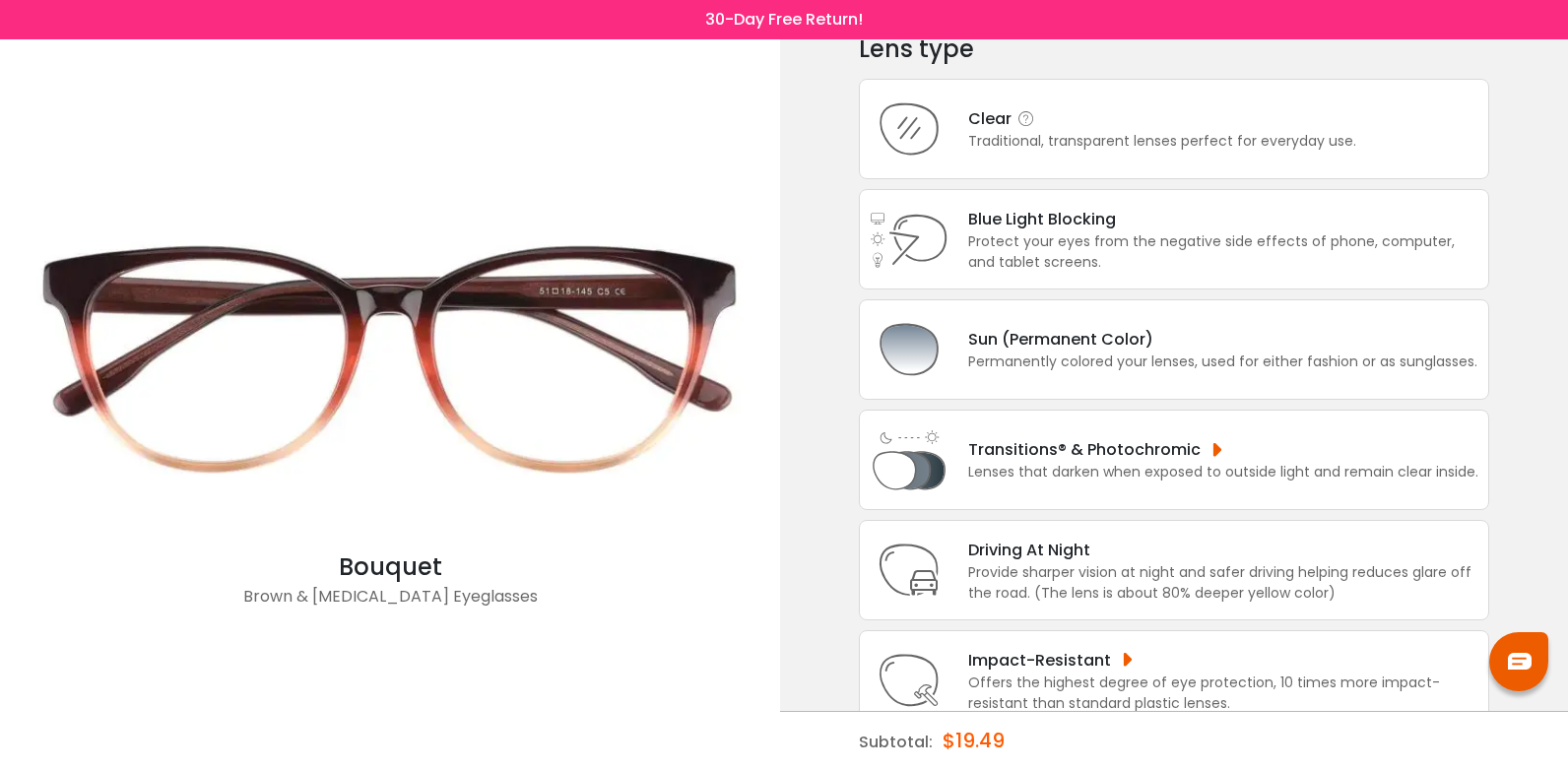
click at [1104, 124] on div "Clear" at bounding box center [1161, 118] width 388 height 25
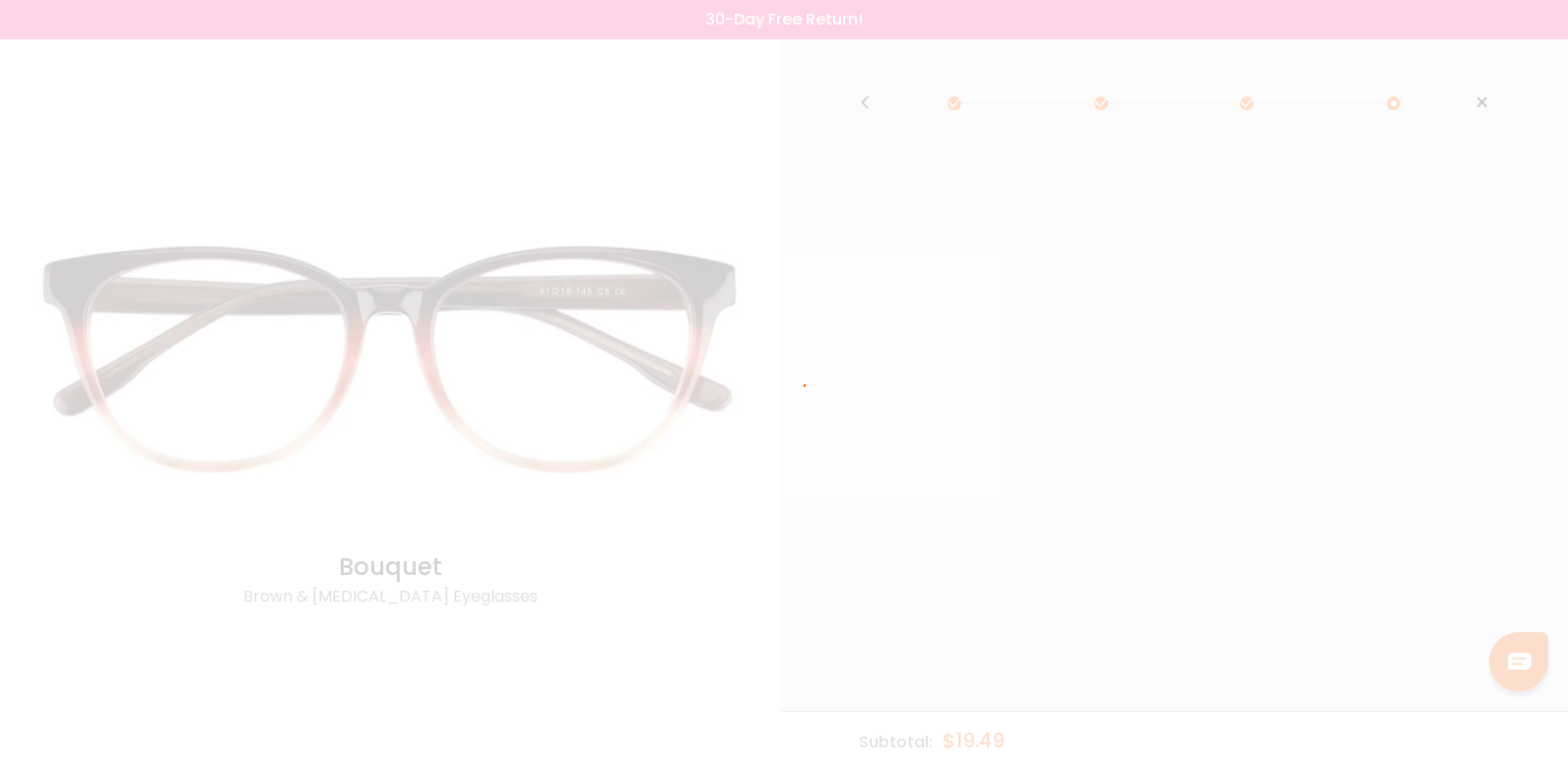
scroll to position [0, 0]
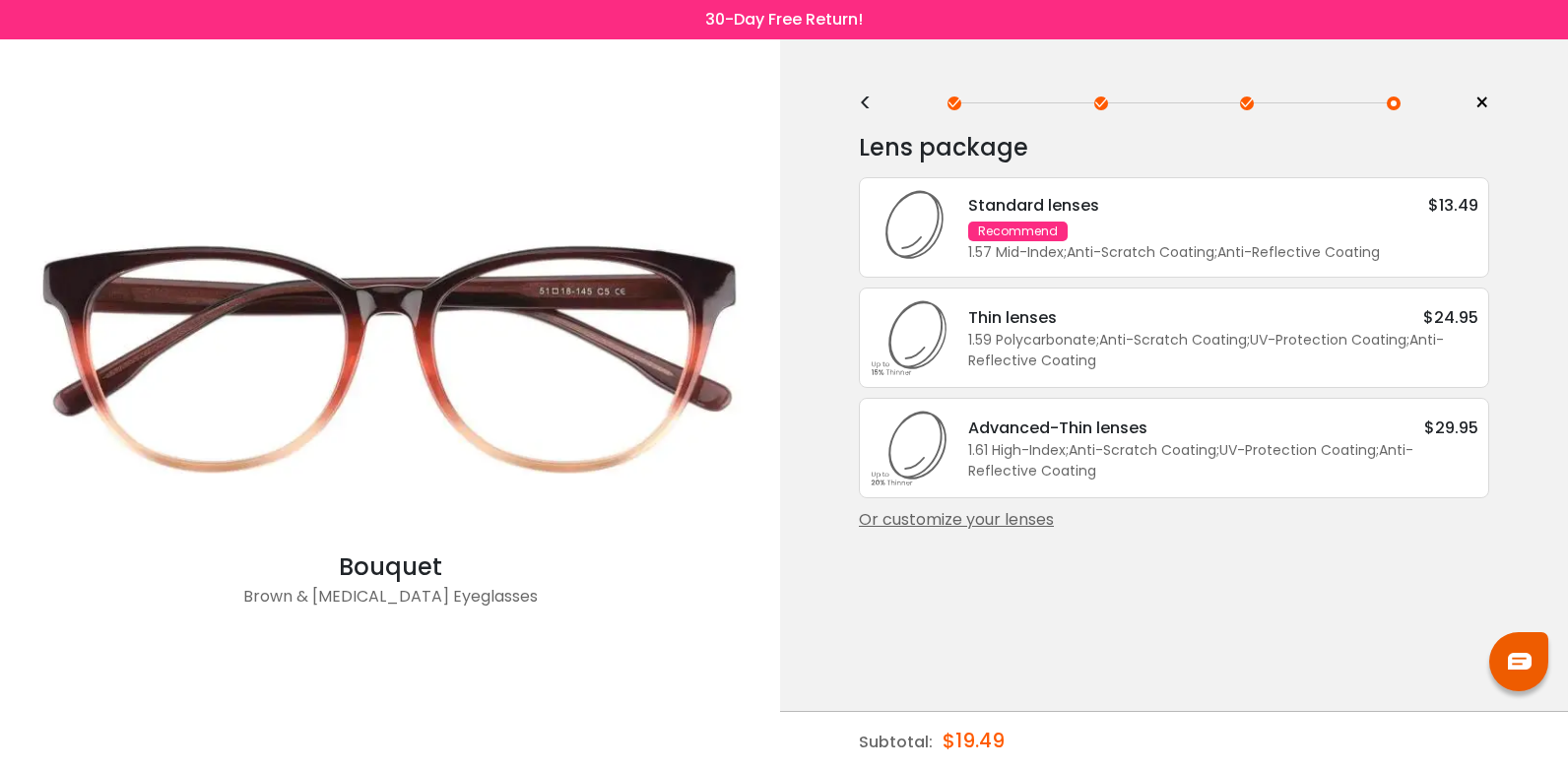
click at [1171, 230] on div "Standard lenses $13.49 Recommend 1.57 Mid-Index ; Anti-Scratch Coating ; Anti-R…" at bounding box center [1213, 228] width 530 height 70
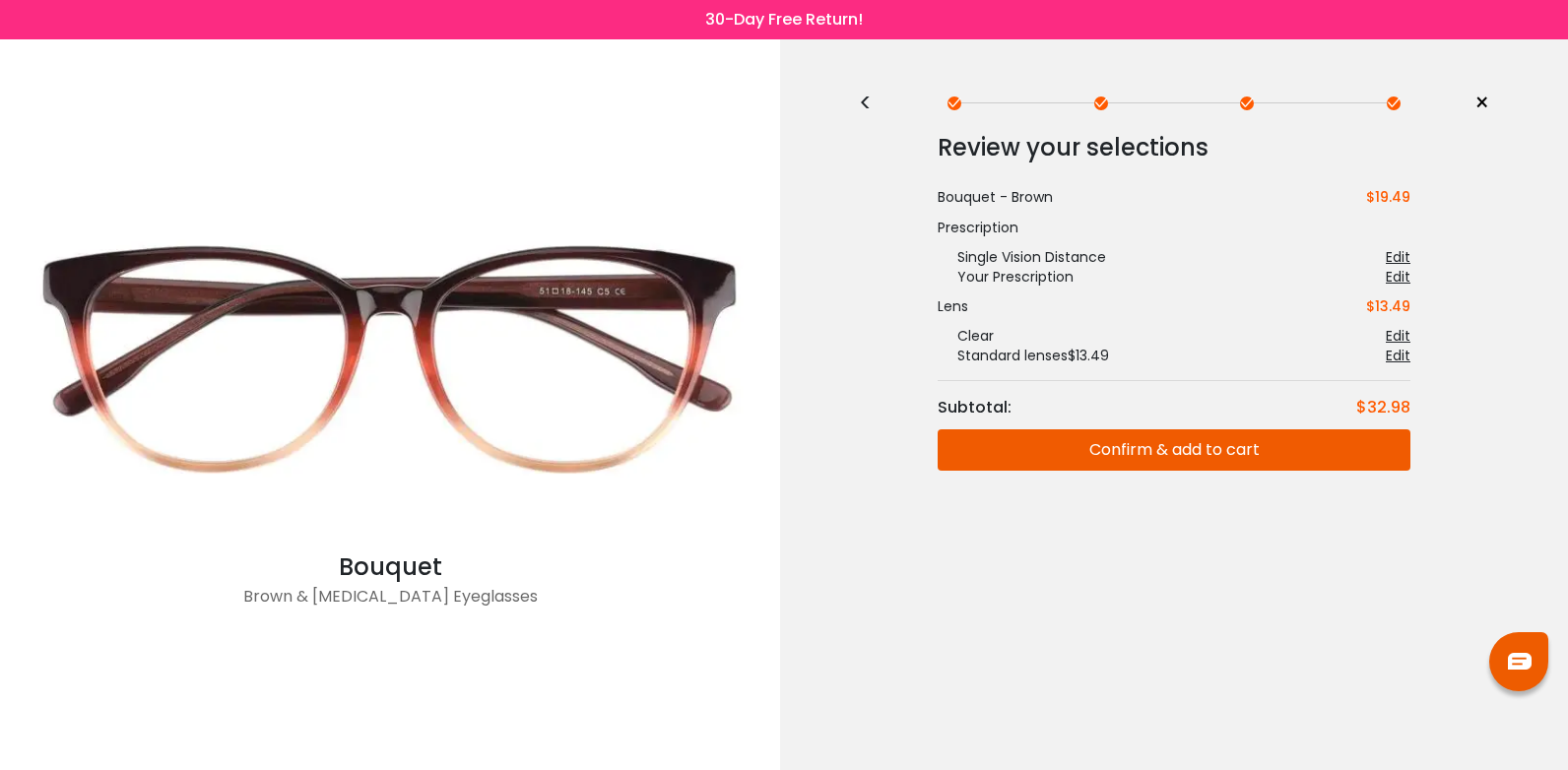
click at [1169, 429] on button "Confirm & add to cart" at bounding box center [1173, 450] width 473 height 41
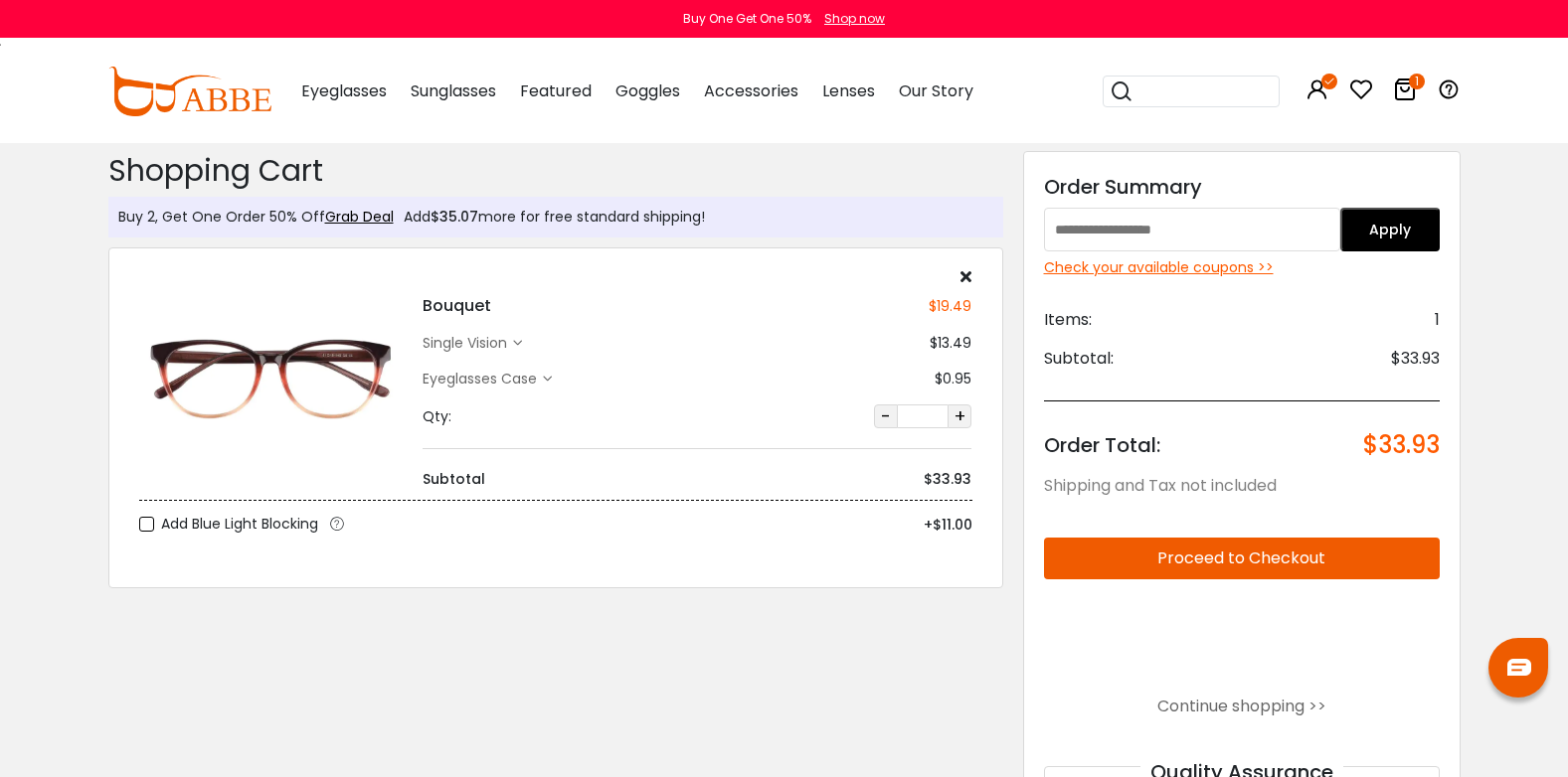
click at [1205, 556] on button "Proceed to Checkout" at bounding box center [1241, 559] width 395 height 42
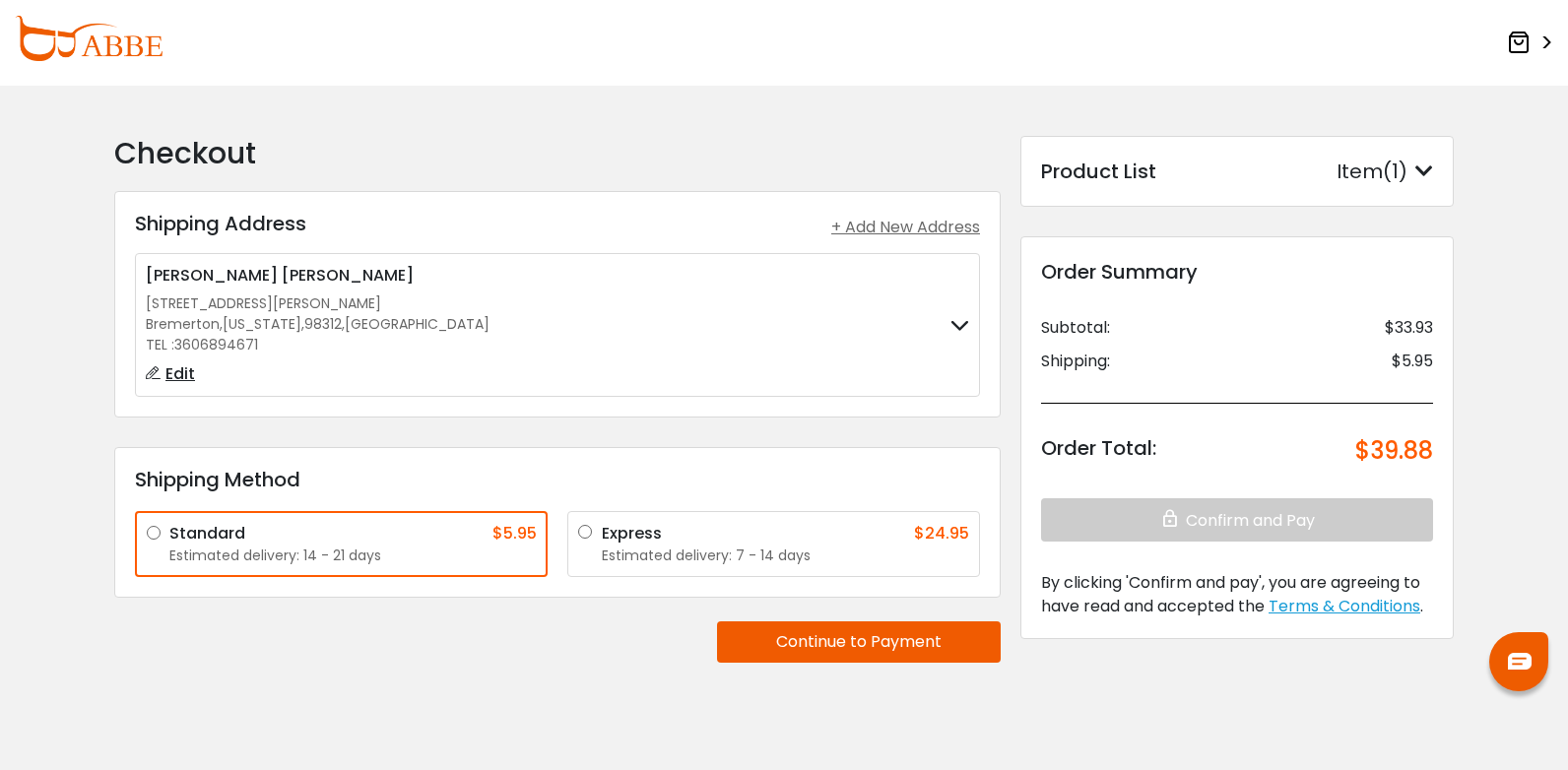
click at [579, 537] on div "Express $24.95 Estimated delivery: 7 - 14 days" at bounding box center [774, 544] width 412 height 66
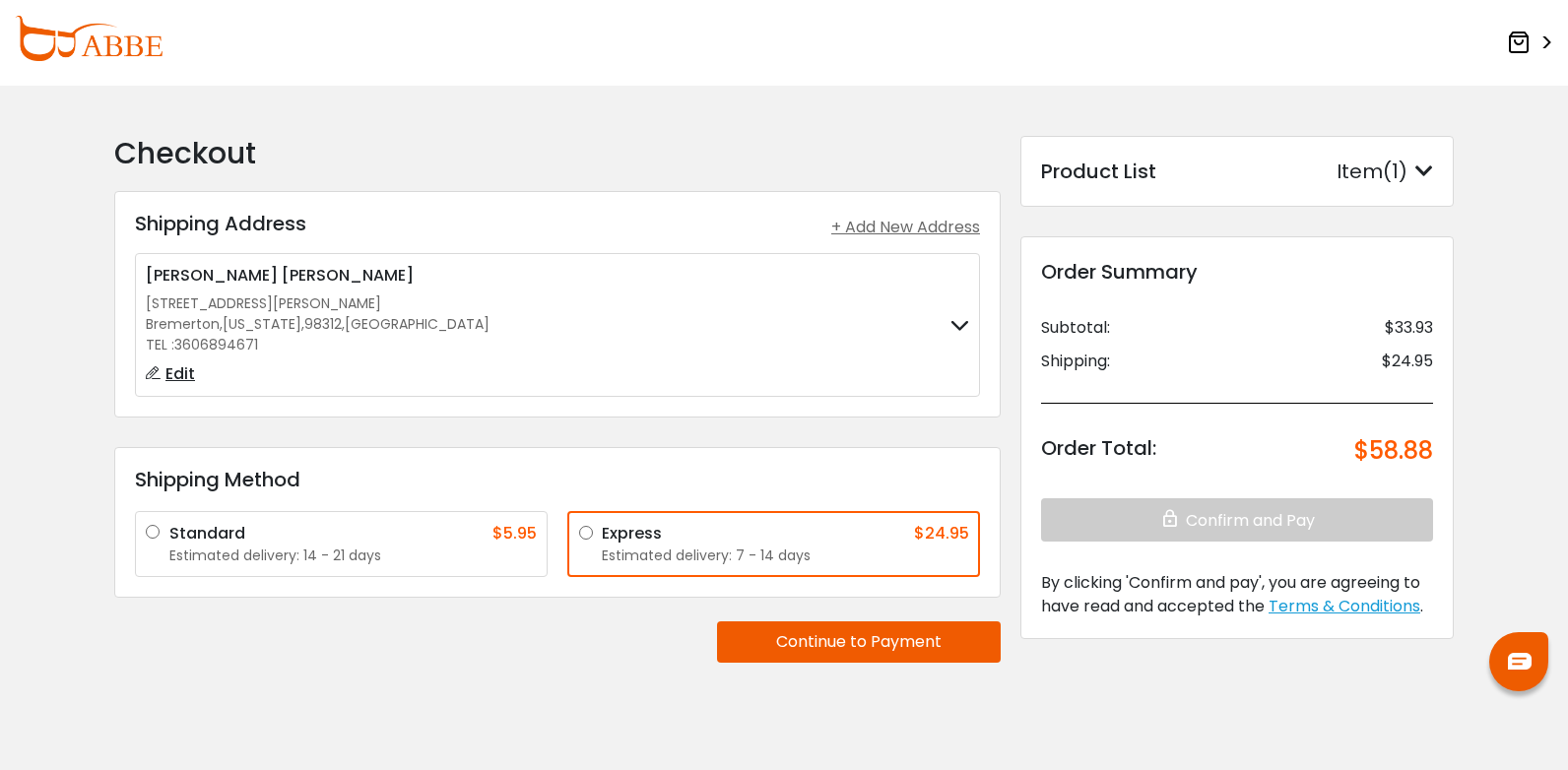
click at [800, 638] on button "Continue to Payment" at bounding box center [859, 643] width 283 height 41
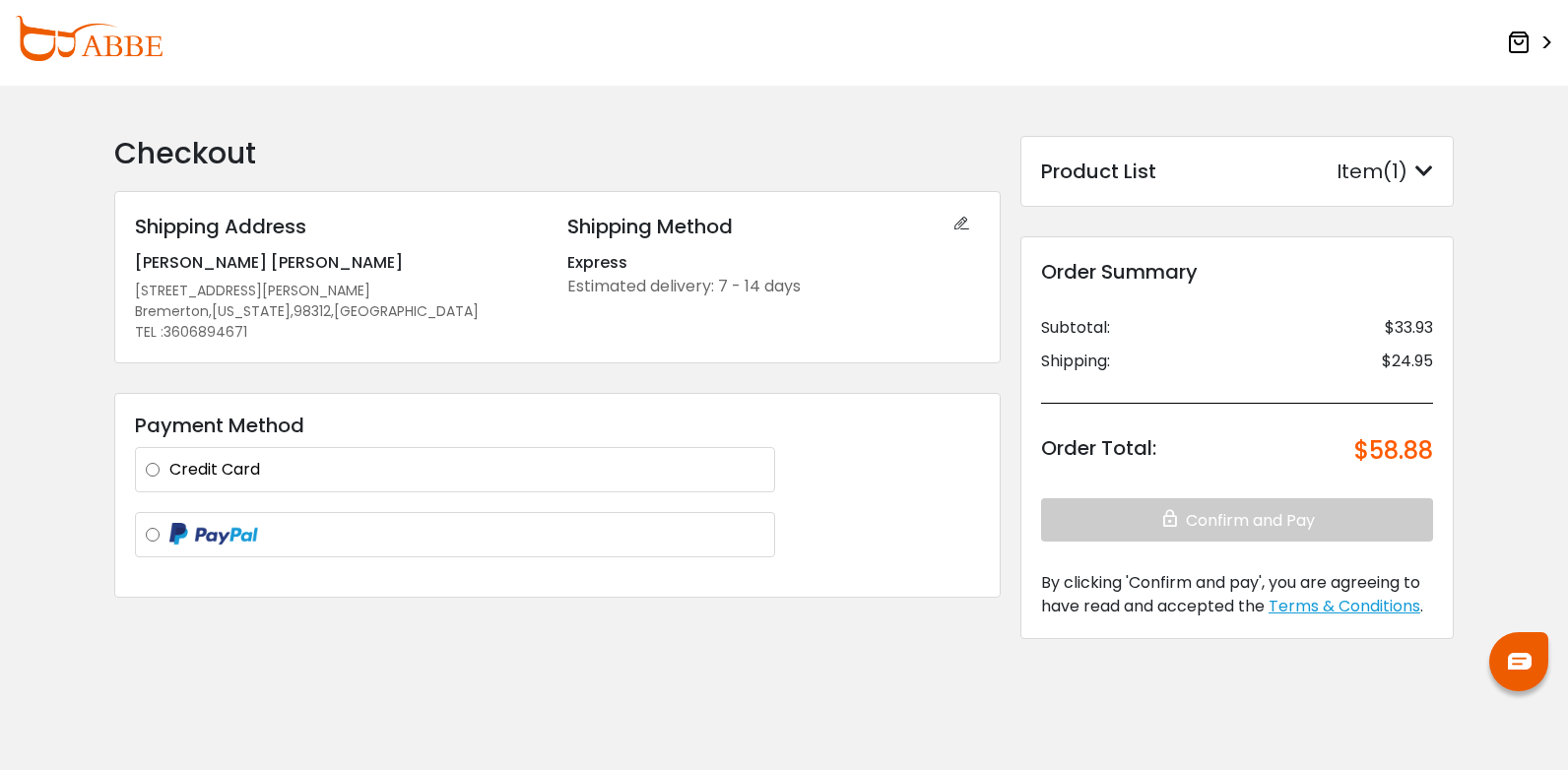
click at [110, 48] on img at bounding box center [89, 38] width 148 height 45
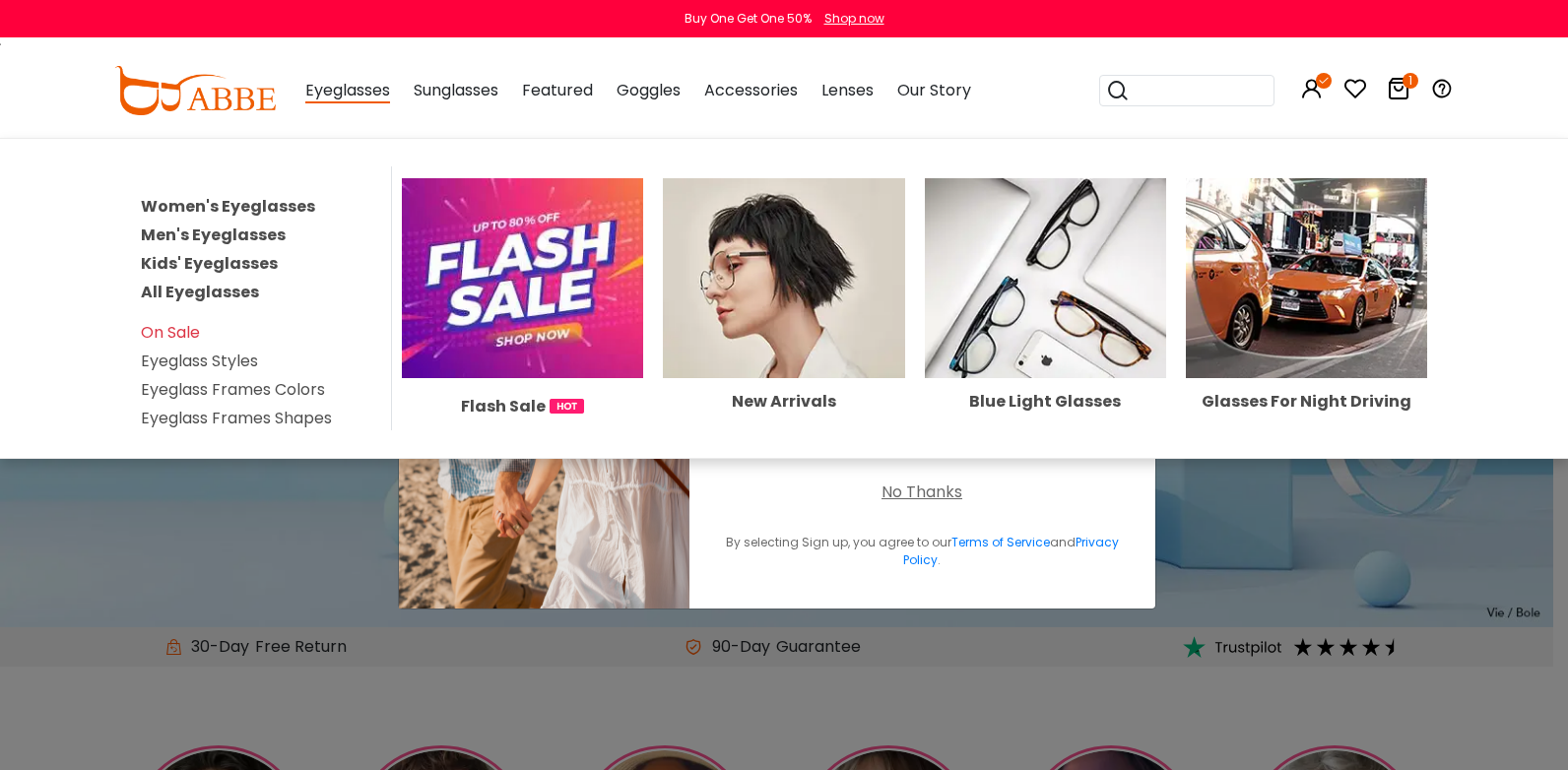
click at [277, 204] on link "Women's Eyeglasses" at bounding box center [228, 206] width 175 height 23
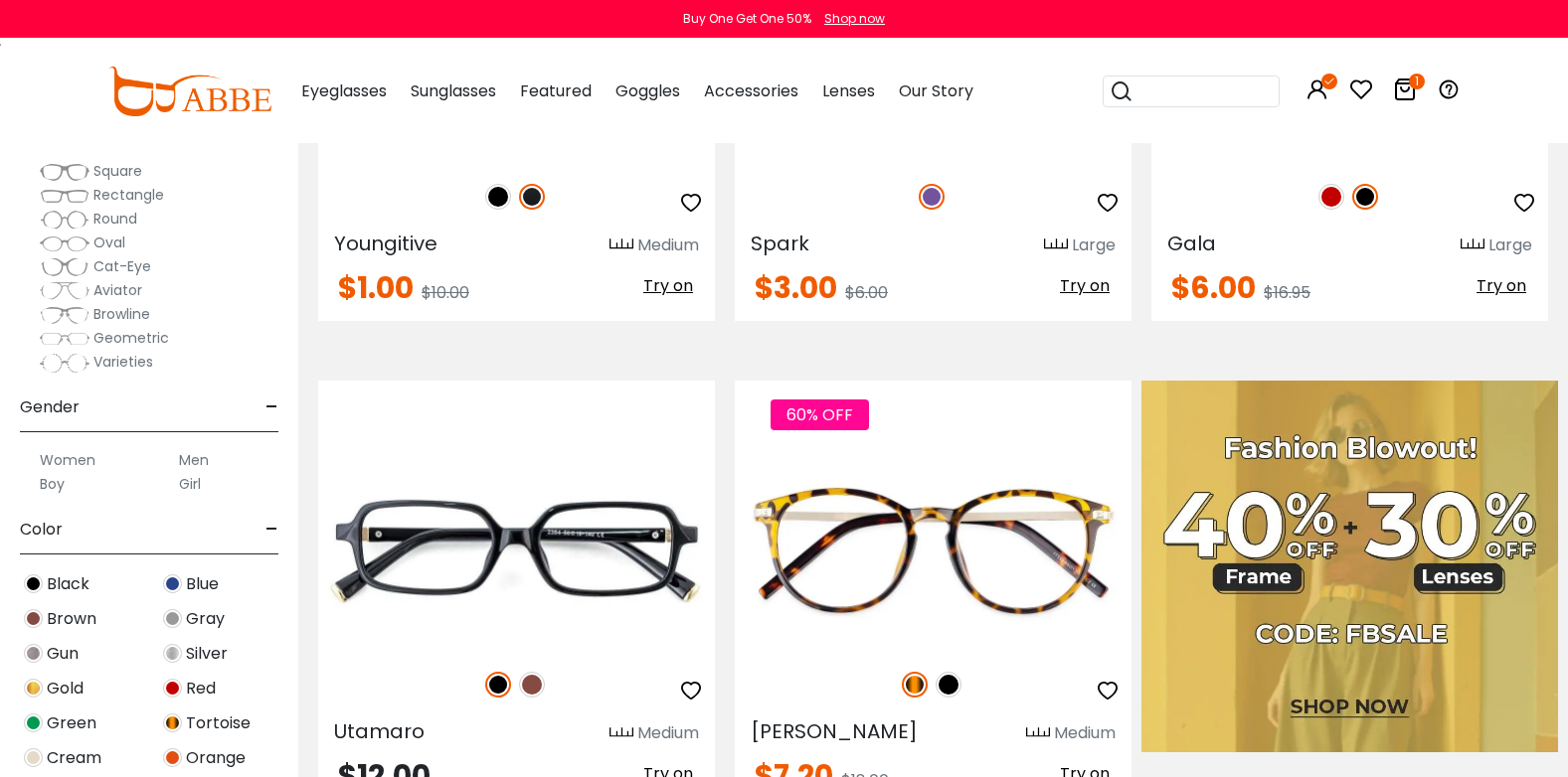
scroll to position [199, 0]
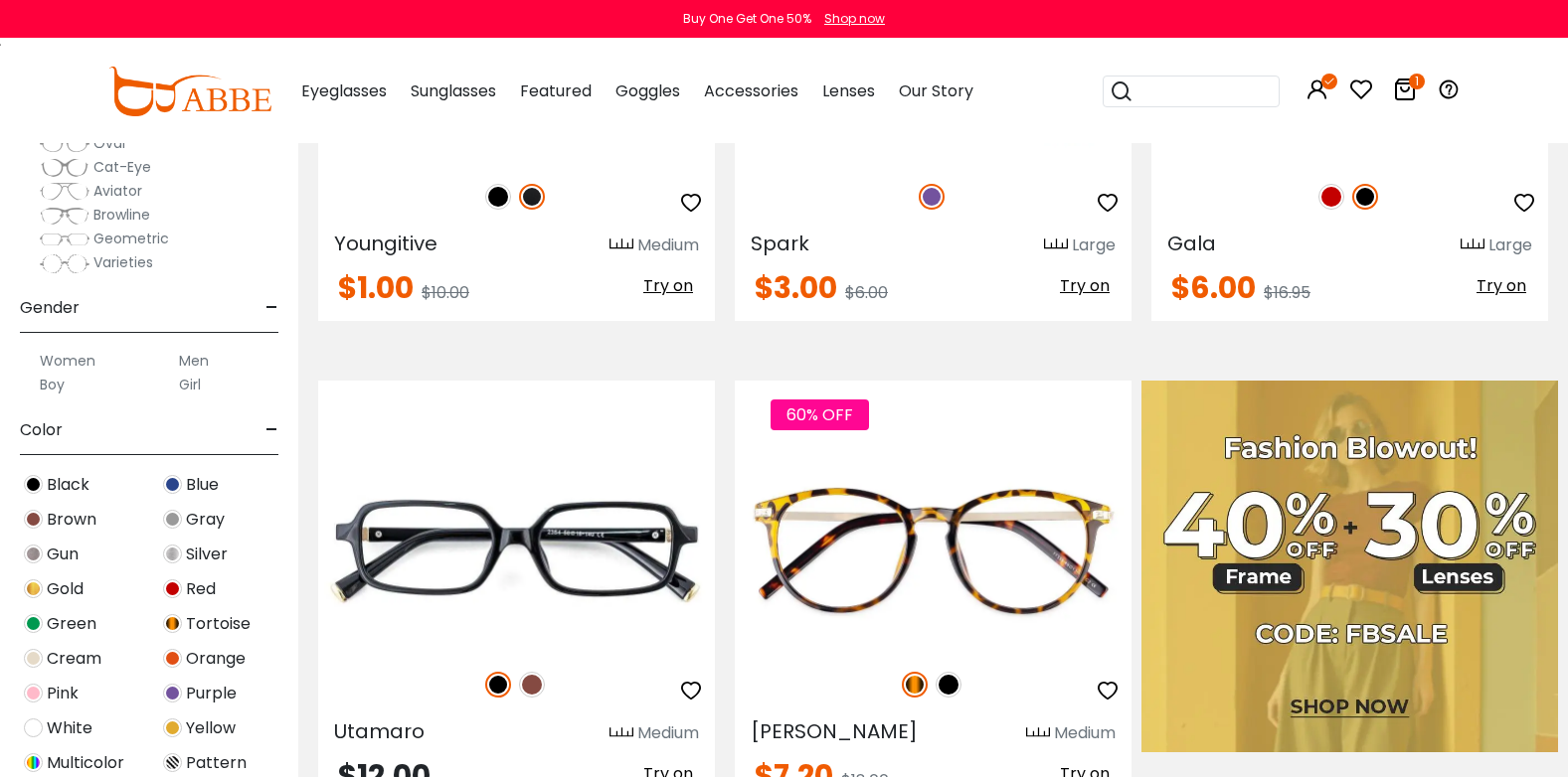
click at [56, 725] on span "White" at bounding box center [70, 729] width 46 height 24
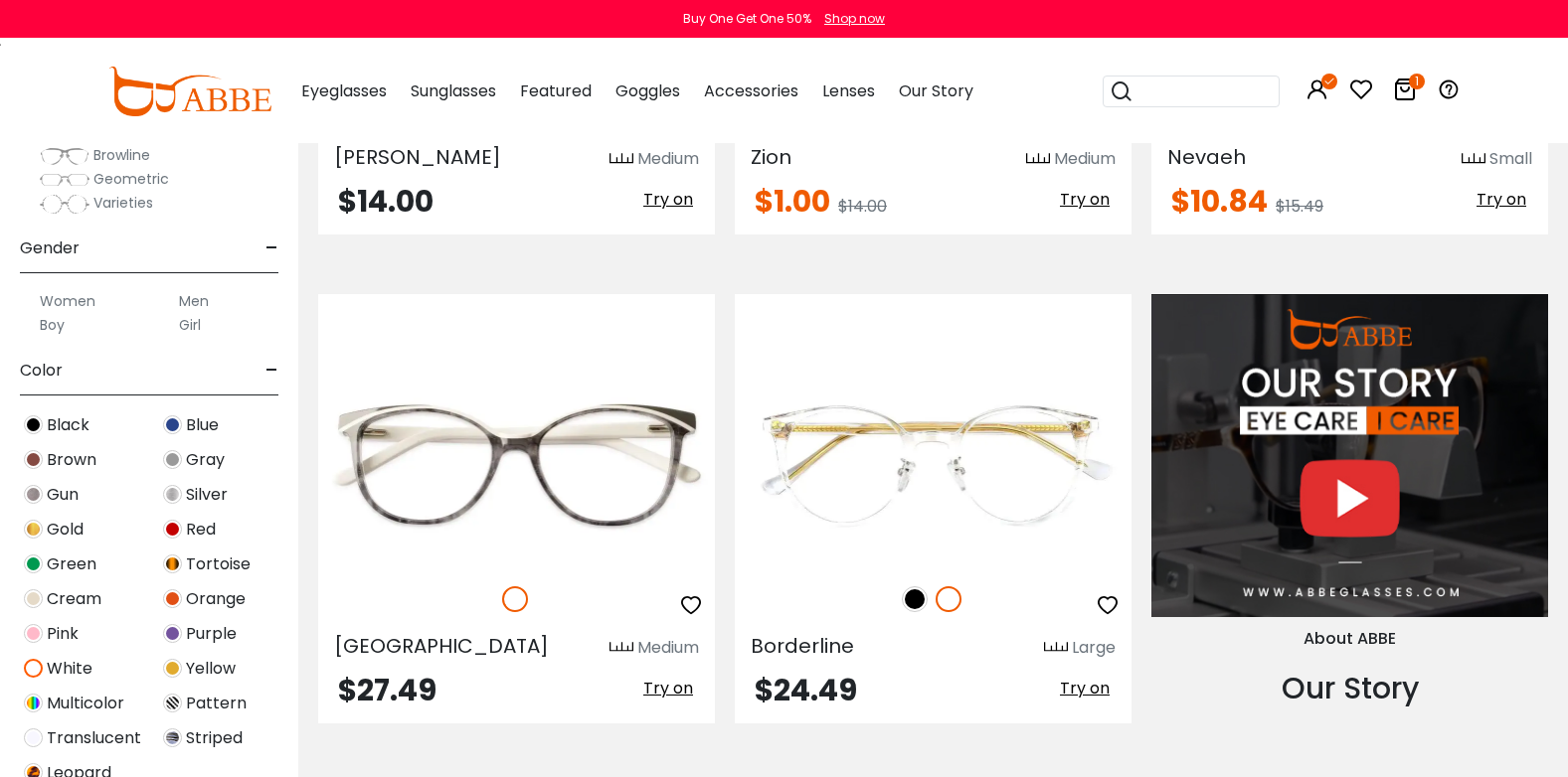
scroll to position [497, 0]
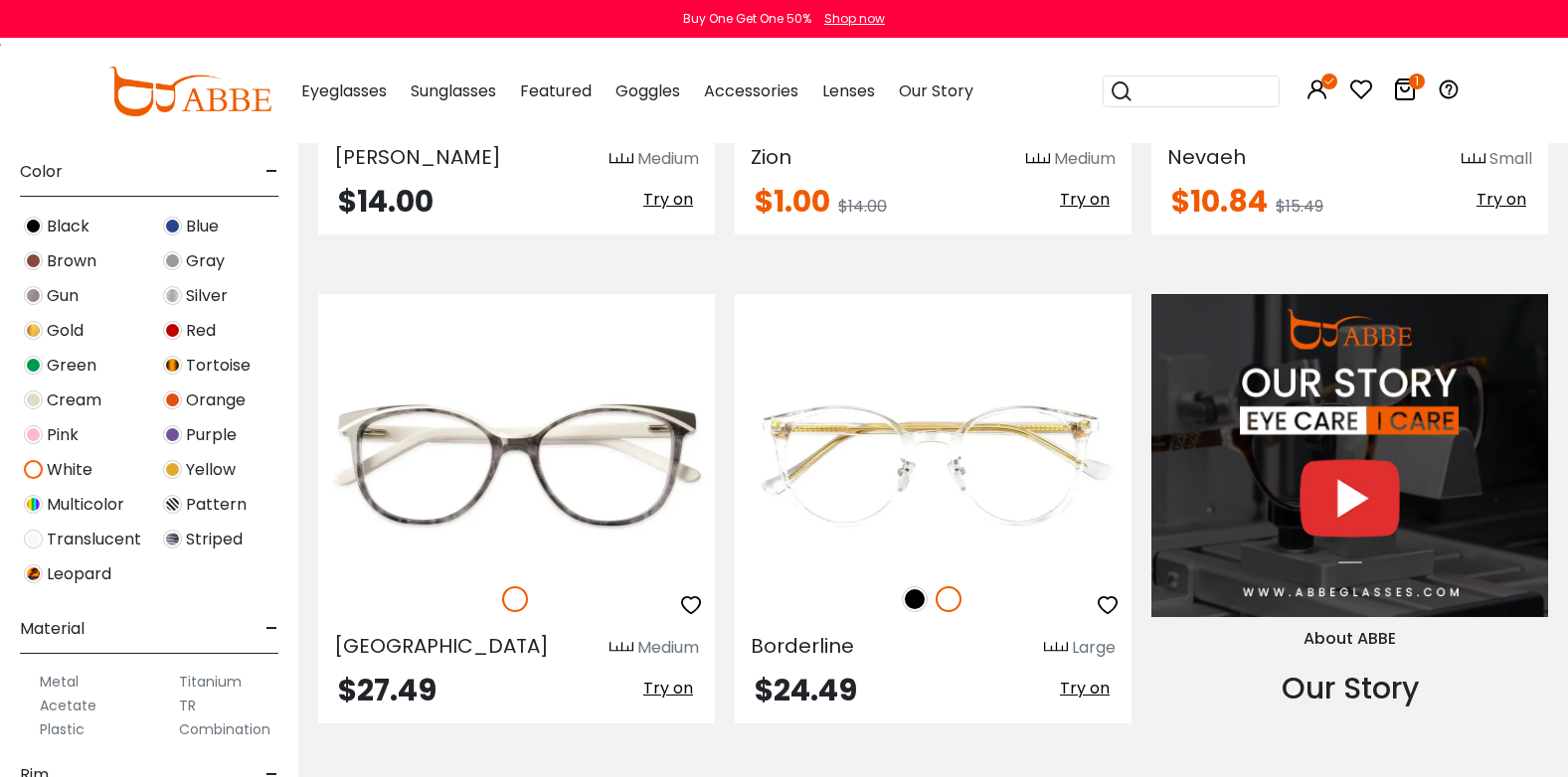
click at [76, 366] on span "Green" at bounding box center [72, 366] width 50 height 24
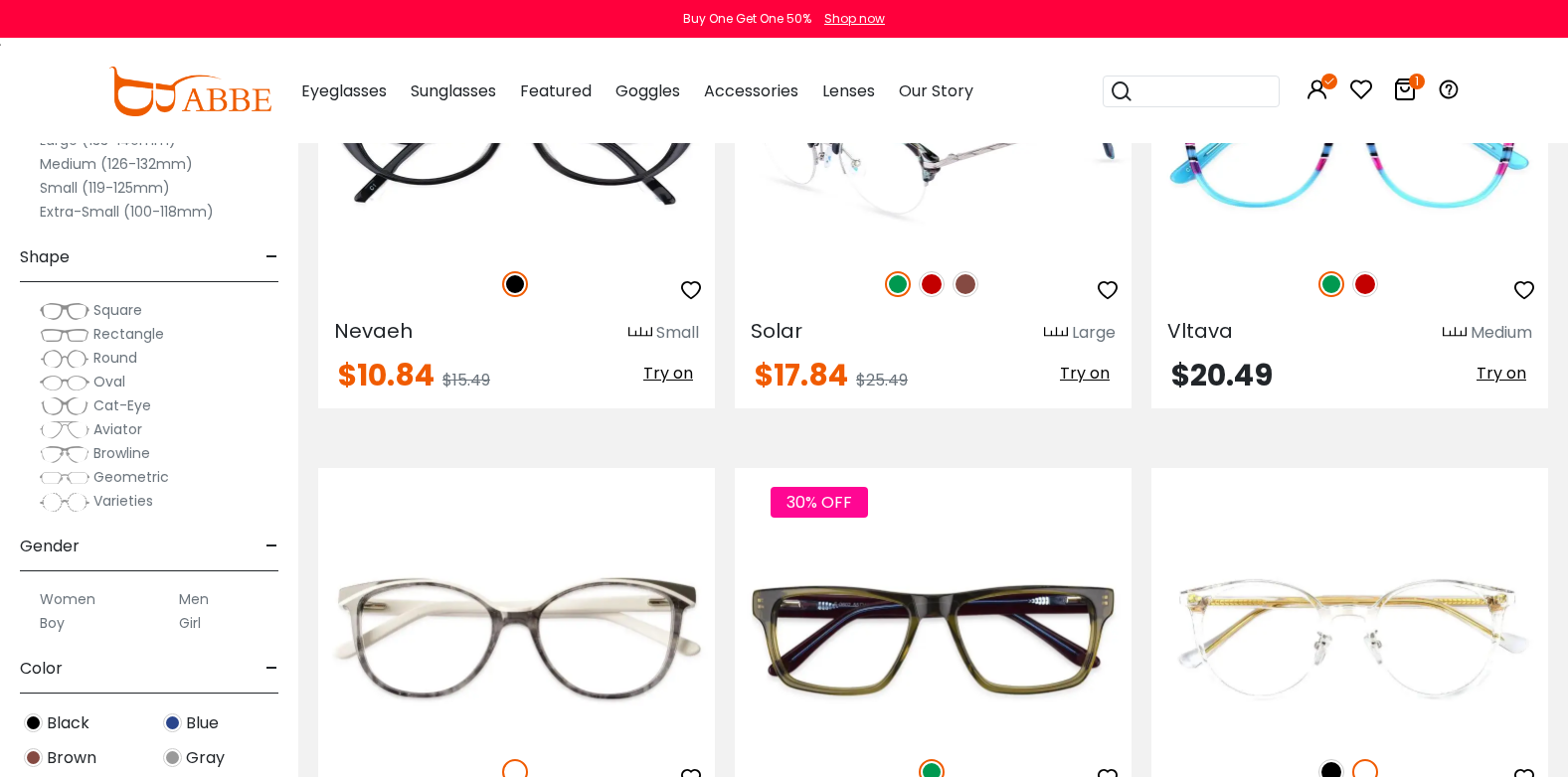
scroll to position [3280, 0]
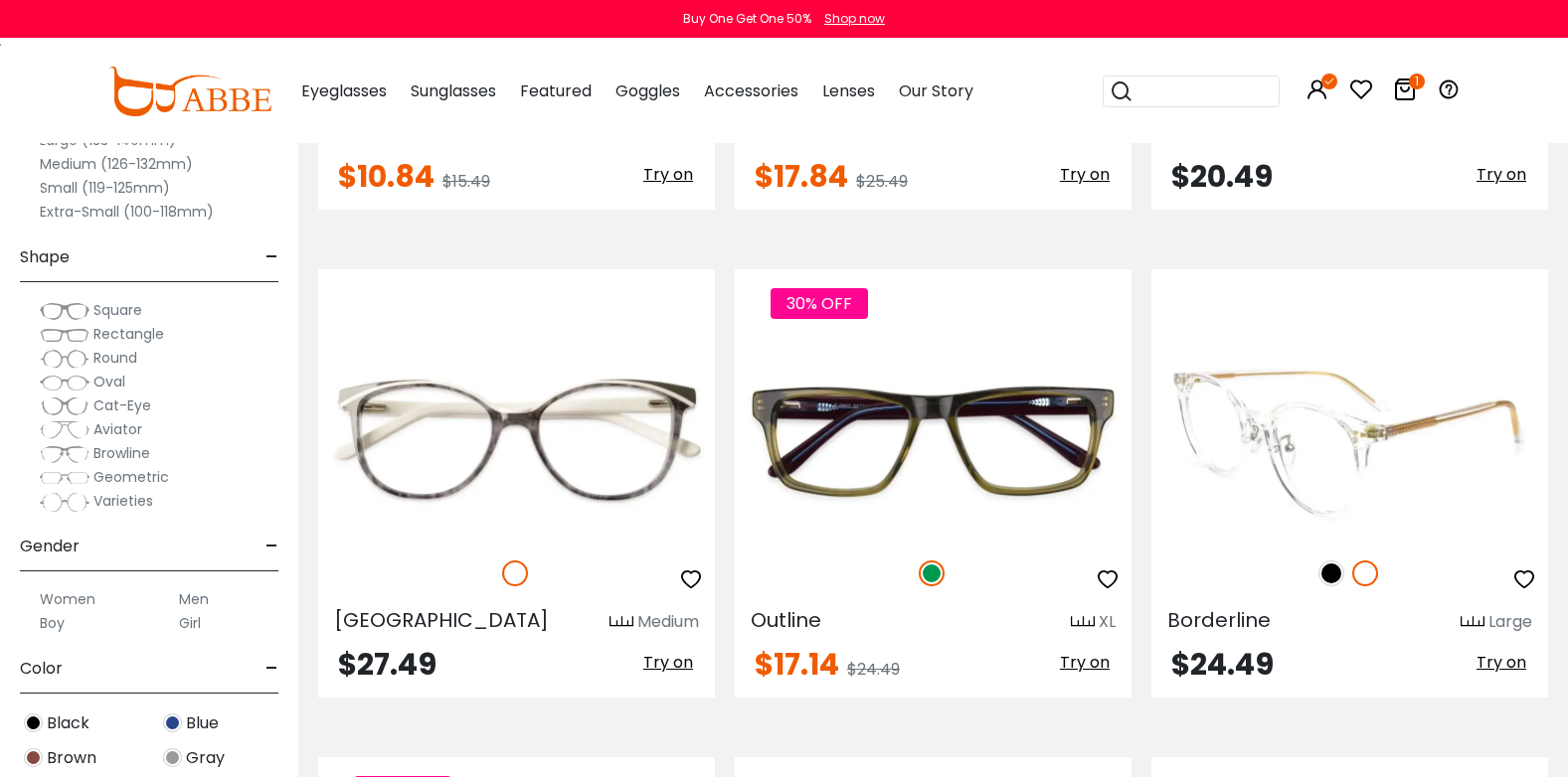
click at [1317, 387] on img at bounding box center [1350, 440] width 396 height 199
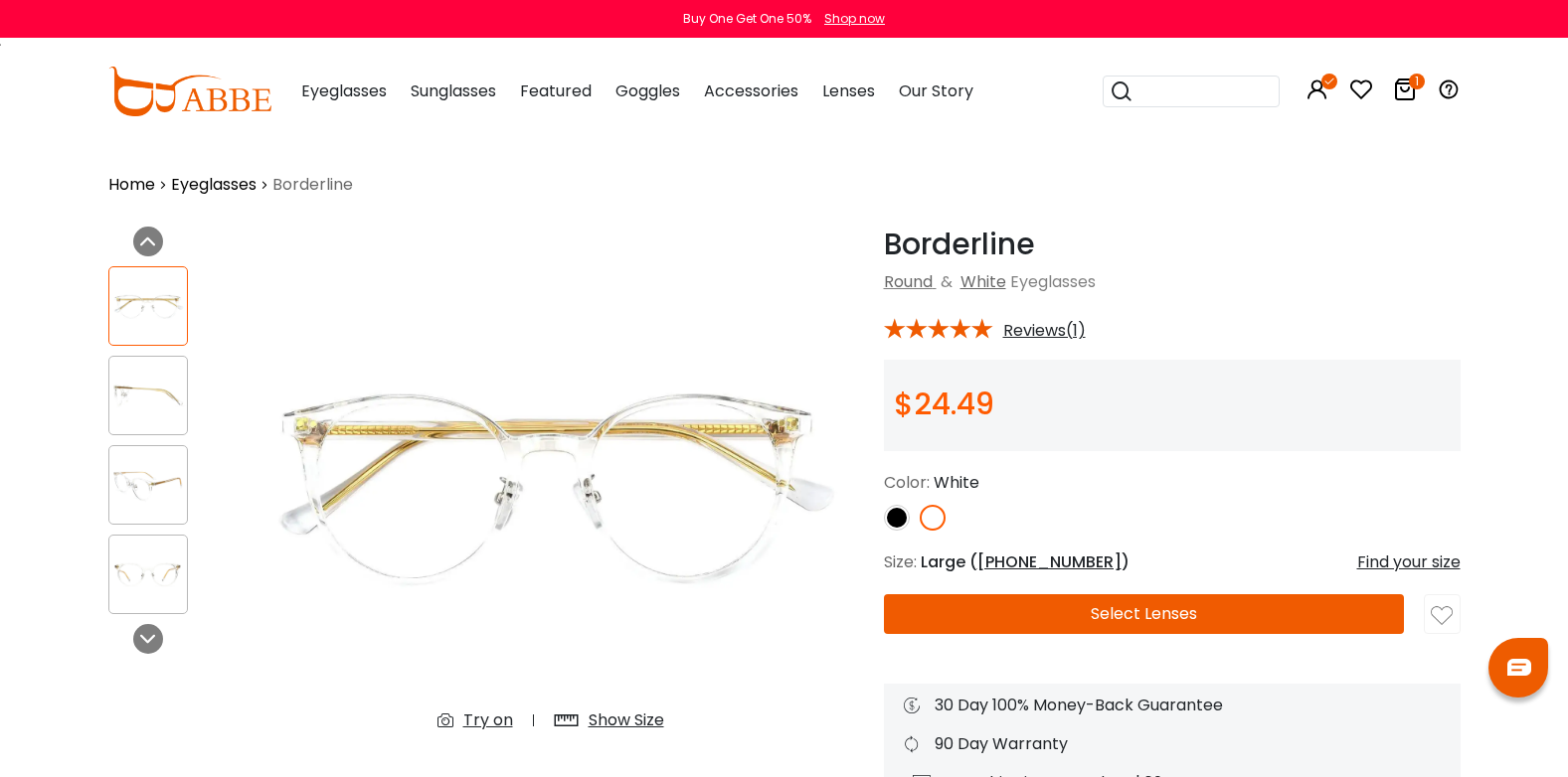
click at [999, 626] on button "Select Lenses" at bounding box center [1144, 615] width 521 height 40
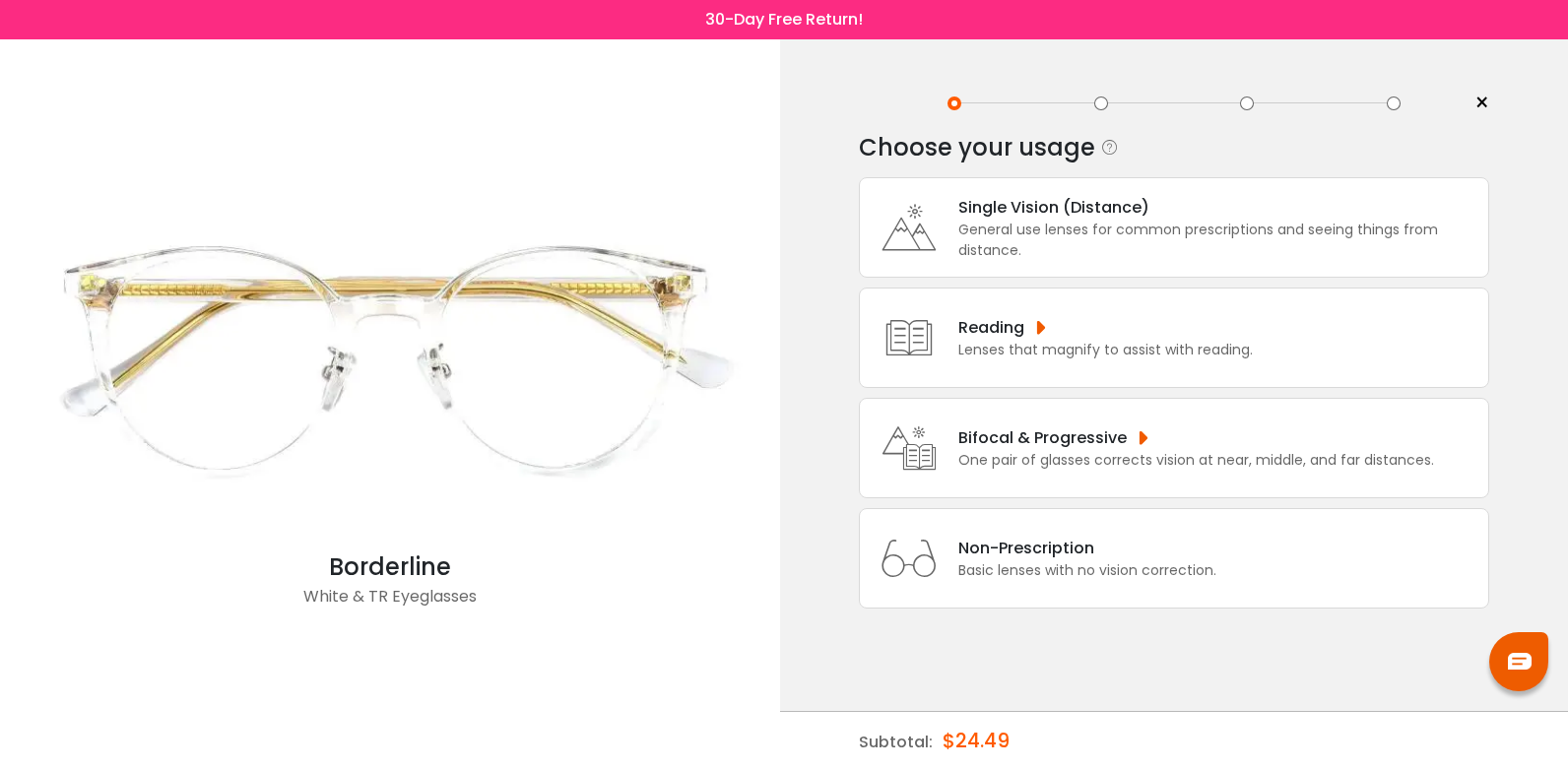
click at [1032, 228] on div "General use lenses for common prescriptions and seeing things from distance." at bounding box center [1218, 241] width 520 height 41
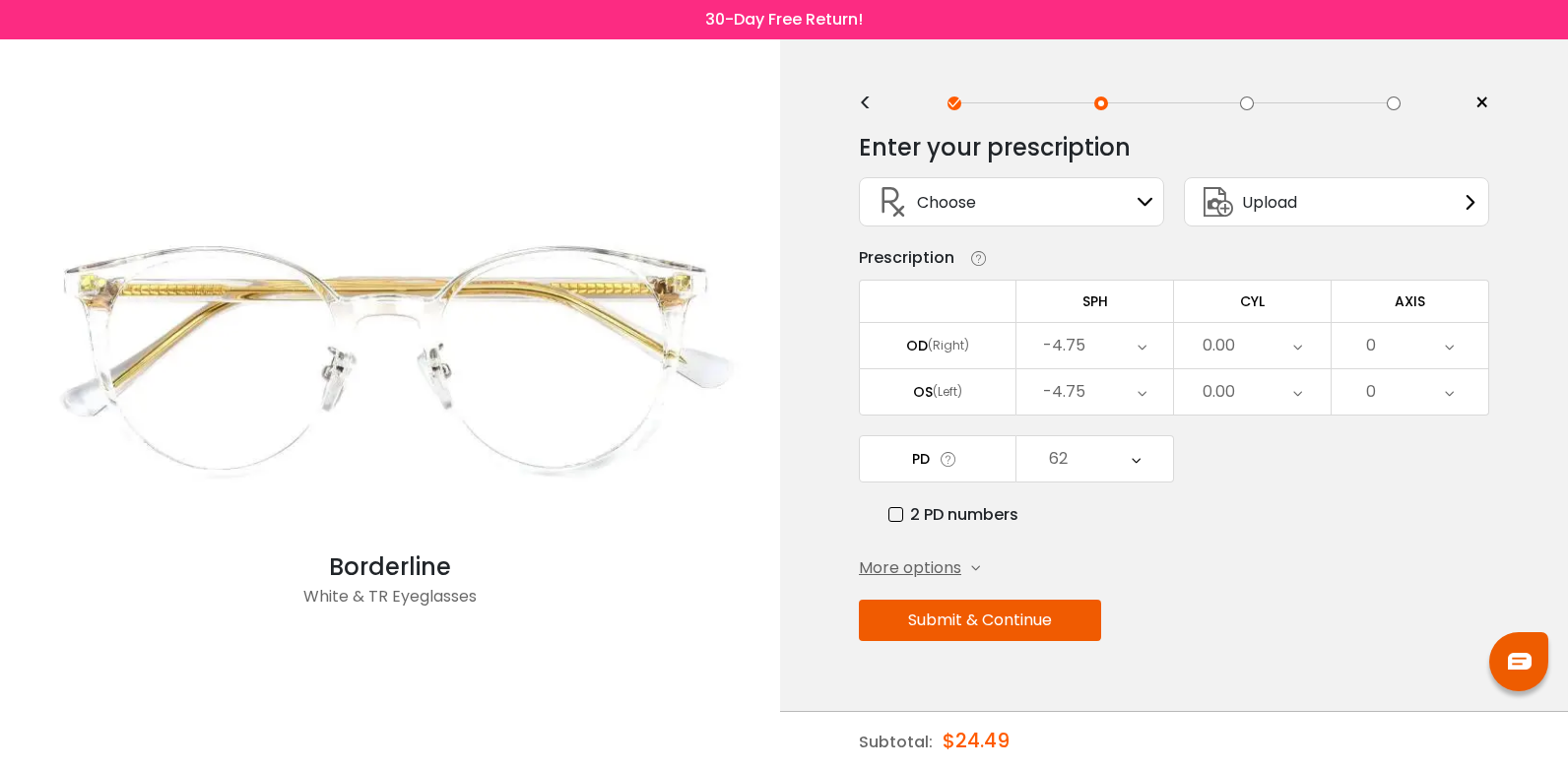
click at [1057, 216] on div "Choose Sign In" at bounding box center [1010, 202] width 283 height 47
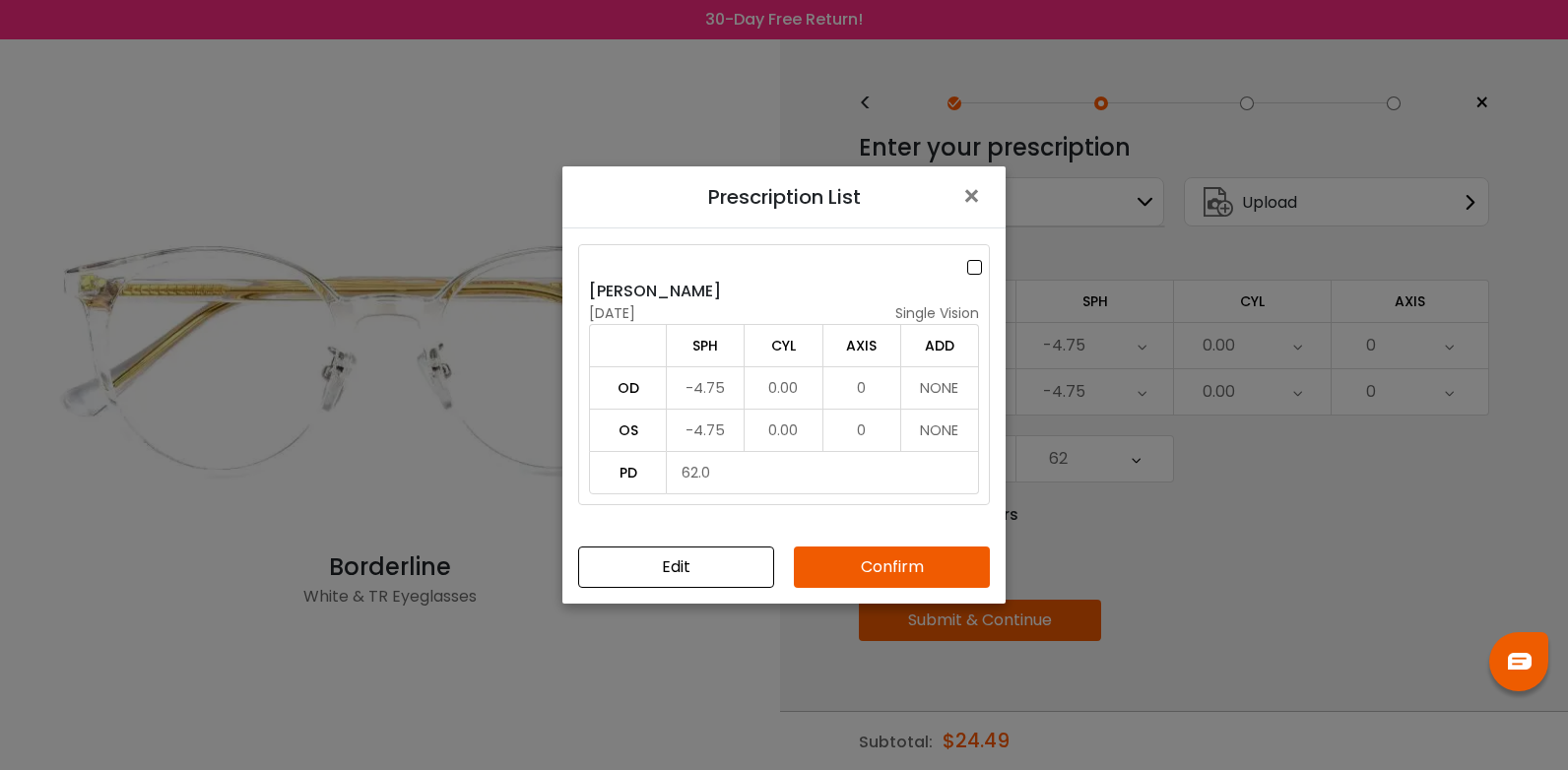
click at [956, 270] on div at bounding box center [788, 267] width 400 height 25
click at [906, 549] on button "Confirm" at bounding box center [891, 568] width 196 height 41
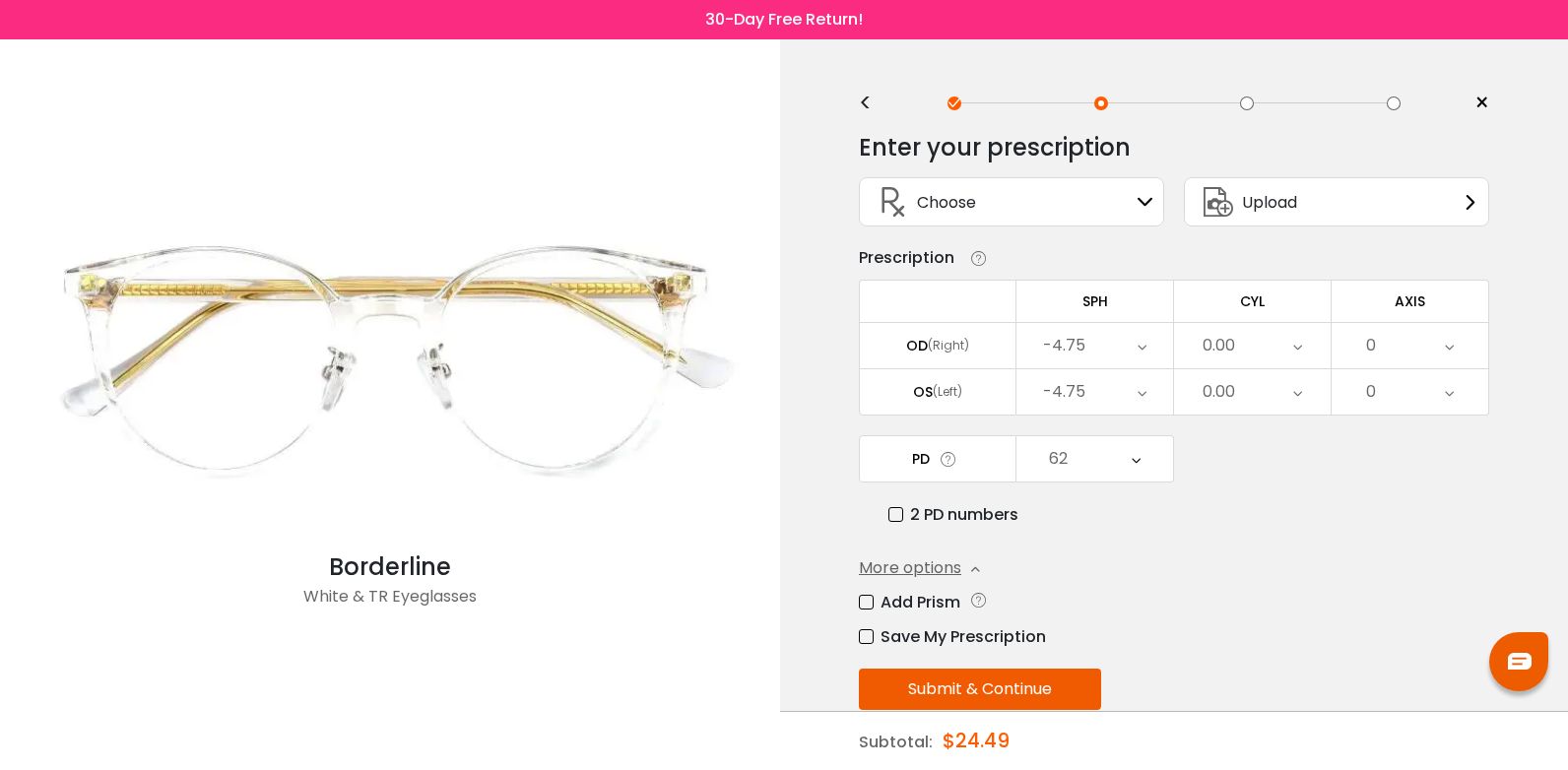
click at [924, 680] on button "Submit & Continue" at bounding box center [980, 690] width 243 height 41
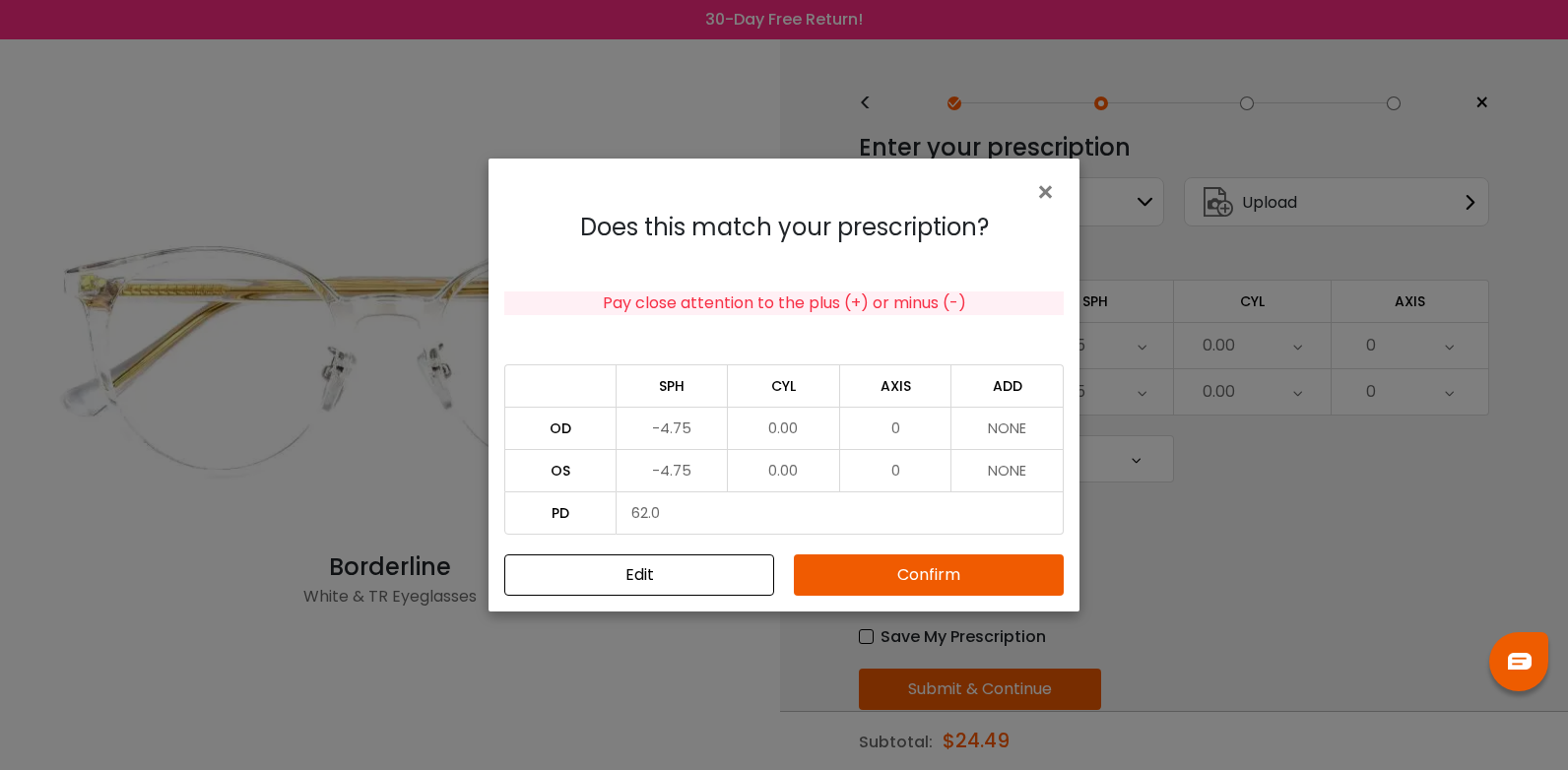
click at [931, 570] on button "Confirm" at bounding box center [928, 576] width 269 height 41
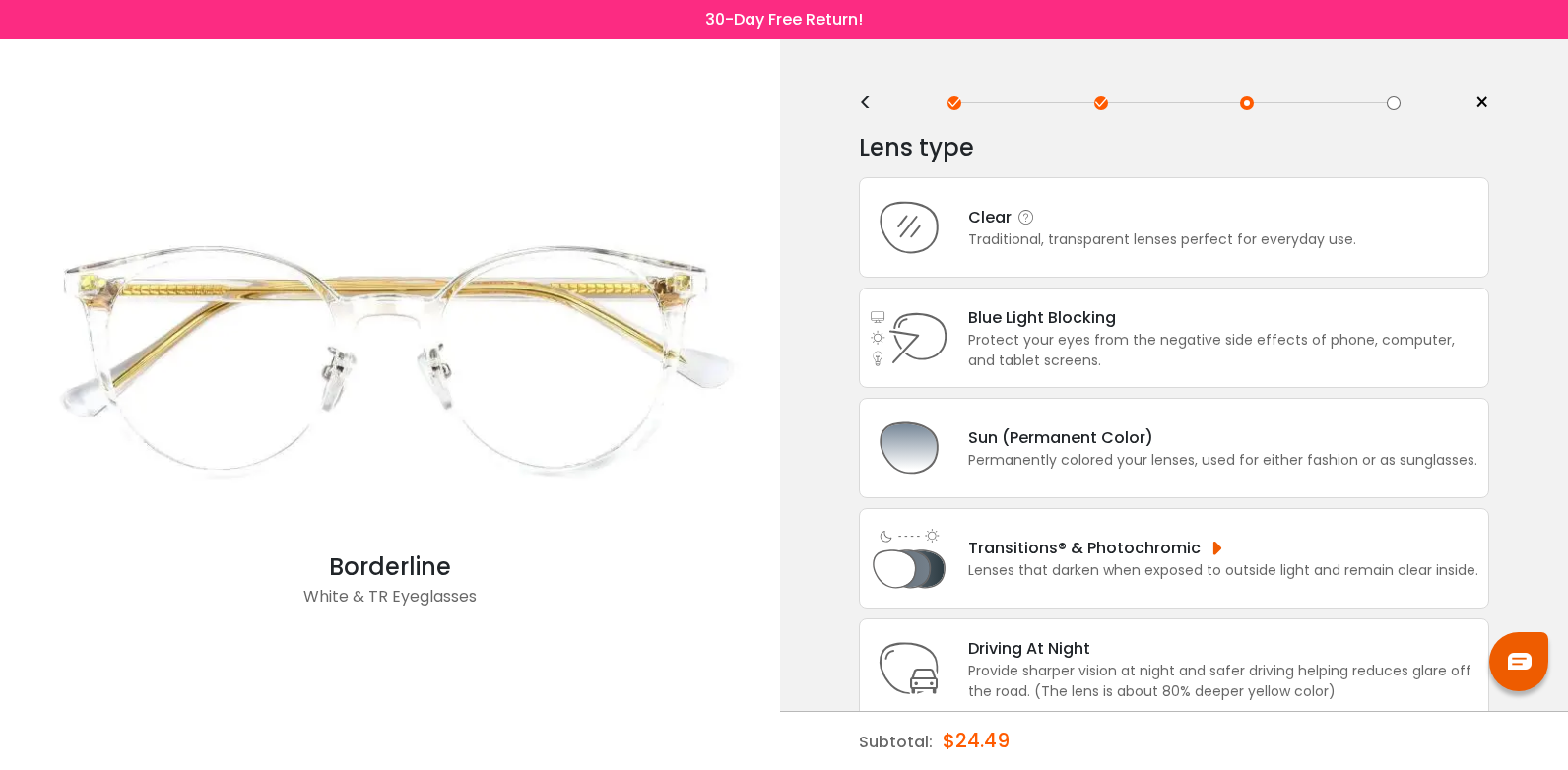
click at [1236, 245] on div "Traditional, transparent lenses perfect for everyday use." at bounding box center [1161, 240] width 388 height 21
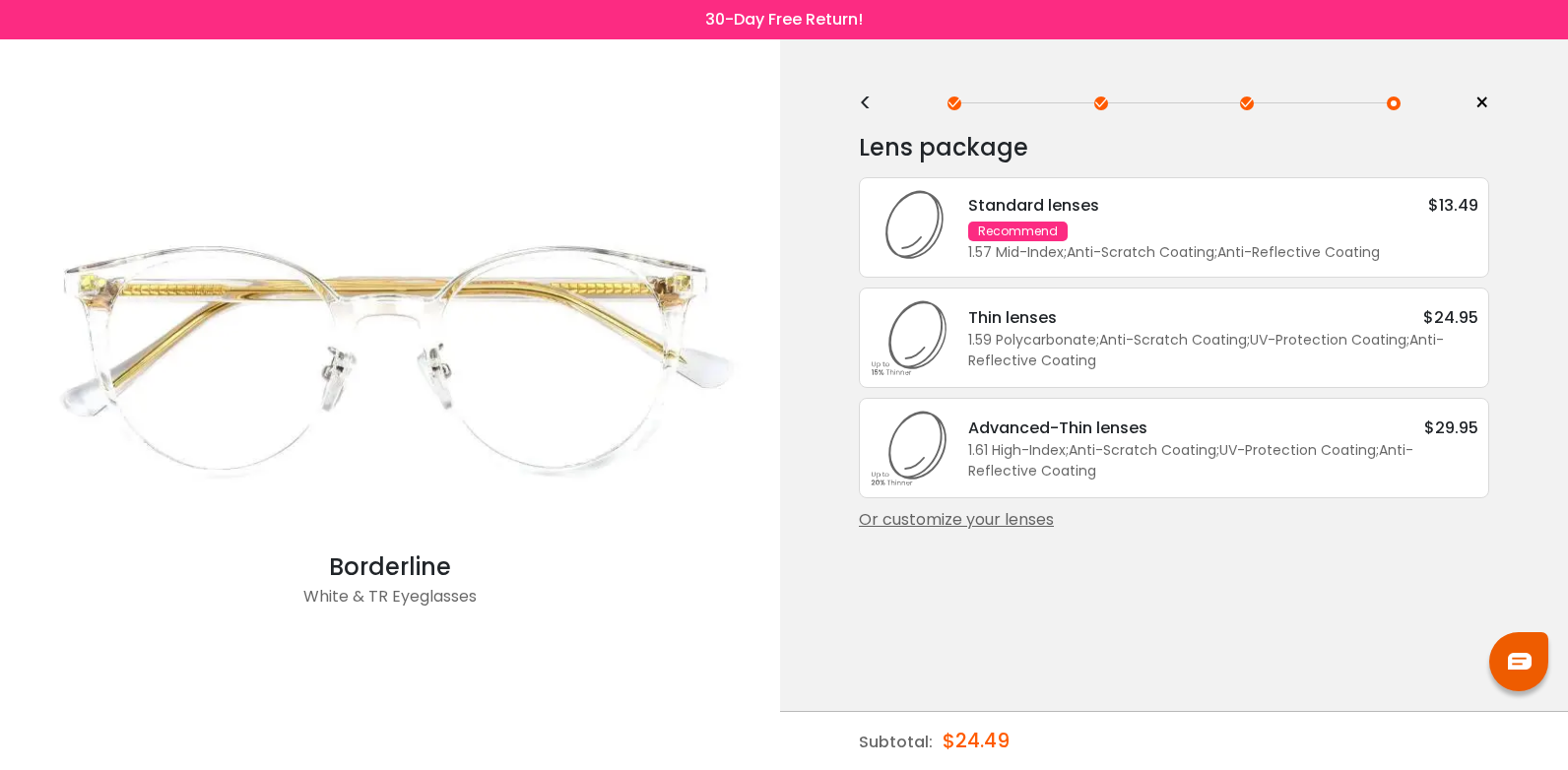
click at [1203, 247] on div "1.57 Mid-Index ; Anti-Scratch Coating ; Anti-Reflective Coating ;" at bounding box center [1223, 253] width 510 height 21
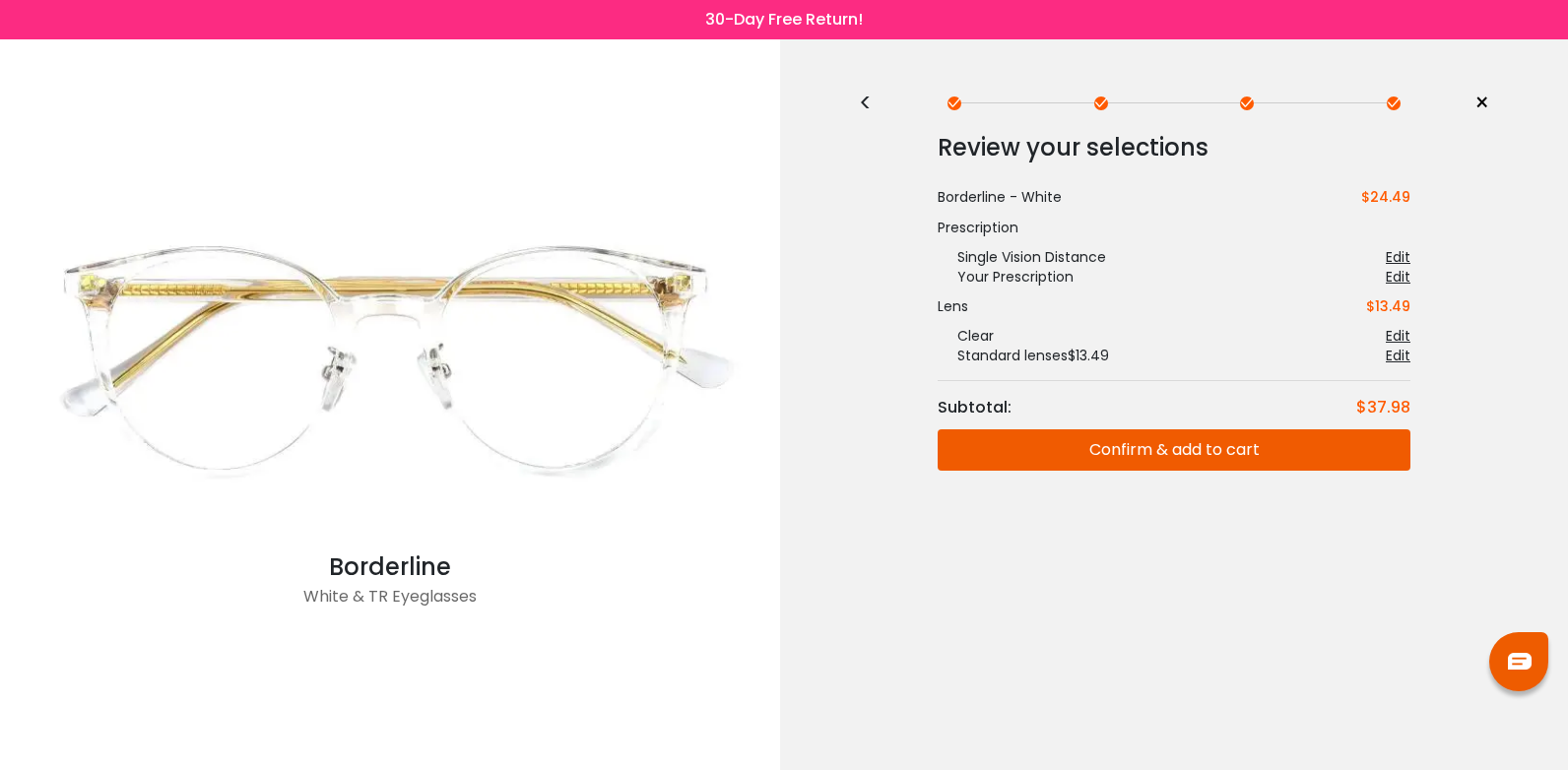
click at [1232, 448] on button "Confirm & add to cart" at bounding box center [1173, 450] width 473 height 41
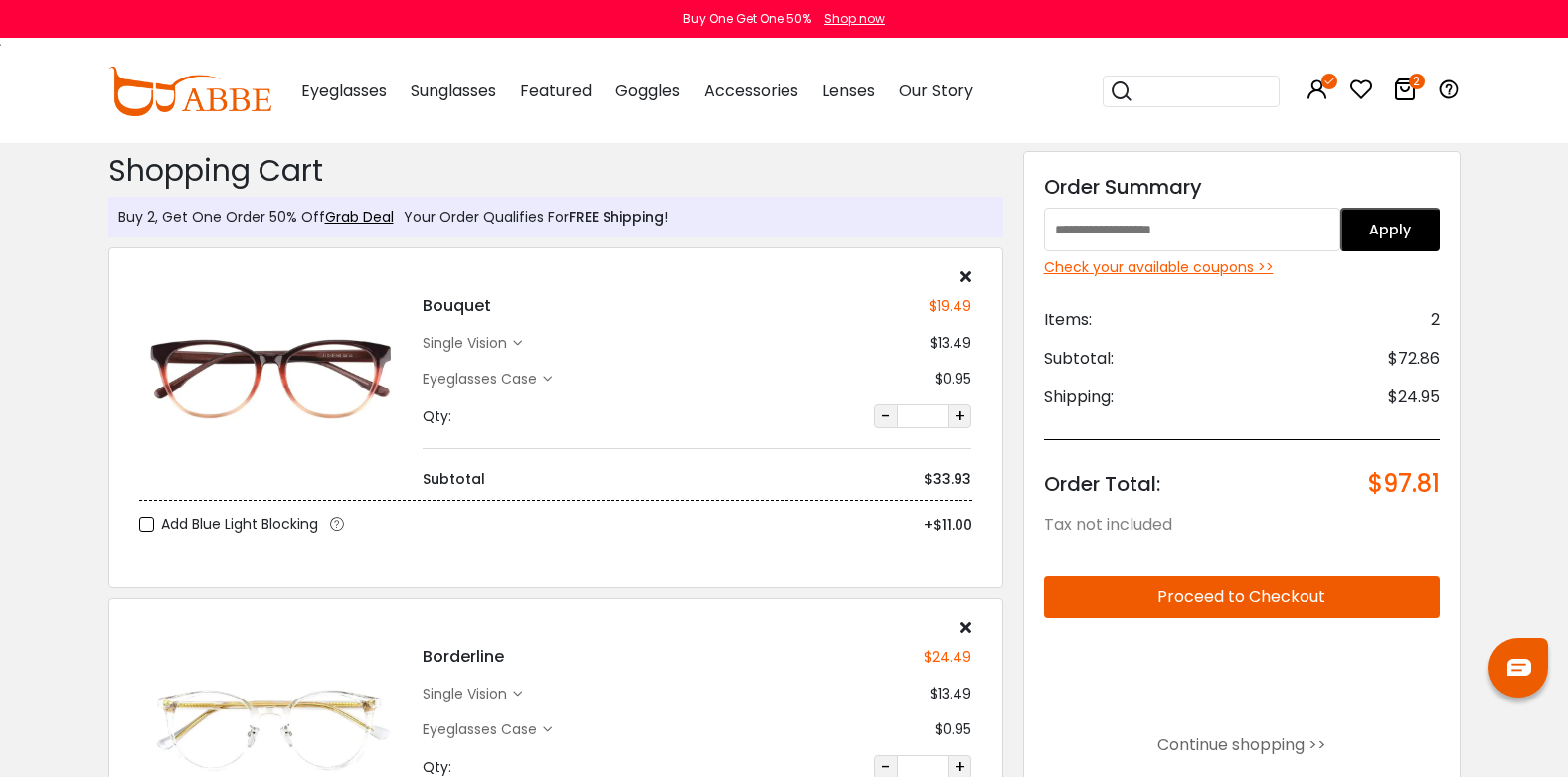
scroll to position [199, 0]
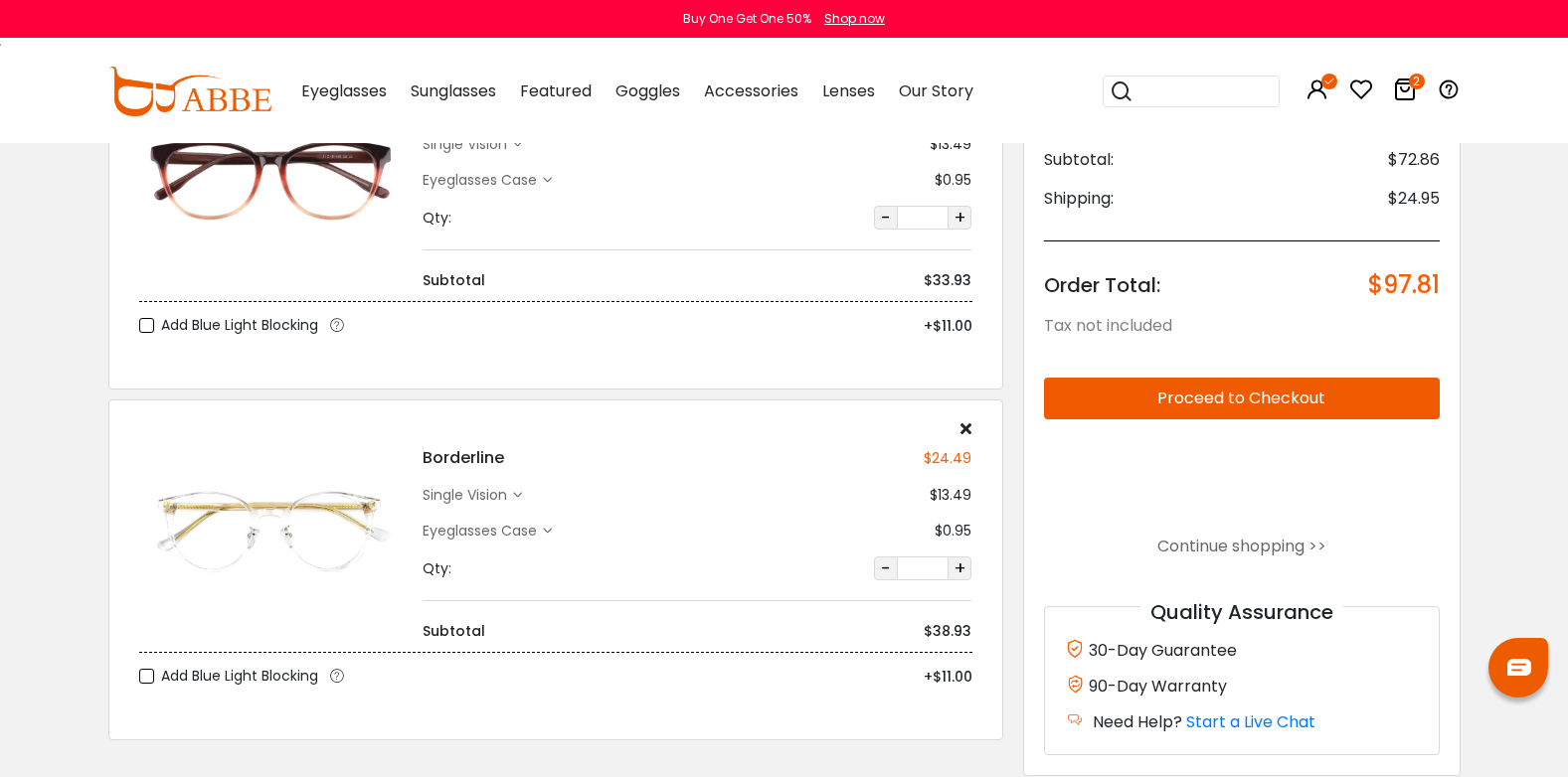
click at [1212, 396] on button "Proceed to Checkout" at bounding box center [1241, 398] width 395 height 42
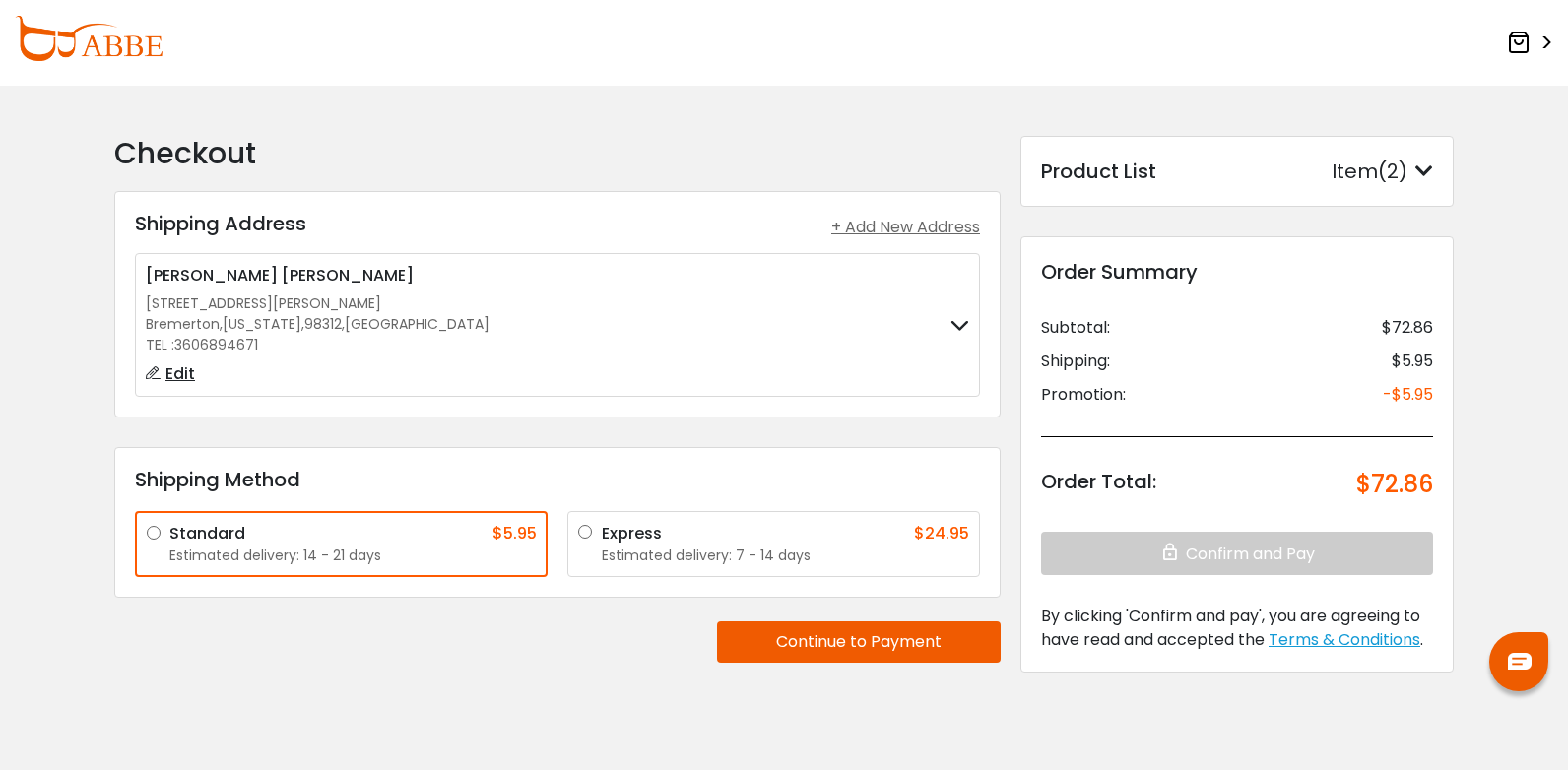
click at [668, 530] on div "Express $24.95" at bounding box center [785, 534] width 367 height 24
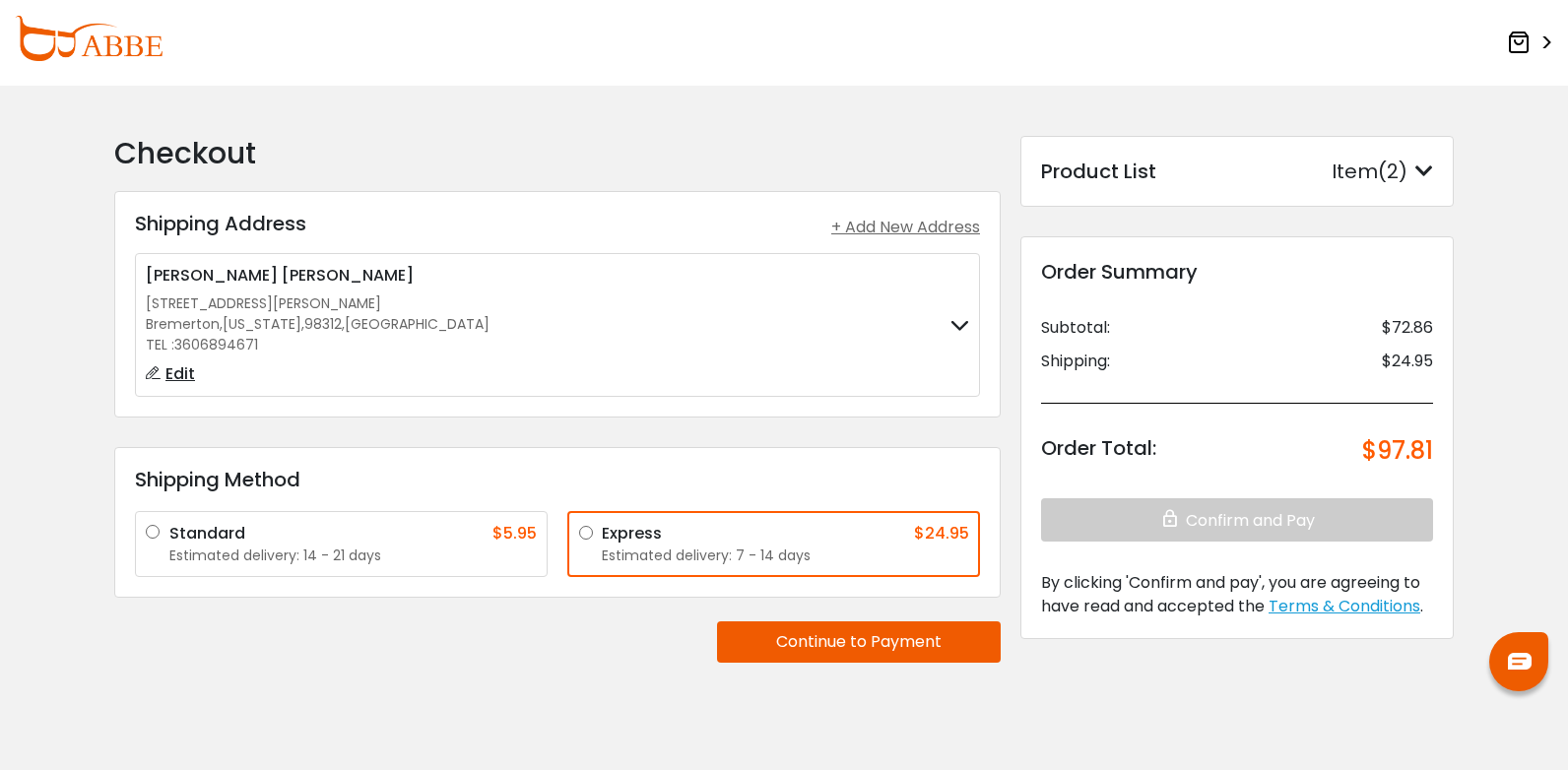
click at [814, 667] on div "**********" at bounding box center [558, 412] width 906 height 551
click at [798, 644] on button "Continue to Payment" at bounding box center [859, 643] width 283 height 41
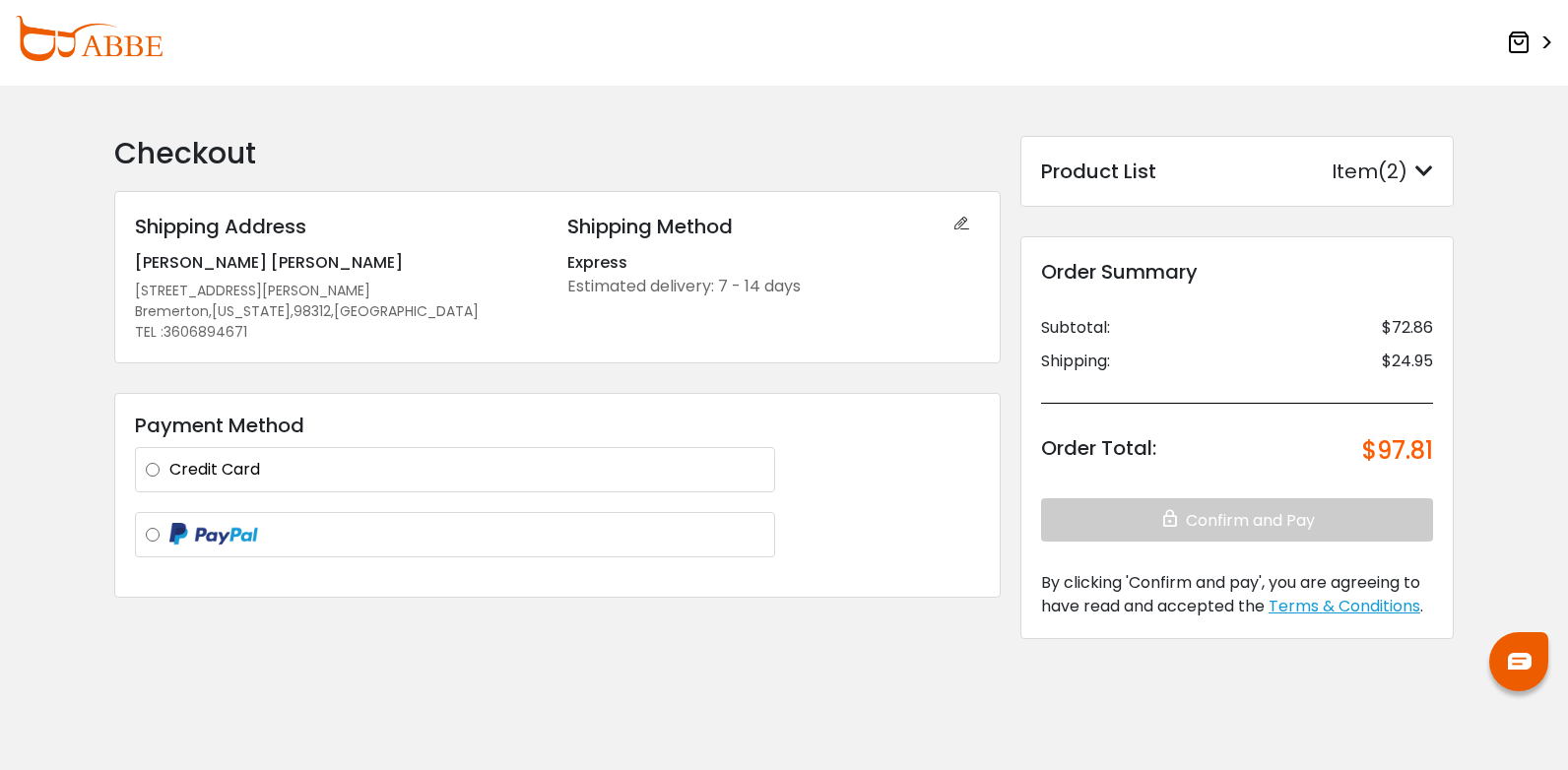
click at [348, 457] on div "Credit Card Visa **** 6773 Visa **** 9682 Mastercard **** 6114 Visa **** 6773 +…" at bounding box center [455, 470] width 640 height 45
click at [170, 468] on label "Credit Card" at bounding box center [467, 470] width 595 height 24
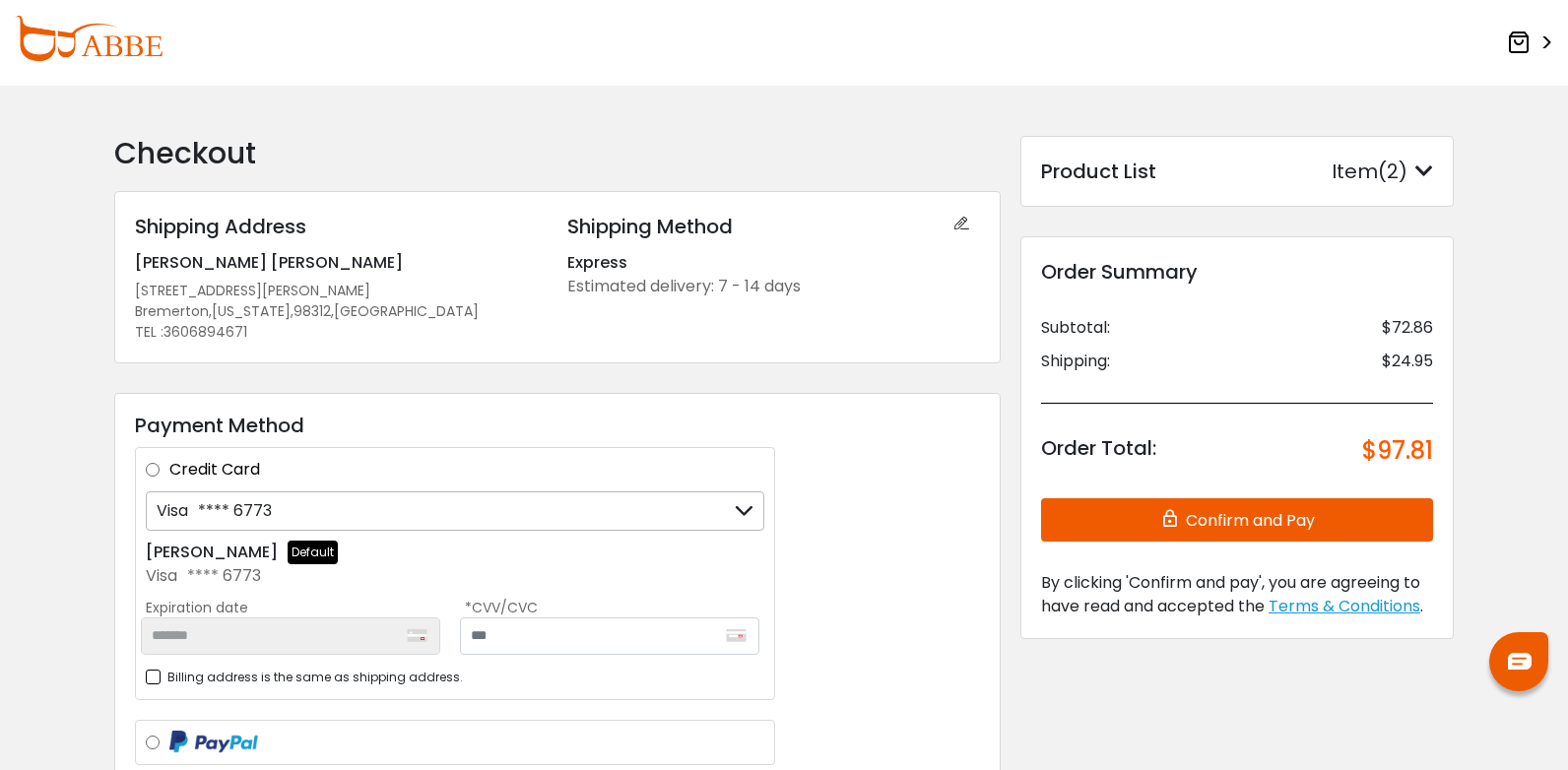
scroll to position [99, 0]
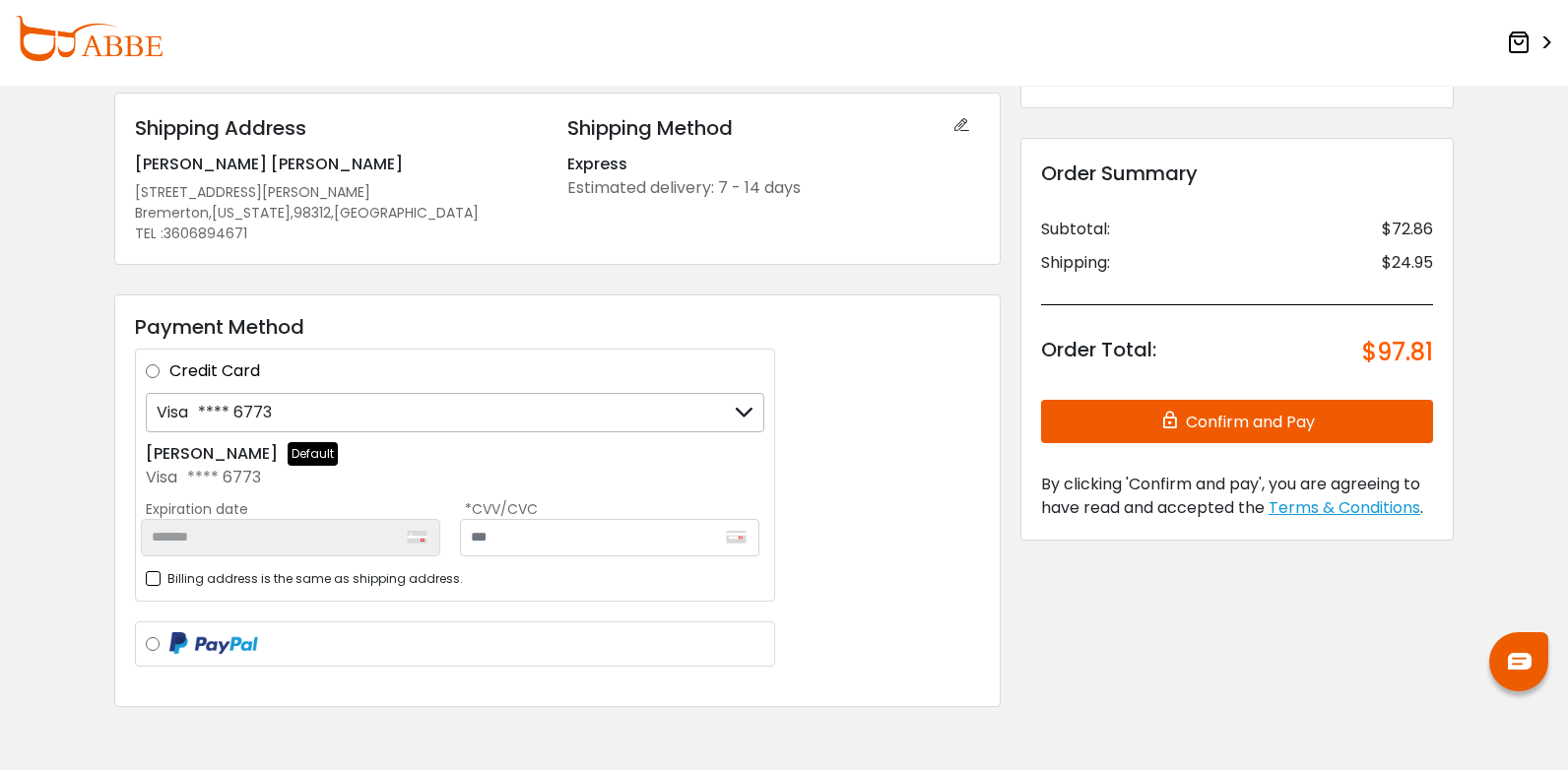
click at [416, 417] on div "Visa **** 6773" at bounding box center [455, 413] width 619 height 39
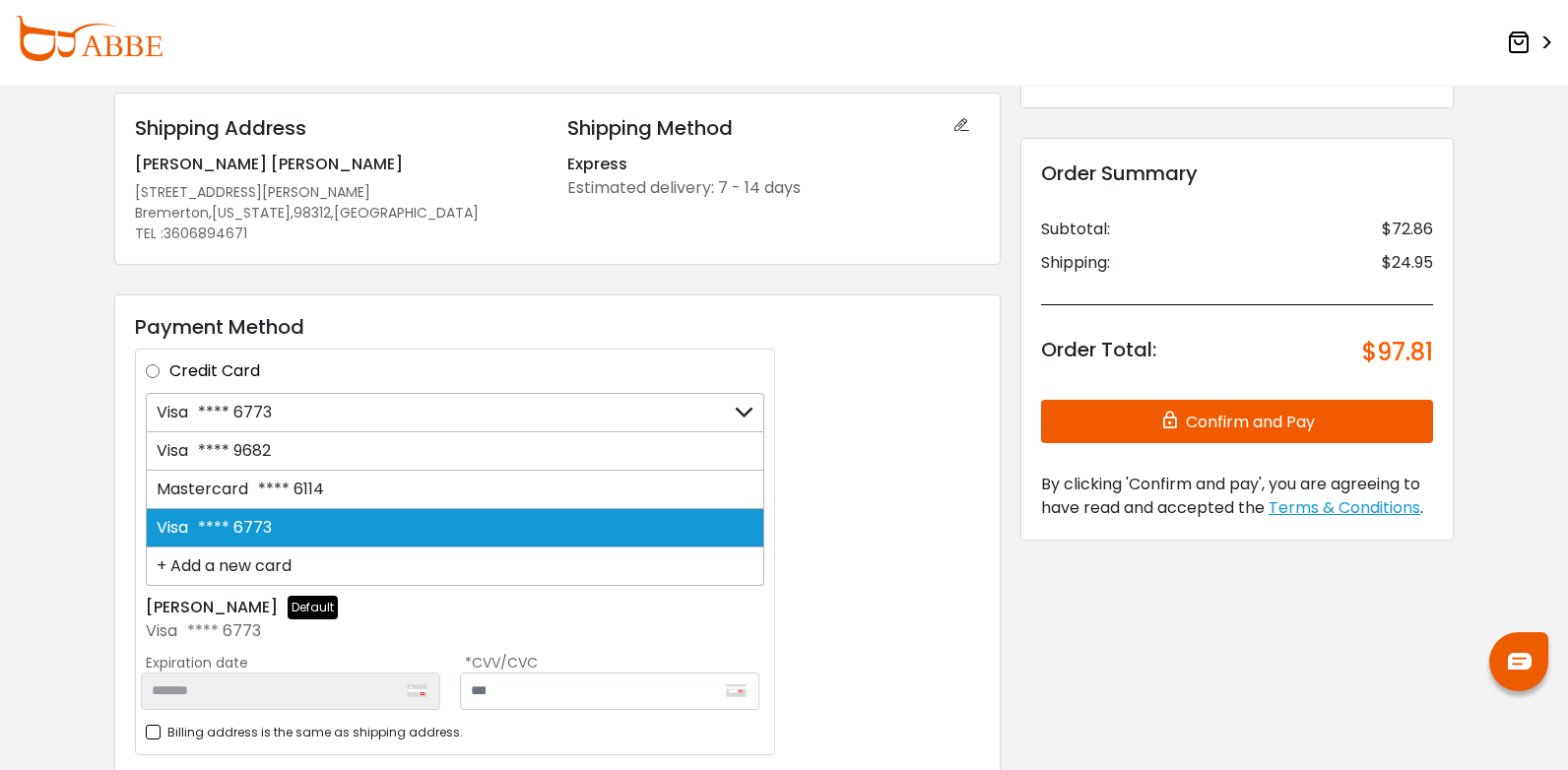
click at [326, 492] on div "Mastercard **** 6114" at bounding box center [455, 490] width 619 height 38
type input "*******"
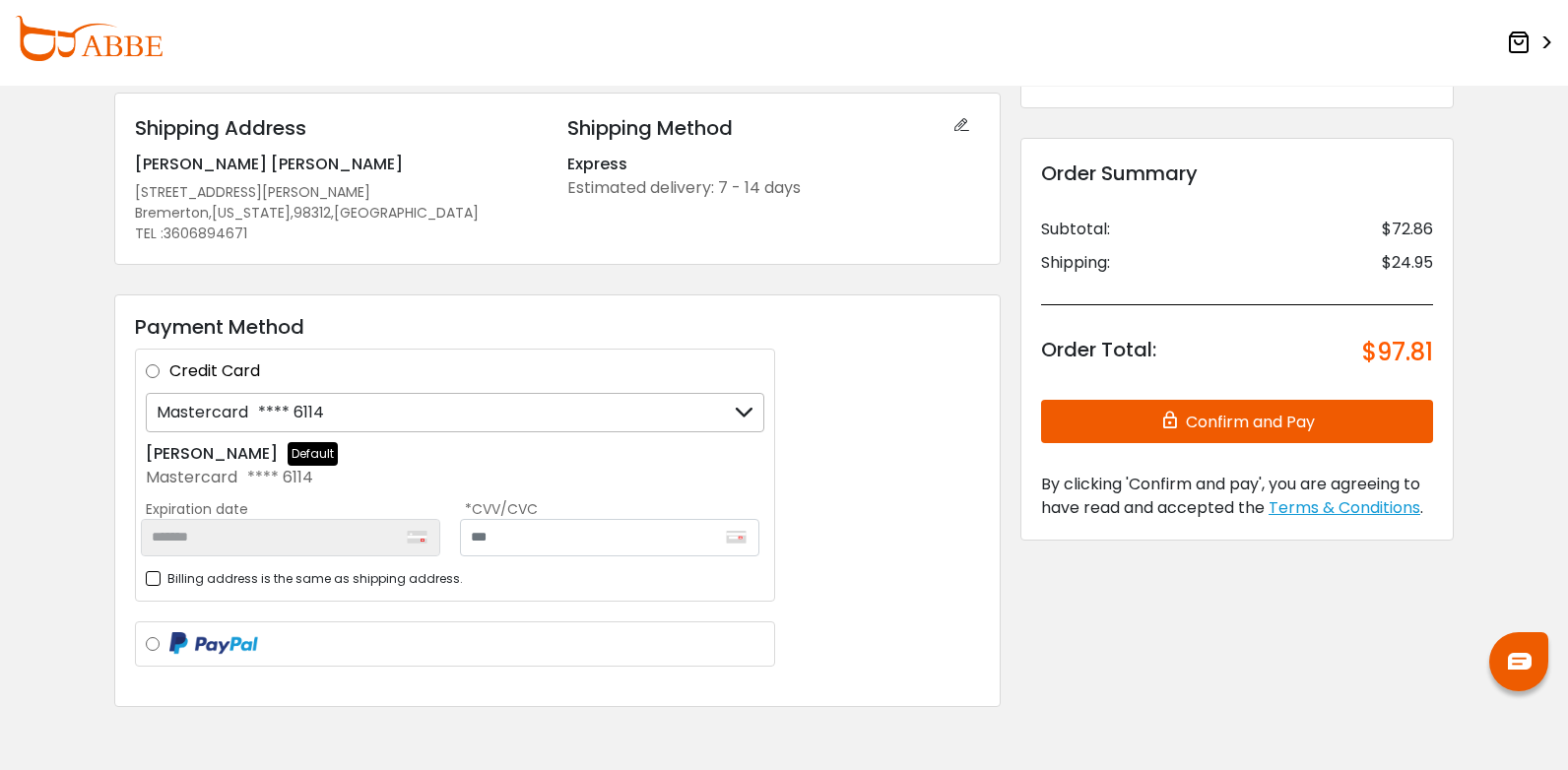
click at [290, 536] on div "*******" at bounding box center [290, 538] width 299 height 38
click at [690, 553] on input "text" at bounding box center [609, 538] width 299 height 38
click at [508, 470] on div "Mastercard **** 6114" at bounding box center [455, 478] width 619 height 24
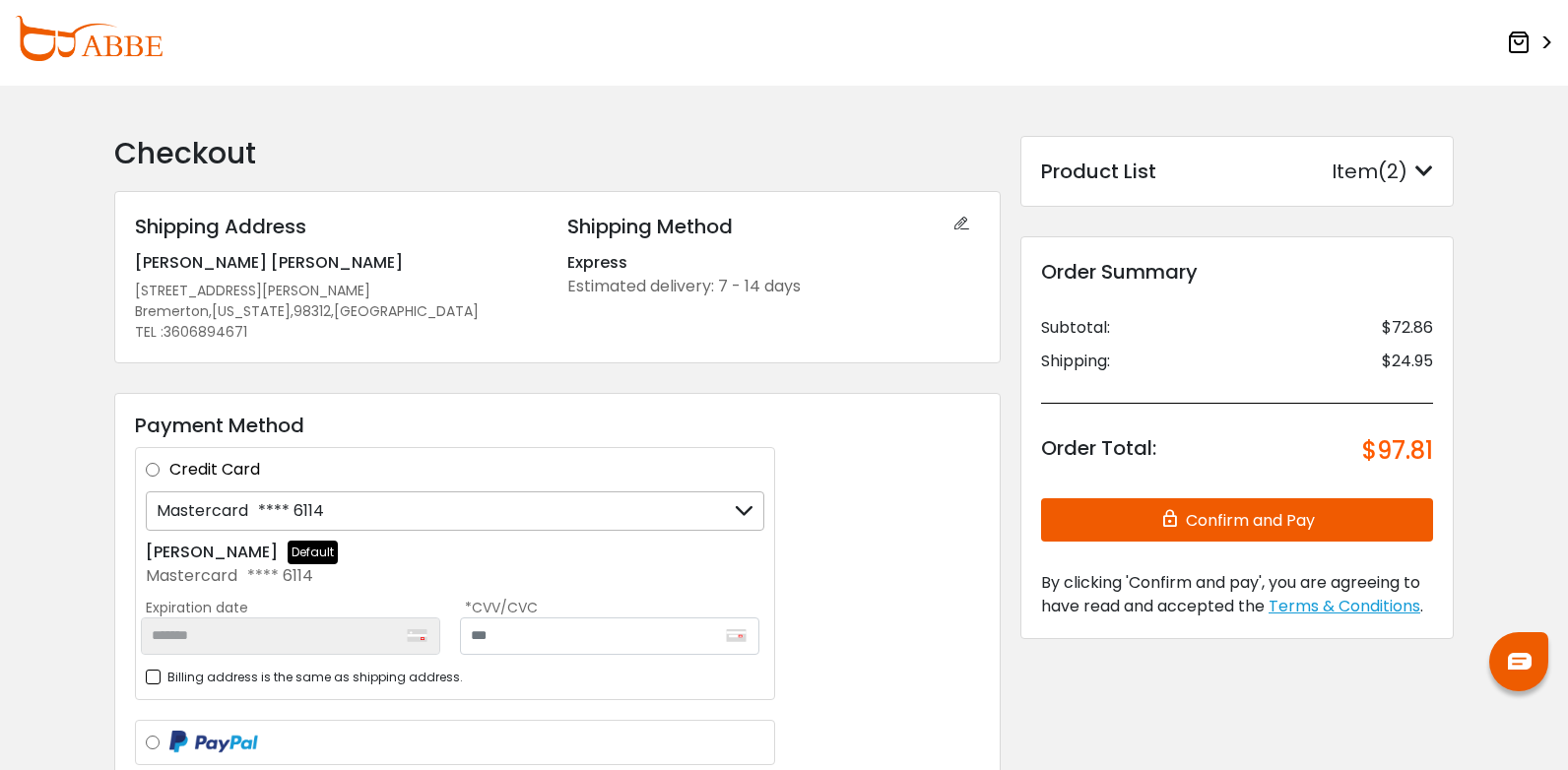
scroll to position [182, 0]
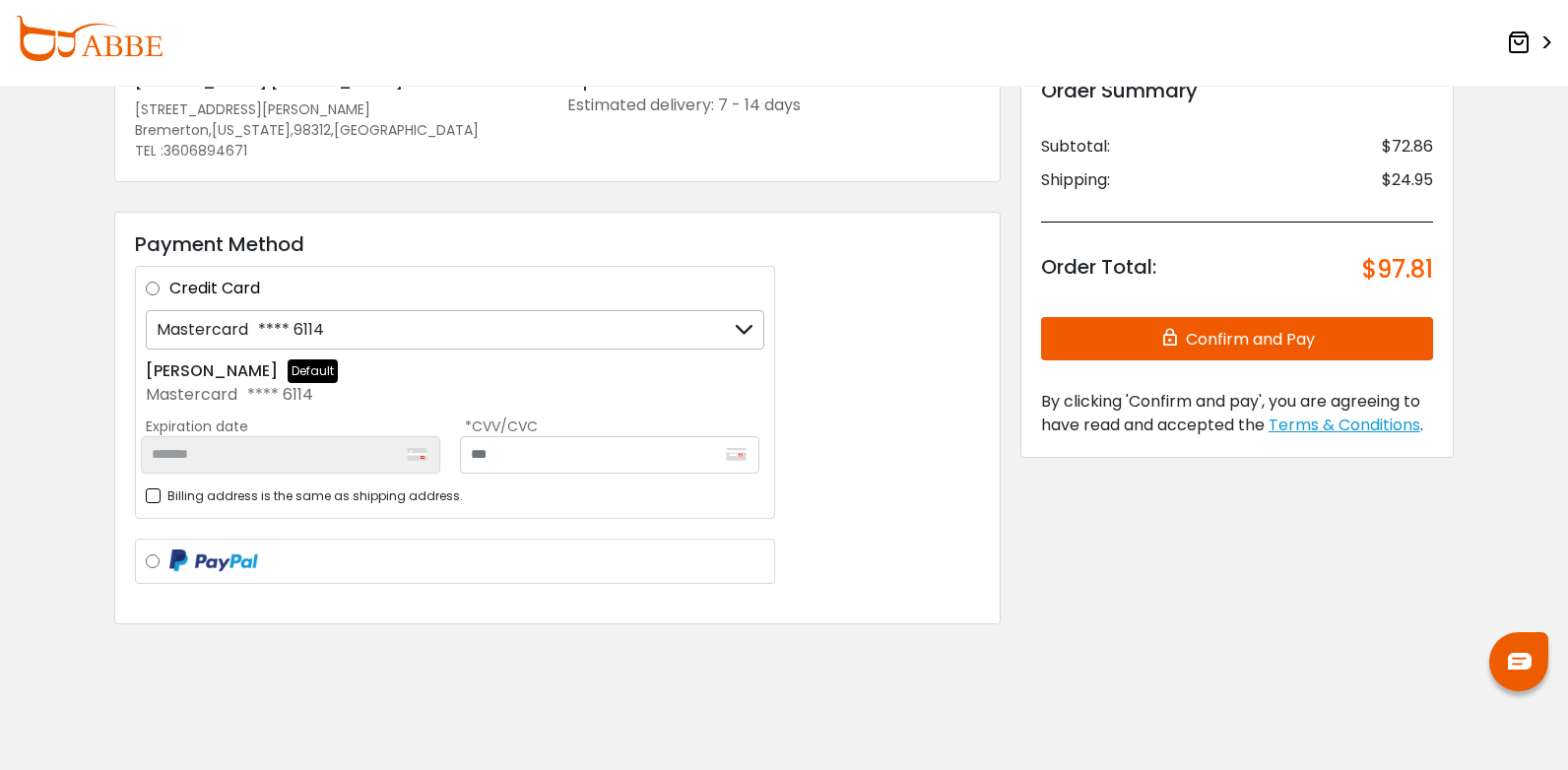
click at [1222, 333] on button "Confirm and Pay" at bounding box center [1236, 339] width 392 height 43
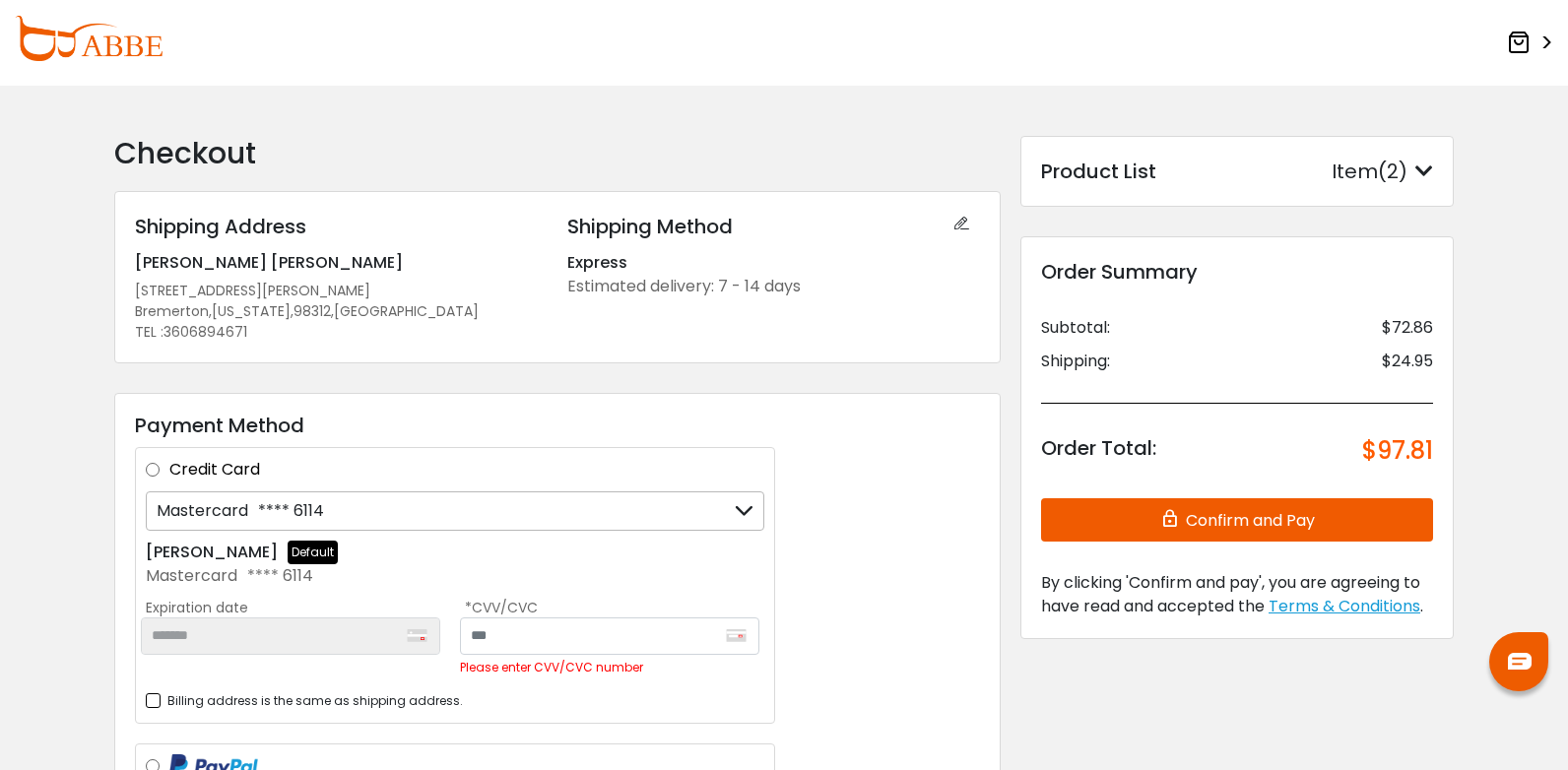
scroll to position [99, 0]
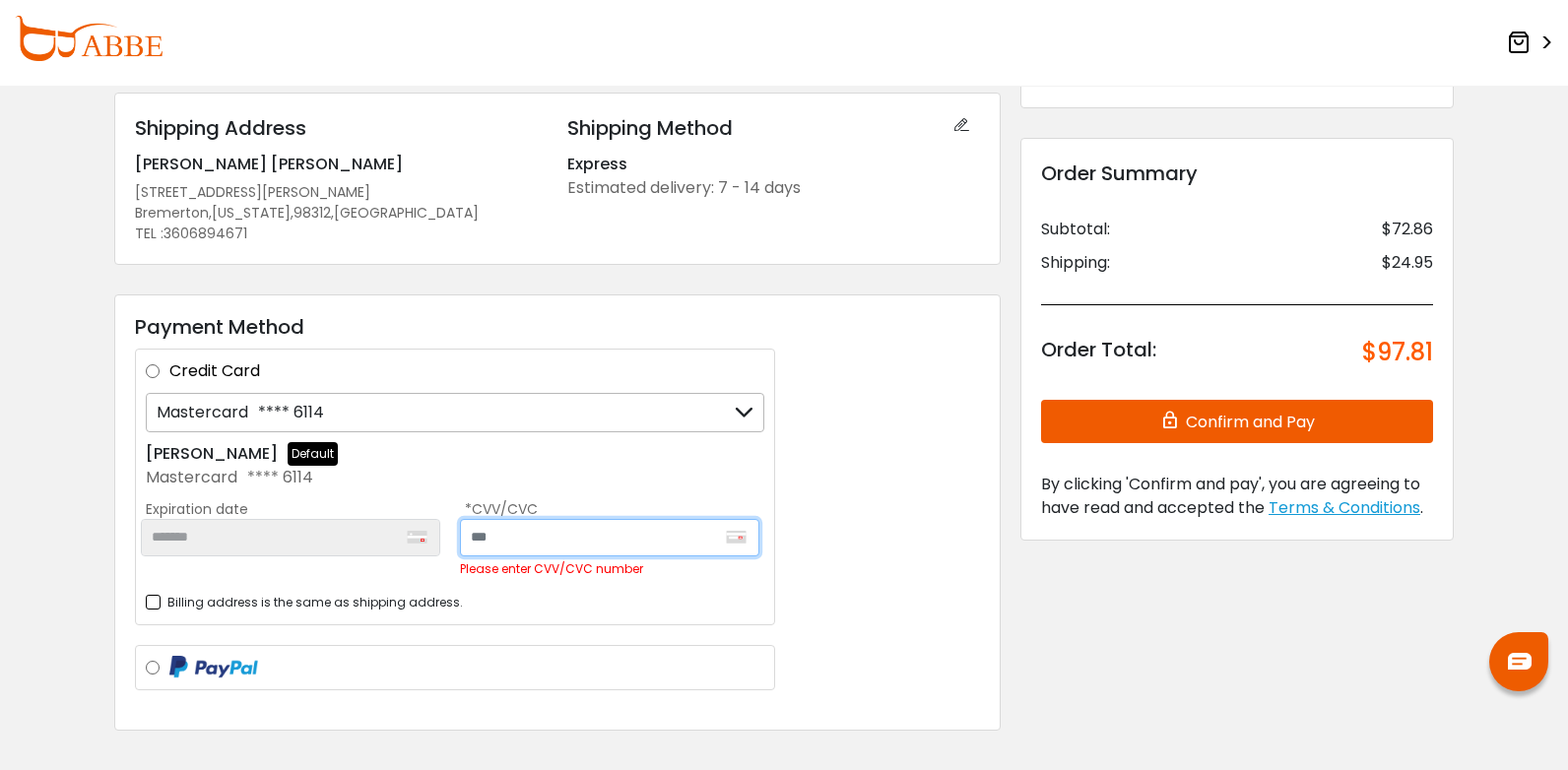
click at [536, 539] on input "text" at bounding box center [609, 538] width 299 height 38
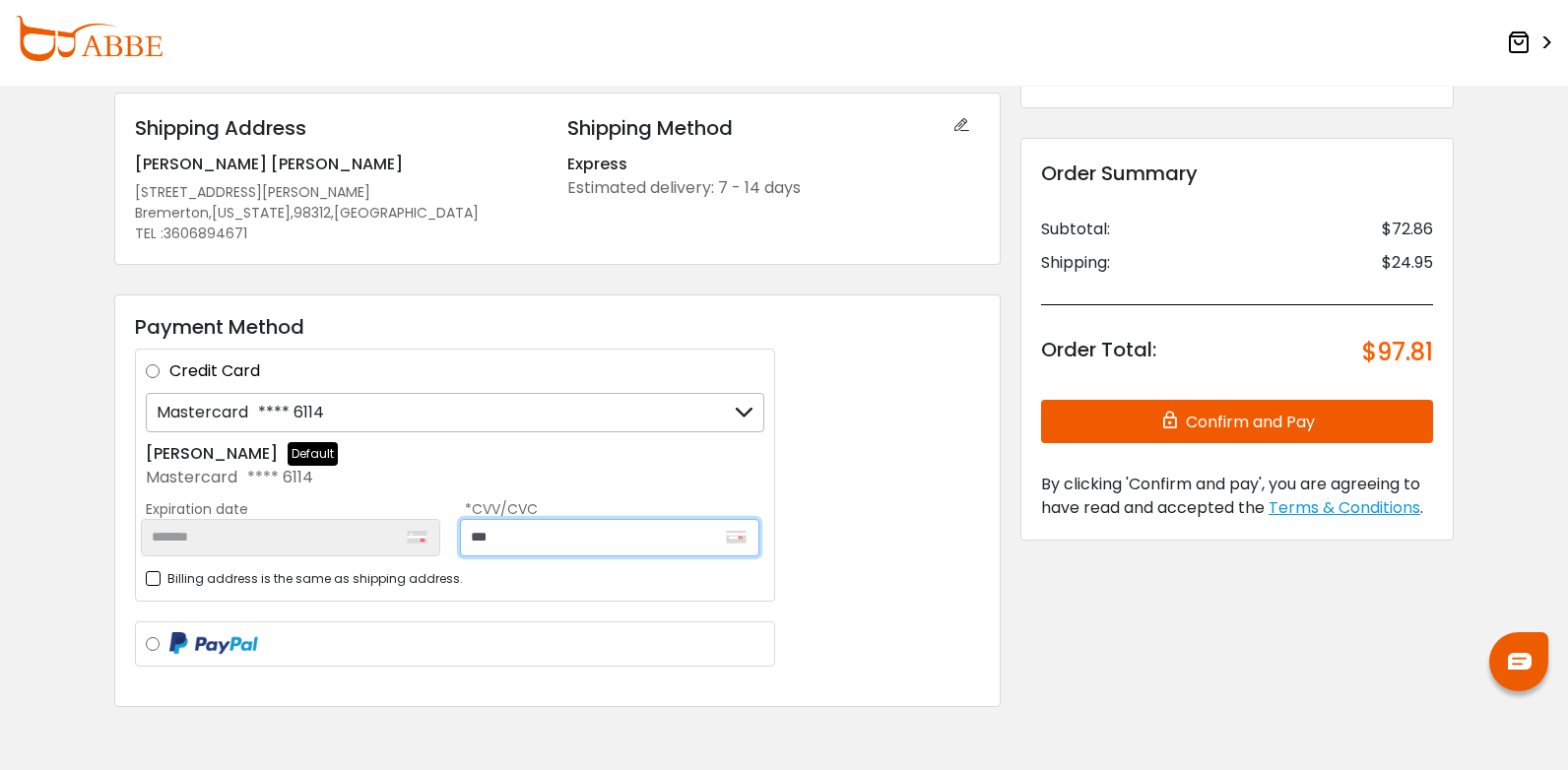
type input "***"
click at [1200, 646] on div "Product List Item(2) Product List × Bouquet Brown Large single vision Qty: 1 $3…" at bounding box center [1236, 373] width 453 height 671
click at [1194, 421] on button "Confirm and Pay" at bounding box center [1236, 422] width 392 height 43
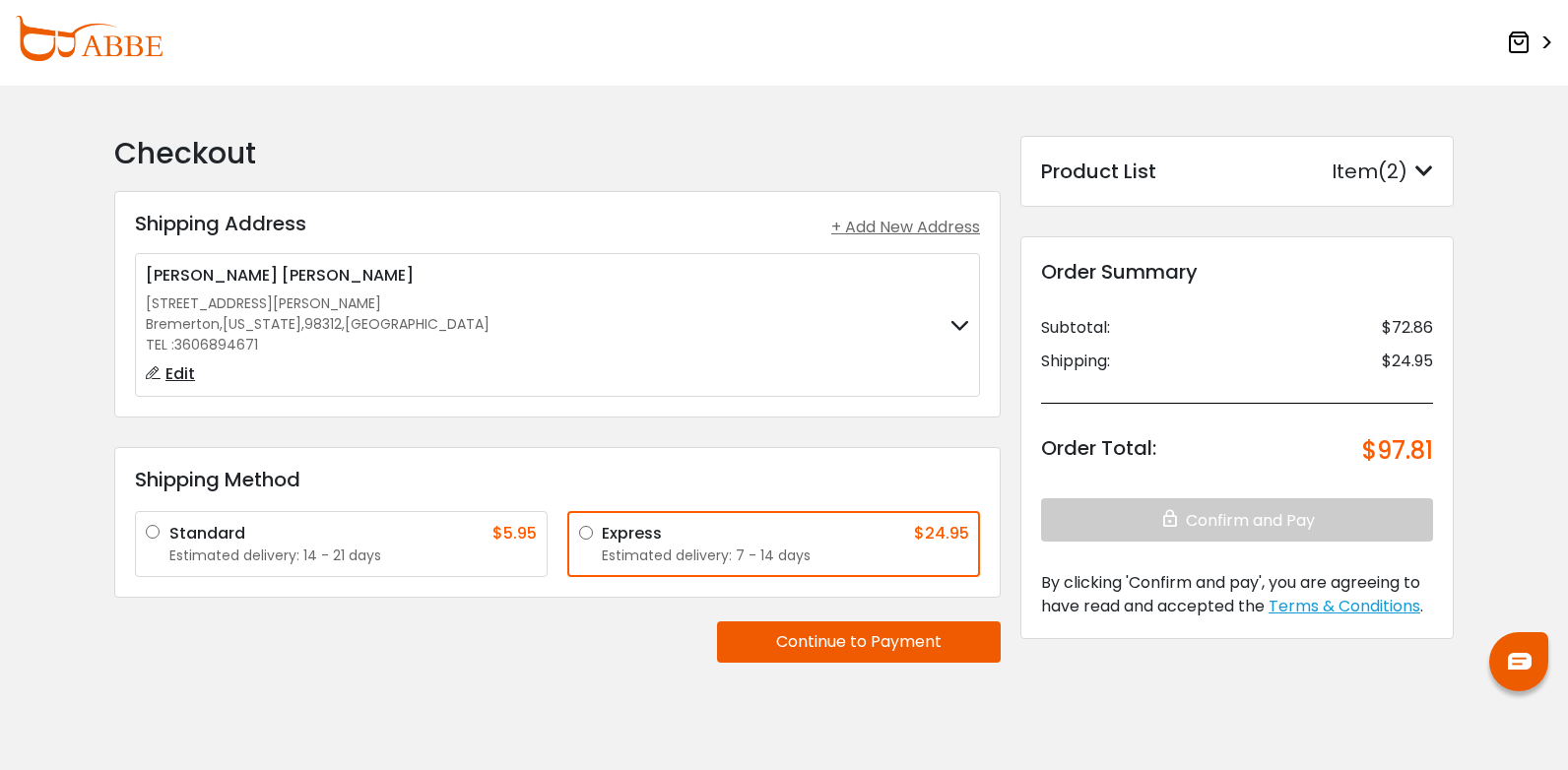
click at [874, 625] on button "Continue to Payment" at bounding box center [859, 643] width 283 height 41
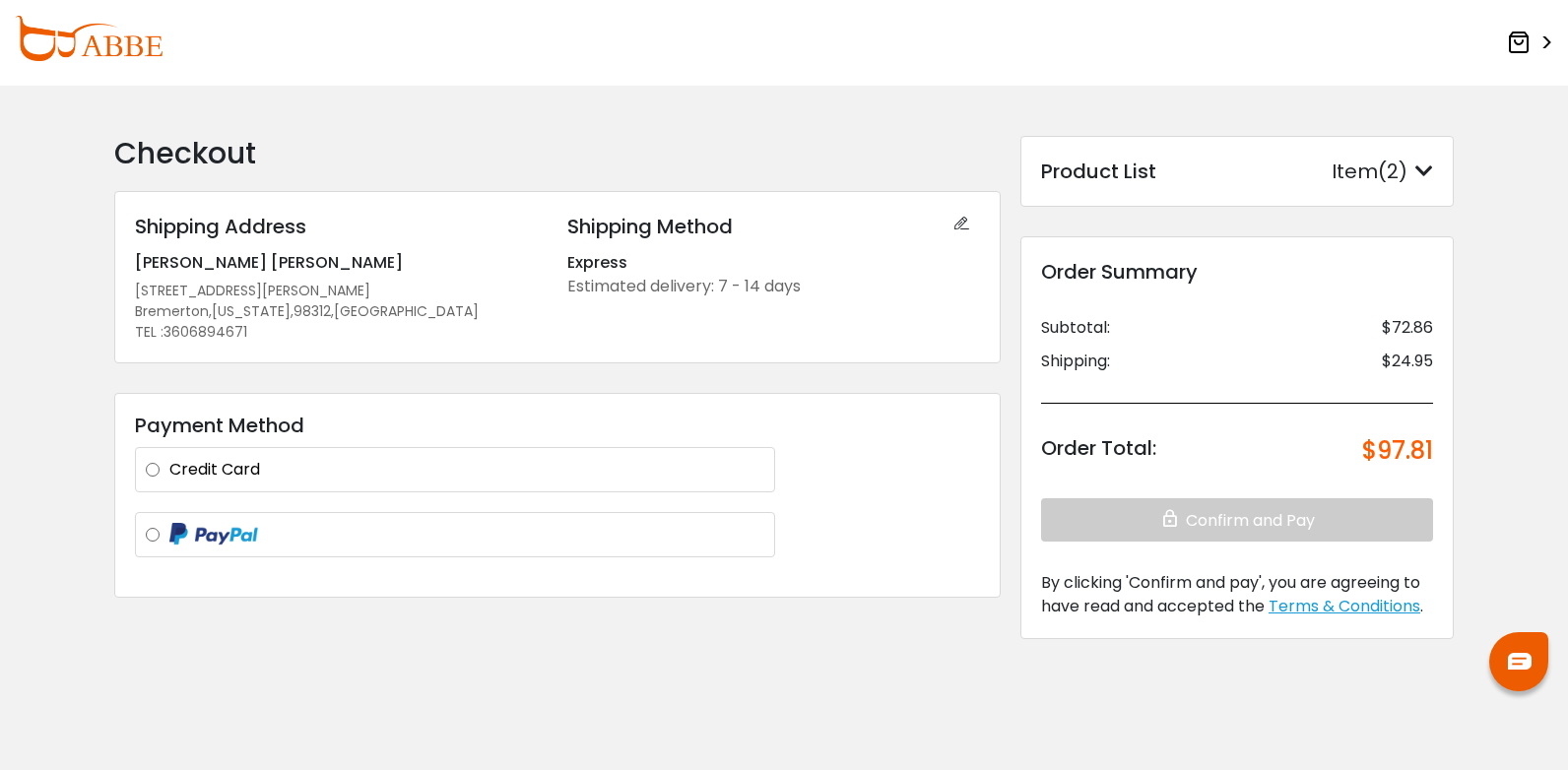
click at [233, 467] on label "Credit Card" at bounding box center [467, 470] width 595 height 24
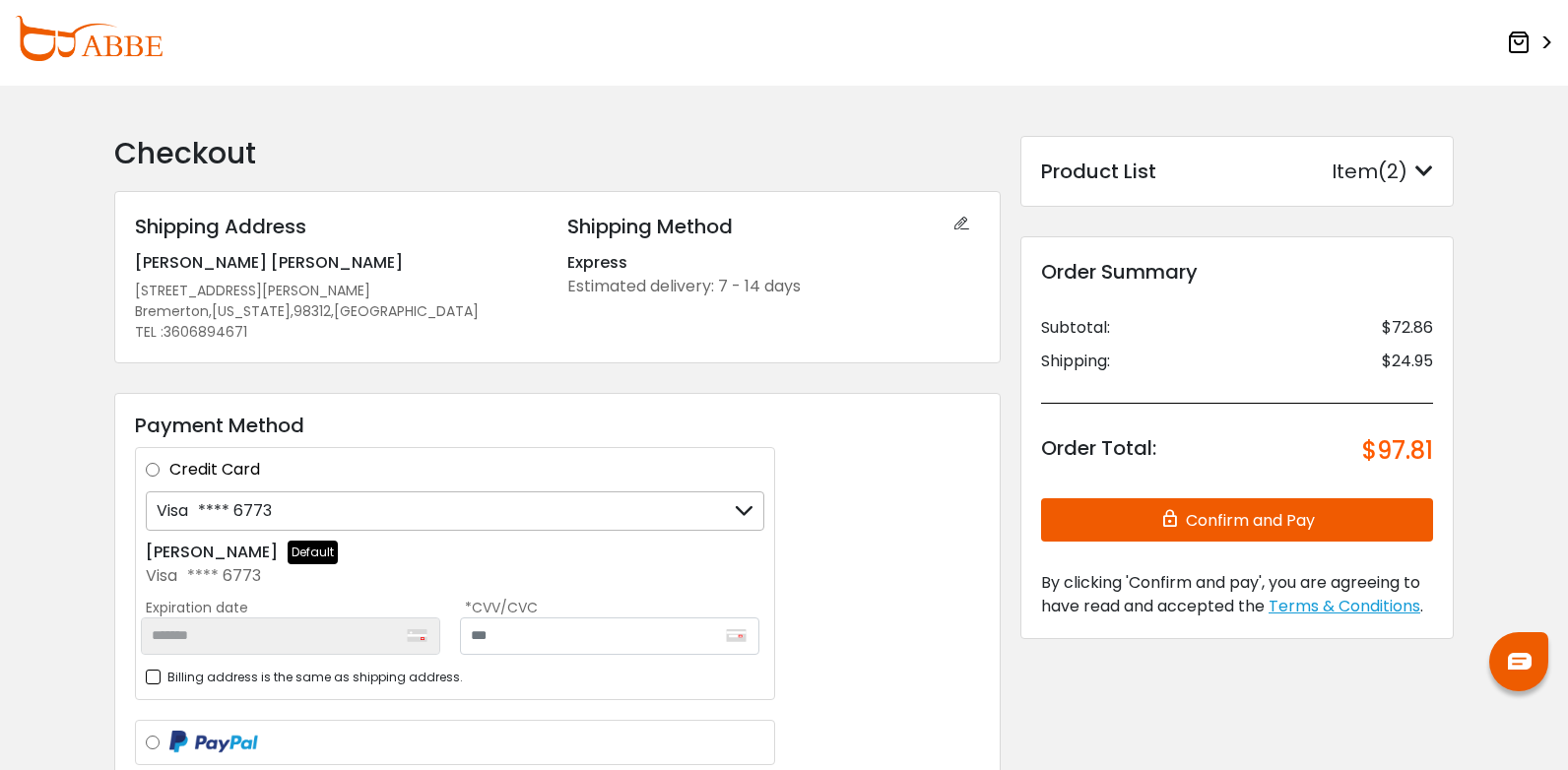
scroll to position [182, 0]
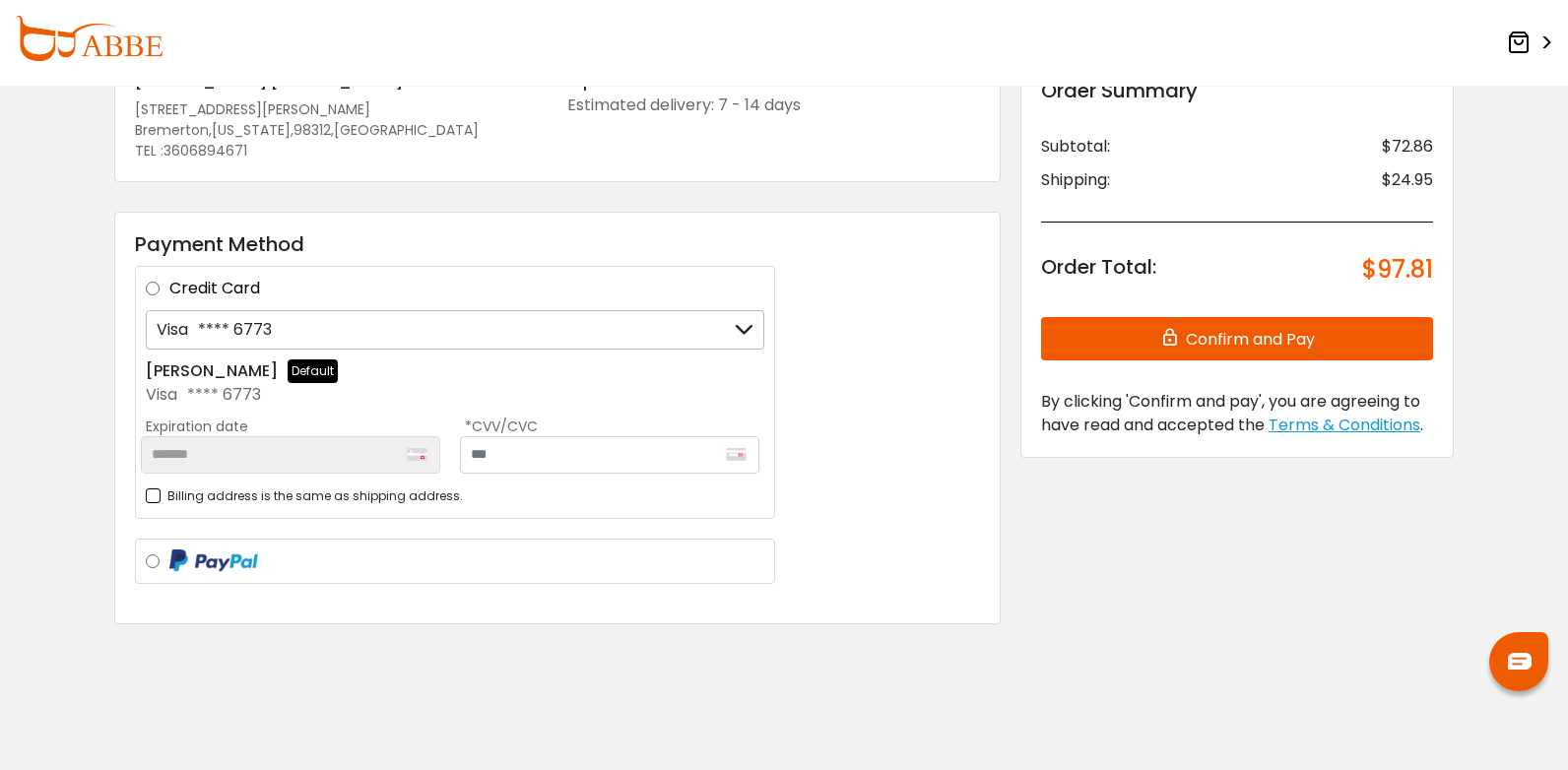
click at [343, 335] on div "Visa **** 6773" at bounding box center [455, 330] width 619 height 39
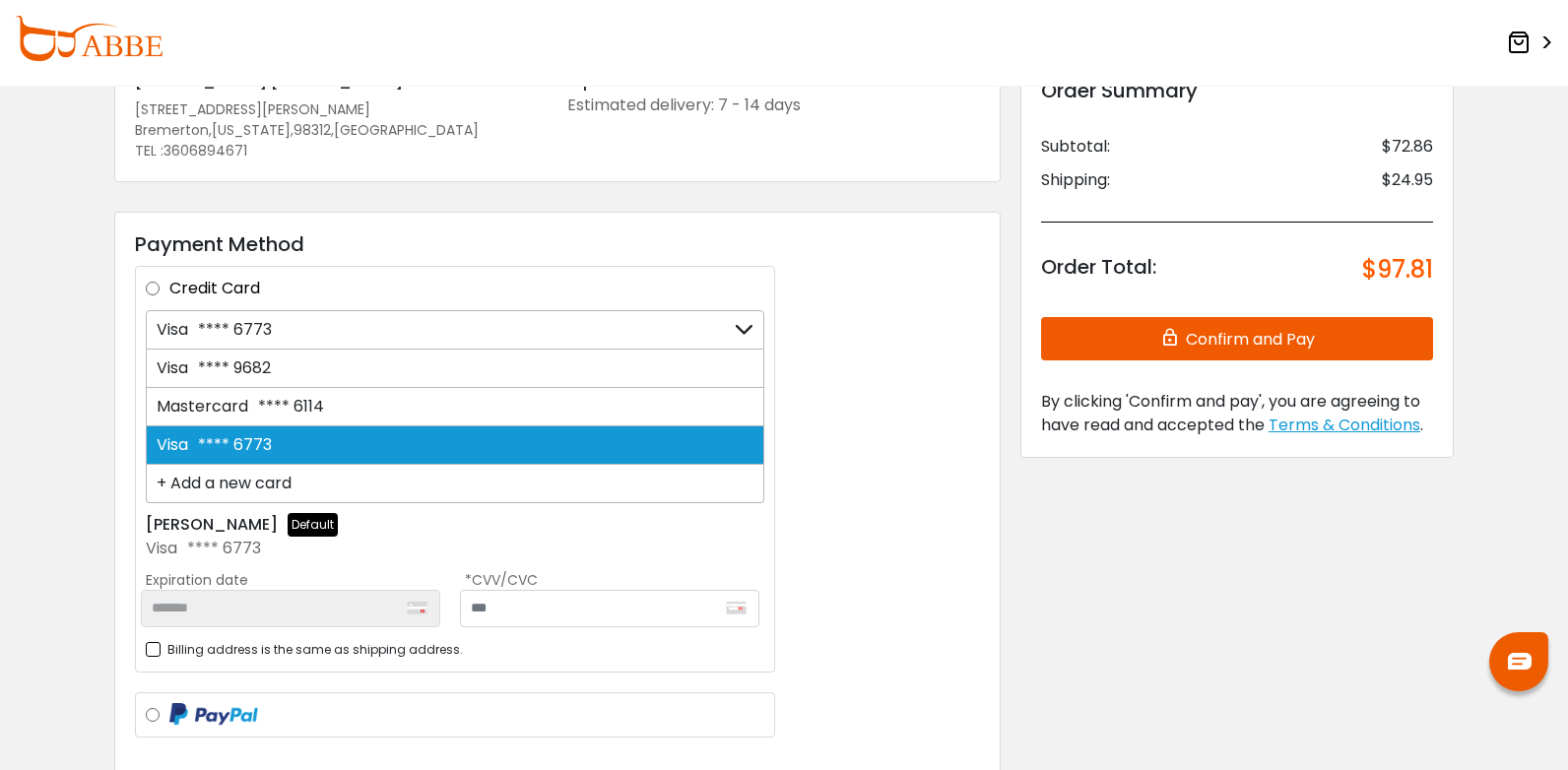
click at [331, 404] on div "Mastercard **** 6114" at bounding box center [455, 407] width 619 height 38
type input "*******"
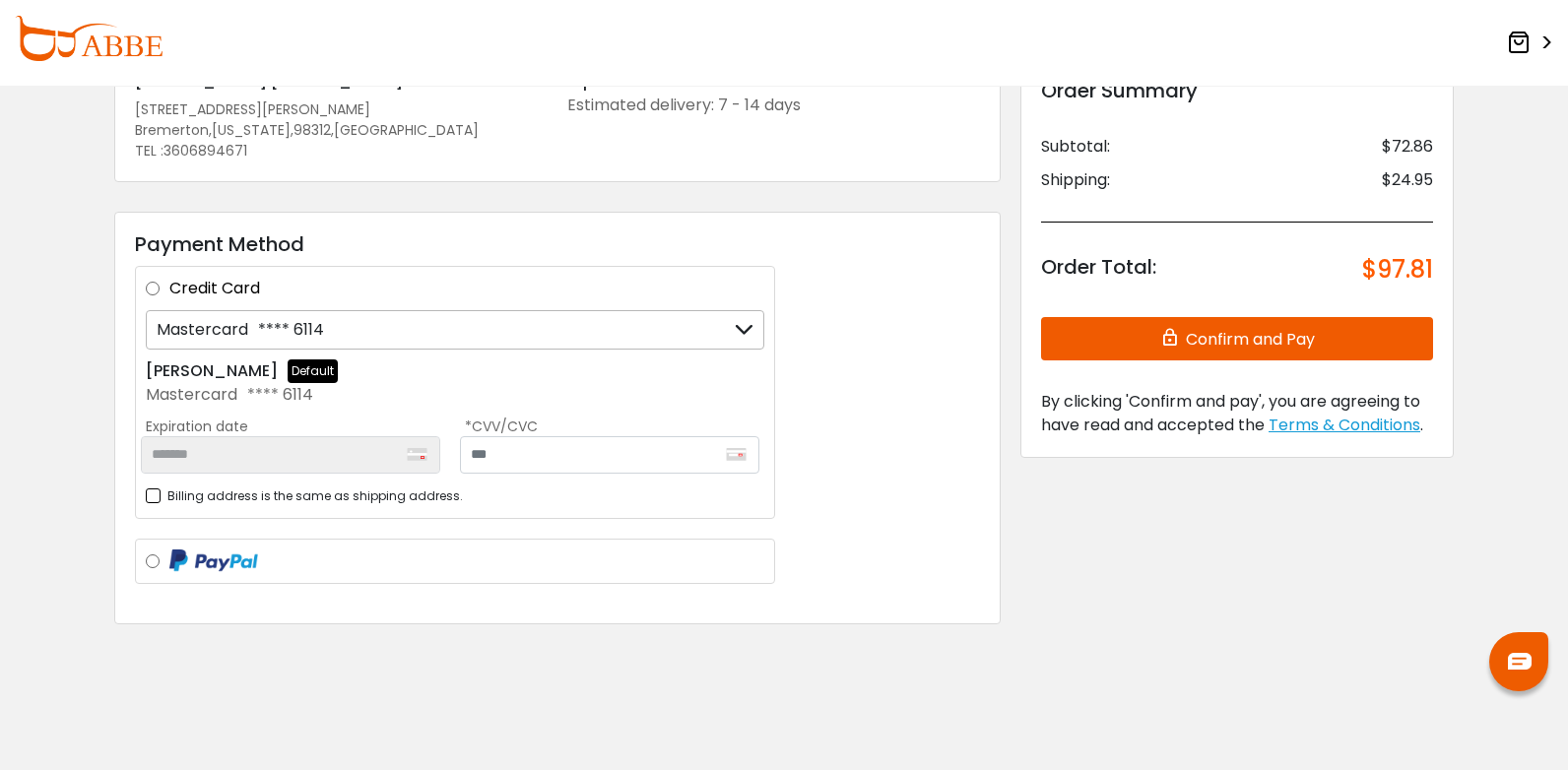
click at [344, 332] on div "Mastercard **** 6114" at bounding box center [455, 330] width 619 height 39
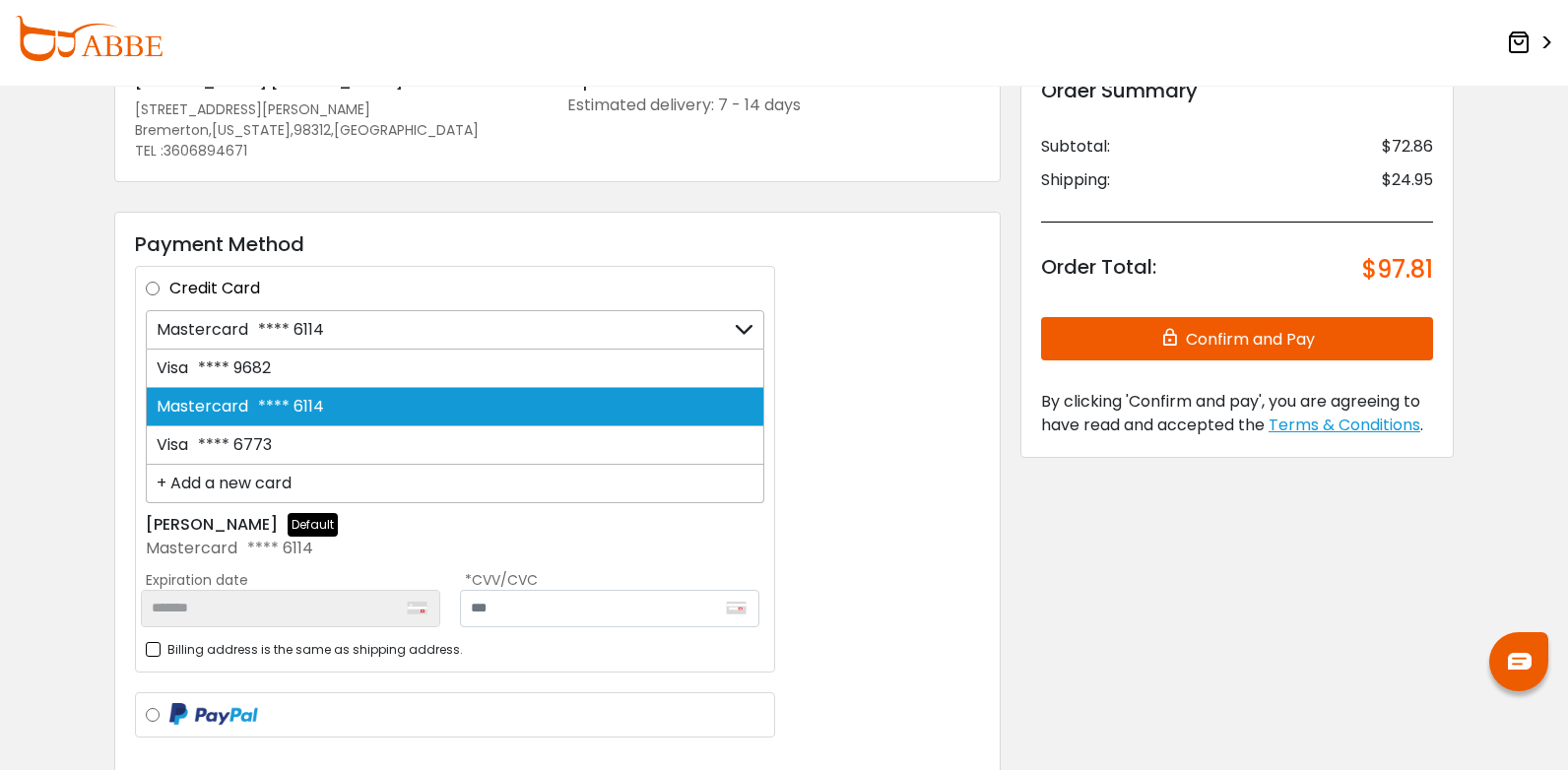
click at [231, 484] on div "+ Add a new card" at bounding box center [455, 484] width 619 height 38
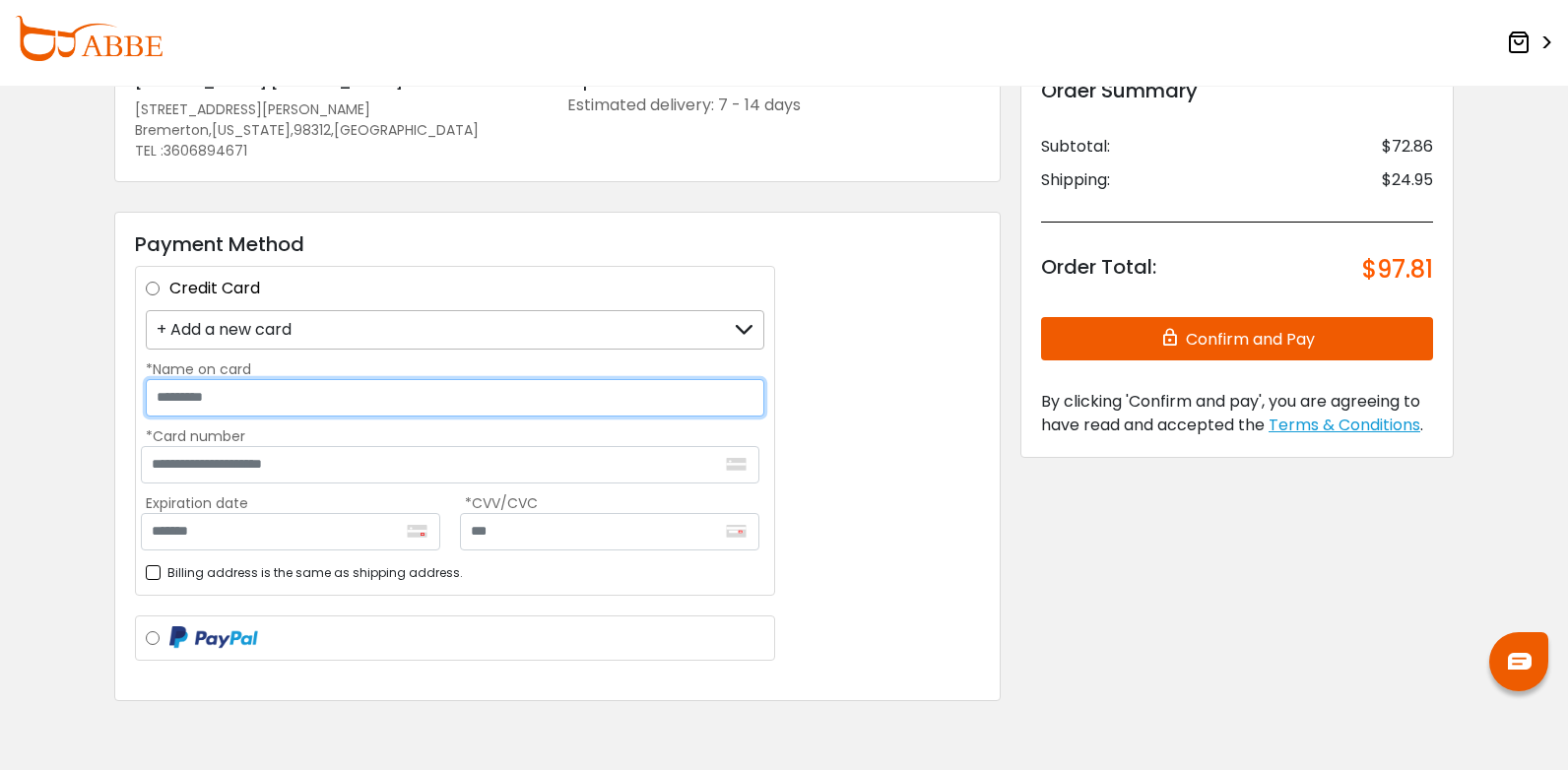
click at [277, 387] on input "*Name on card" at bounding box center [455, 398] width 619 height 38
type input "**********"
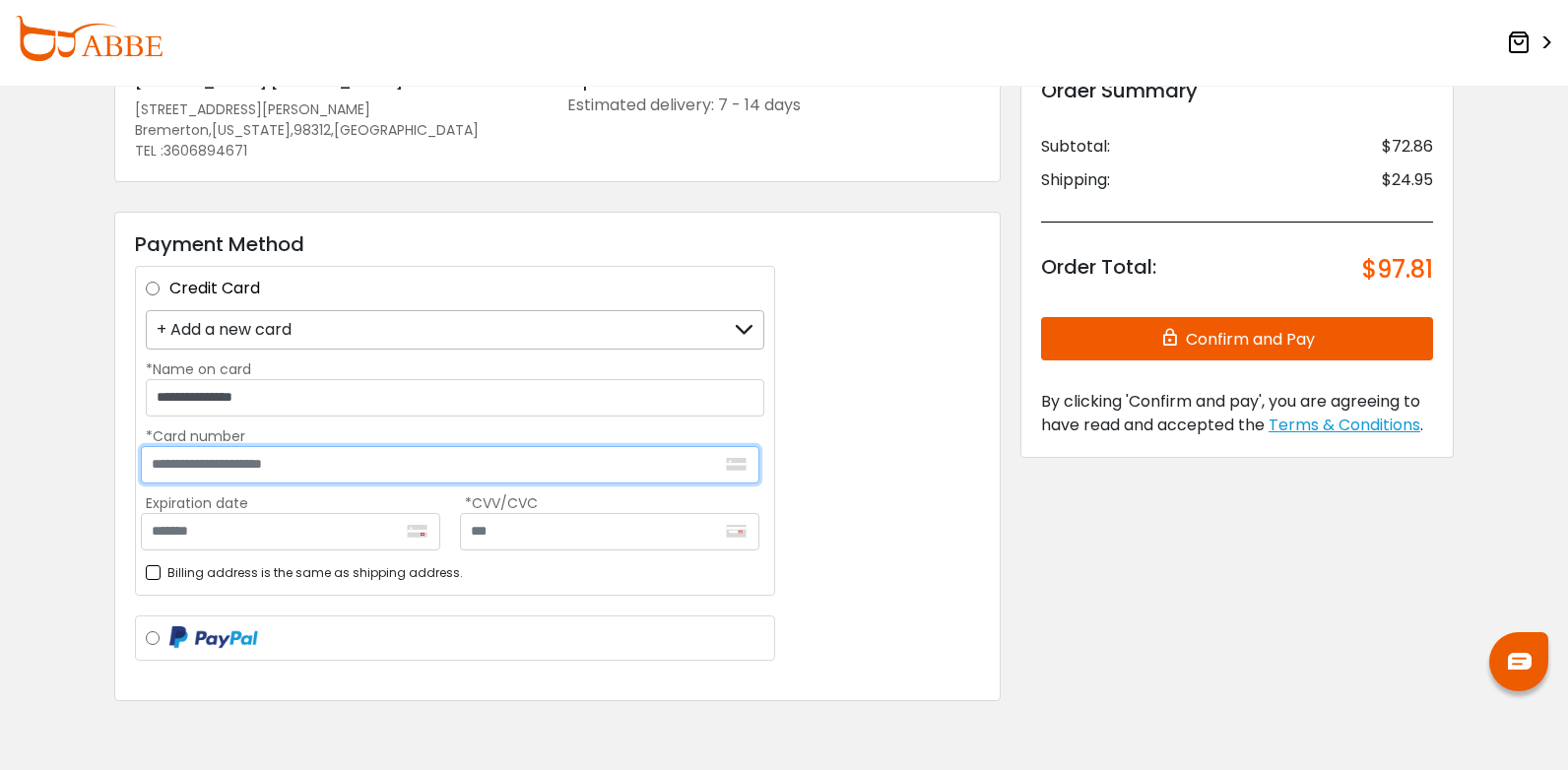
type input "**********"
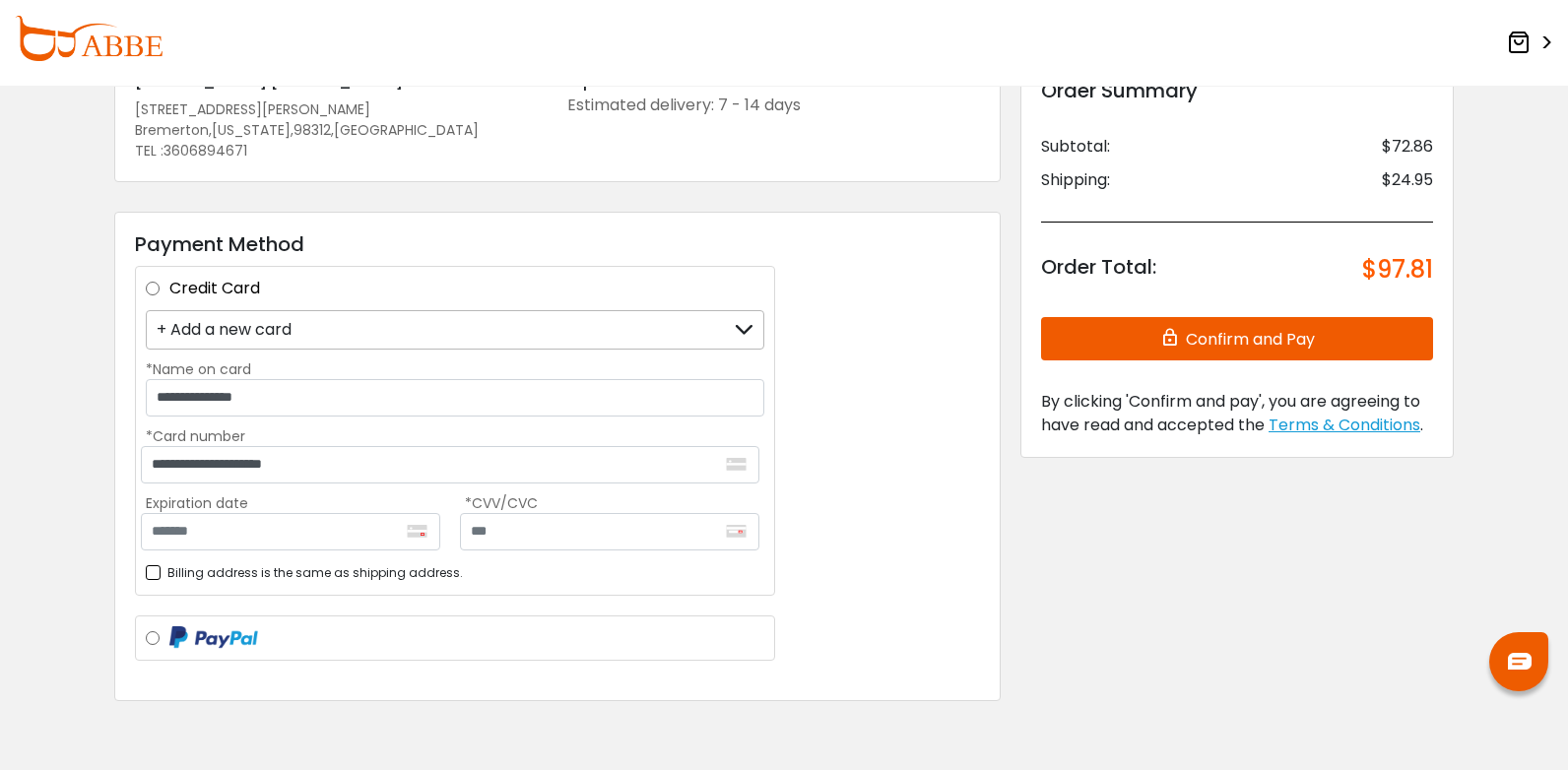
type input "*******"
type input "***"
click at [1196, 340] on button "Confirm and Pay" at bounding box center [1236, 339] width 392 height 43
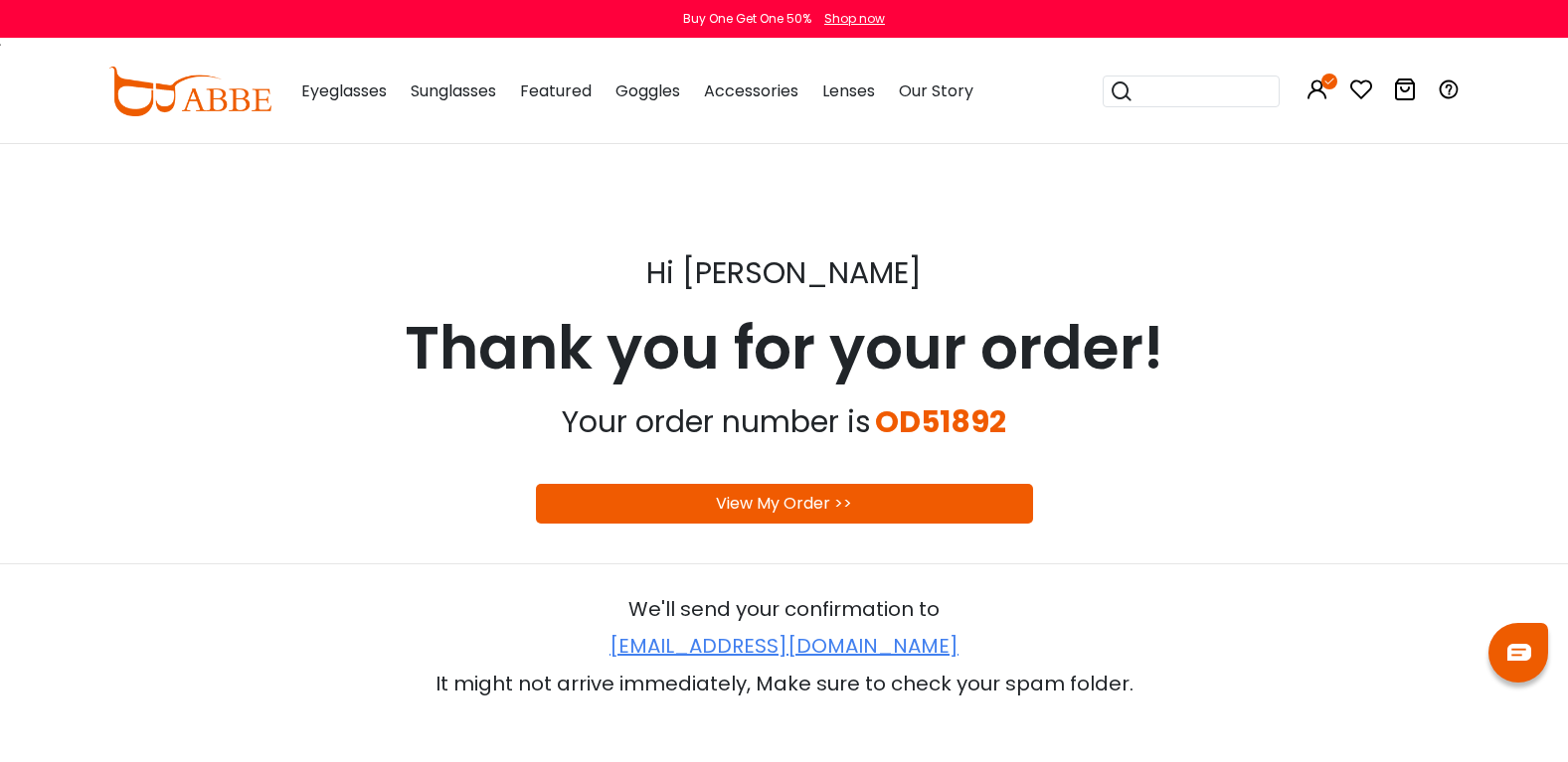
click at [845, 509] on link "View My Order >>" at bounding box center [784, 503] width 136 height 23
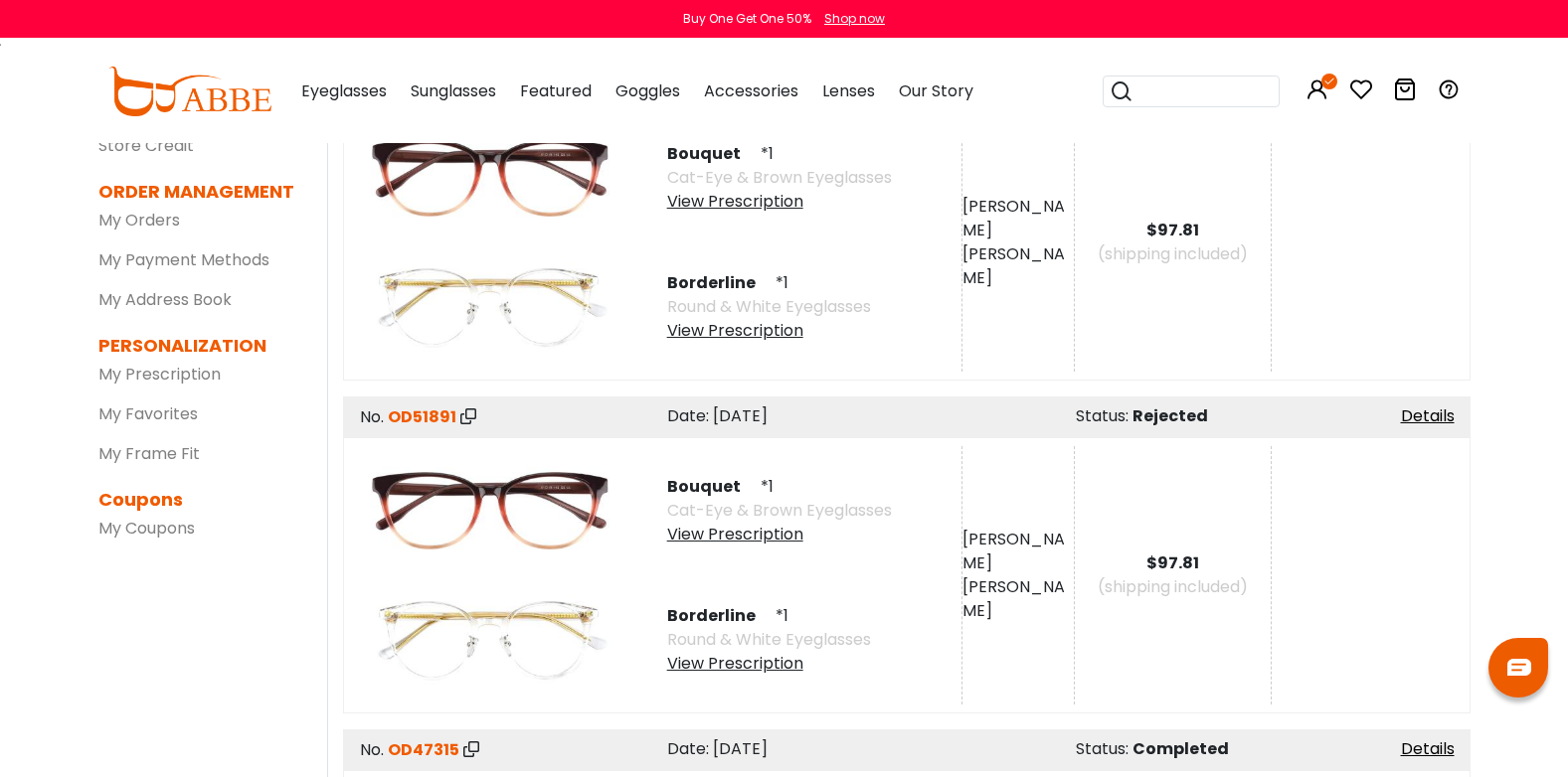
scroll to position [100, 0]
